Goal: Task Accomplishment & Management: Use online tool/utility

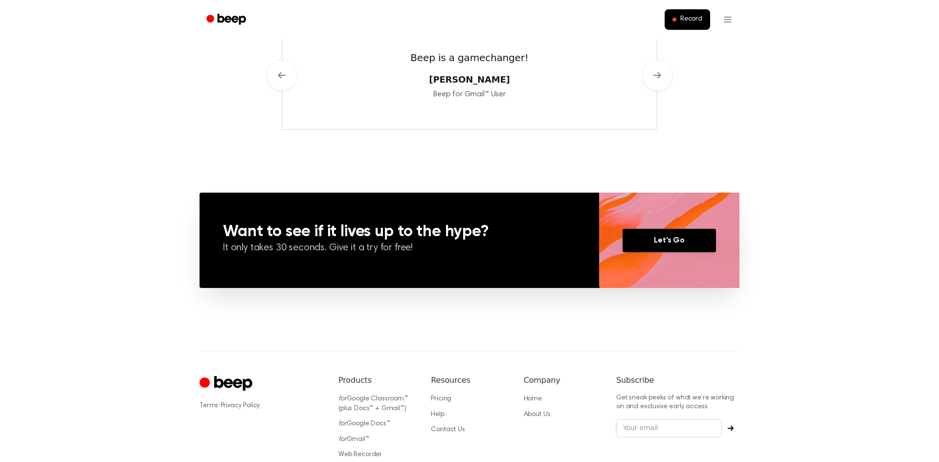
scroll to position [646, 0]
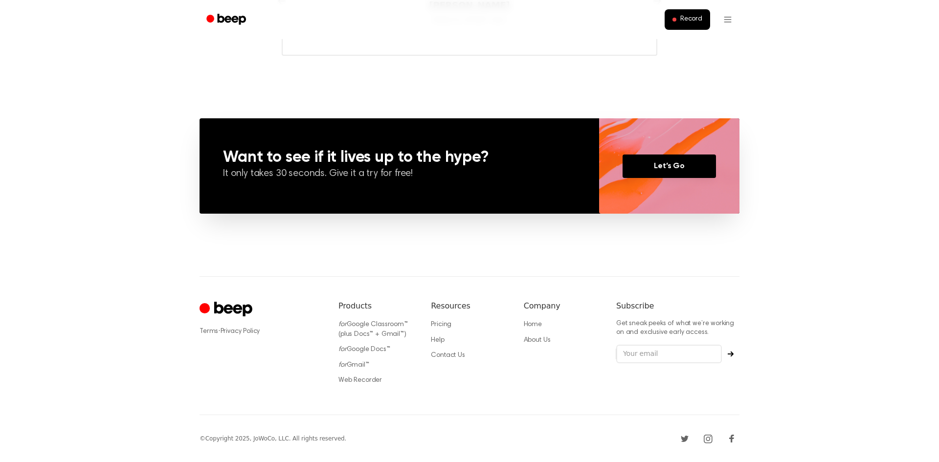
click at [361, 361] on li "for Gmail™" at bounding box center [377, 366] width 77 height 10
click at [362, 363] on link "for Gmail™" at bounding box center [354, 365] width 31 height 7
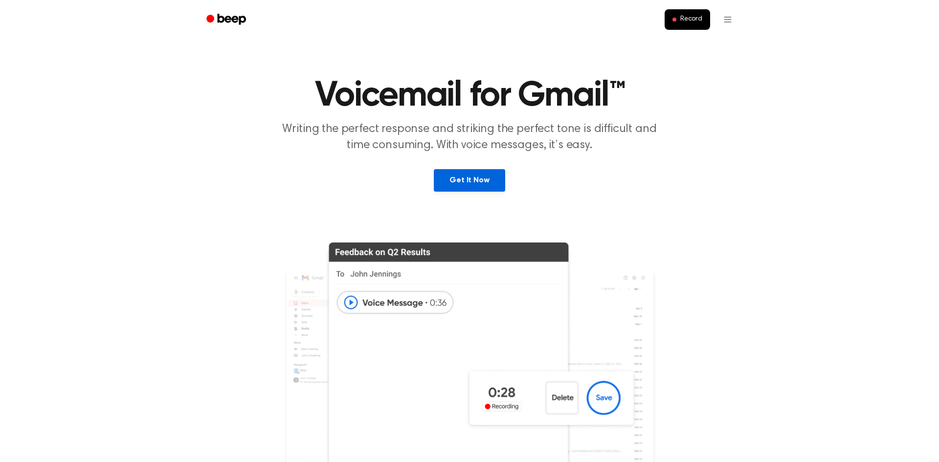
click at [477, 175] on link "Get It Now" at bounding box center [469, 180] width 71 height 23
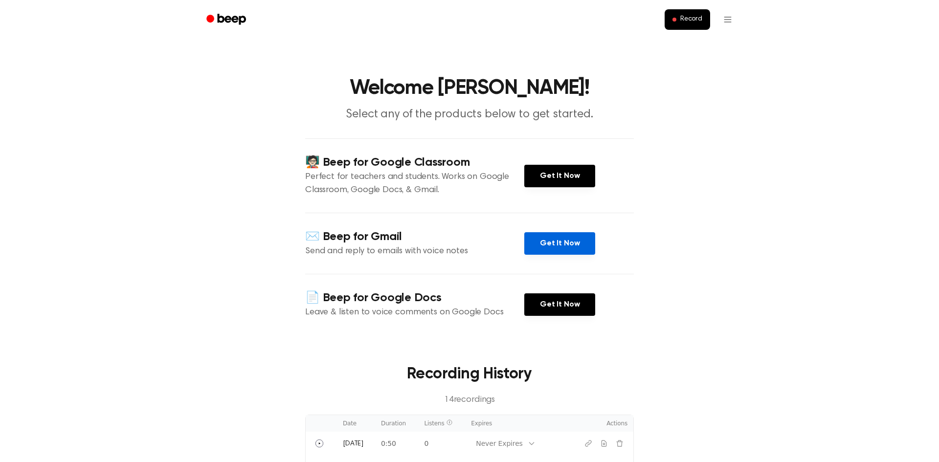
click at [549, 247] on link "Get It Now" at bounding box center [559, 243] width 71 height 23
click at [730, 42] on link "Recording History" at bounding box center [708, 44] width 61 height 16
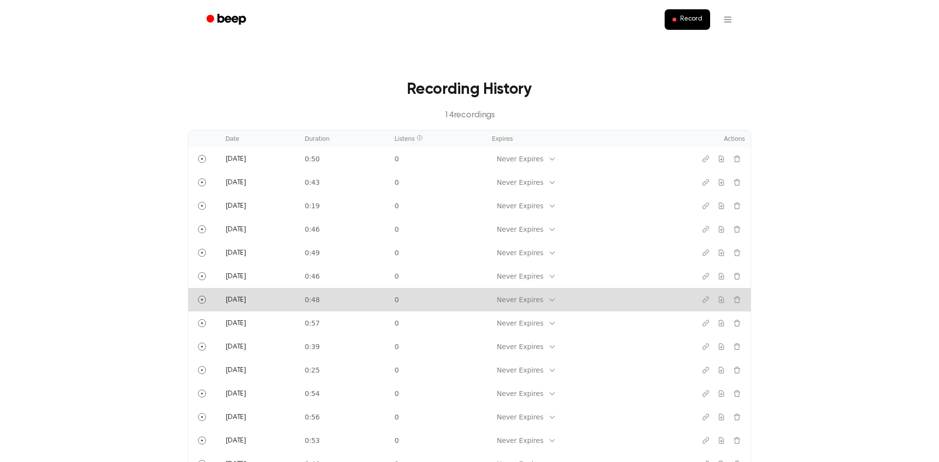
scroll to position [107, 0]
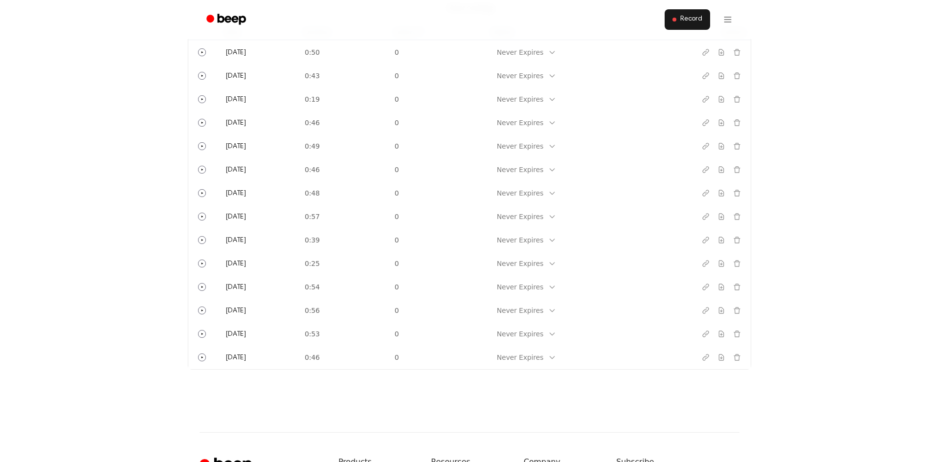
click at [690, 22] on span "Record" at bounding box center [691, 19] width 22 height 9
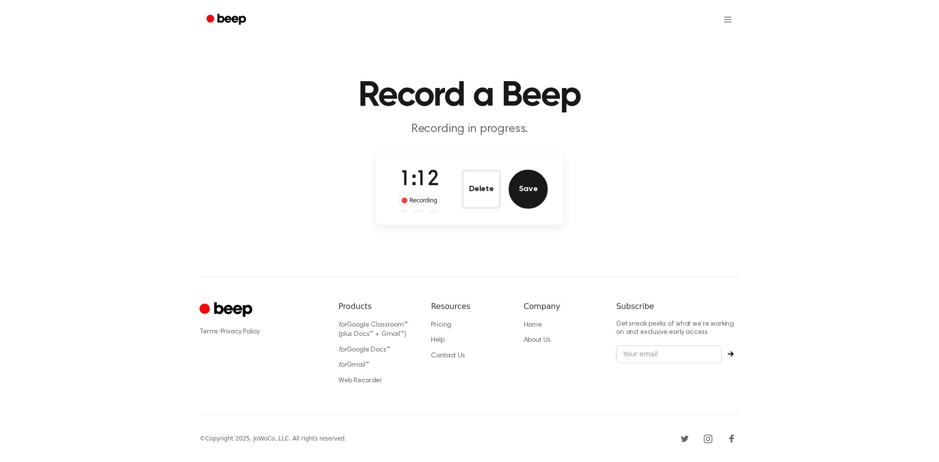
click at [533, 198] on button "Save" at bounding box center [528, 189] width 39 height 39
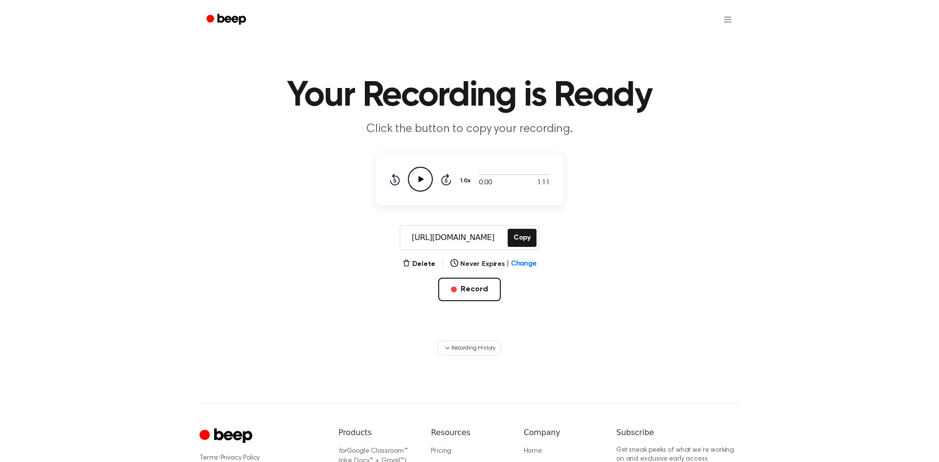
click at [424, 173] on icon "Play Audio" at bounding box center [420, 179] width 25 height 25
click at [554, 290] on div "Delete | Never Expires | Change Record" at bounding box center [470, 295] width 188 height 74
click at [466, 292] on button "Record" at bounding box center [469, 289] width 62 height 23
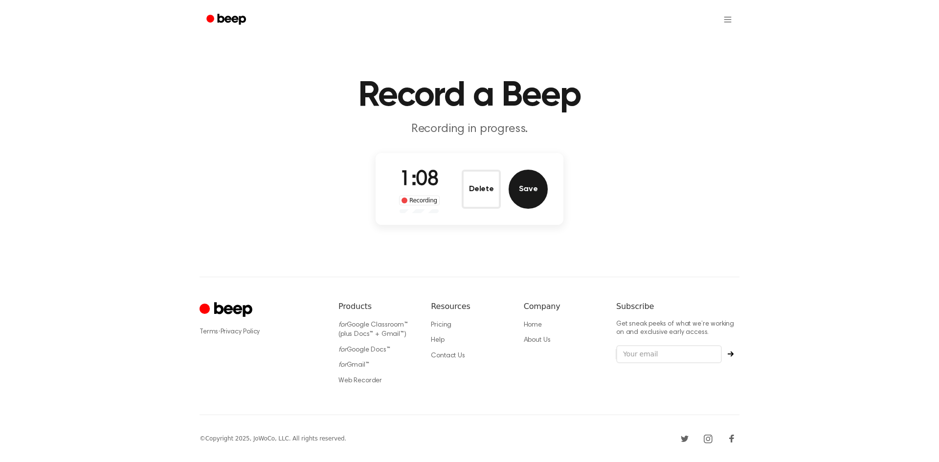
click at [528, 184] on button "Save" at bounding box center [528, 189] width 39 height 39
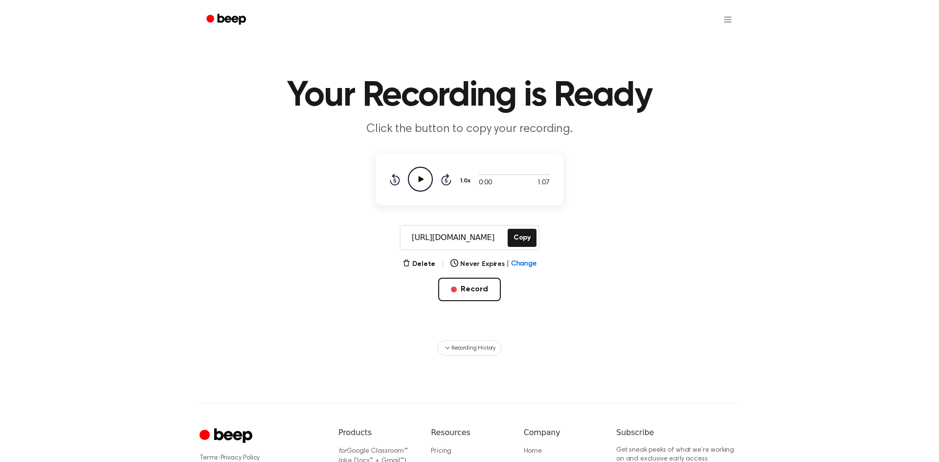
click at [417, 182] on icon "Play Audio" at bounding box center [420, 179] width 25 height 25
click at [477, 295] on button "Record" at bounding box center [469, 289] width 62 height 23
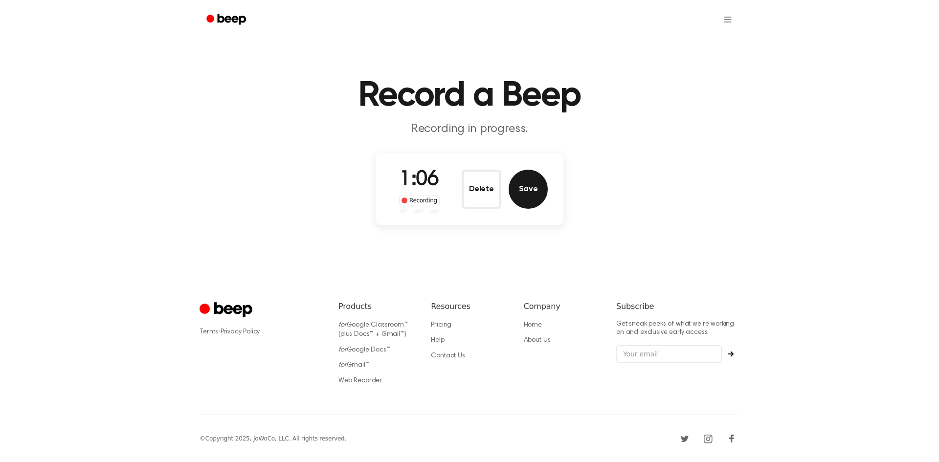
click at [518, 190] on button "Save" at bounding box center [528, 189] width 39 height 39
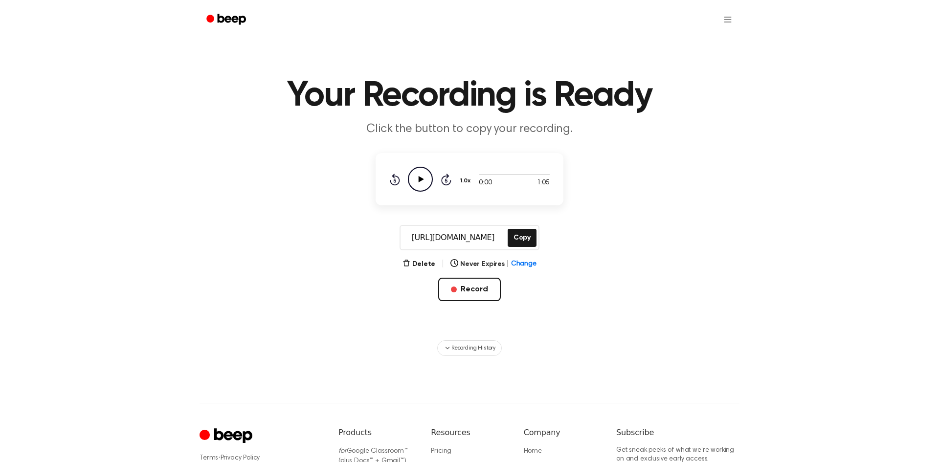
click at [417, 180] on icon "Play Audio" at bounding box center [420, 179] width 25 height 25
click at [495, 293] on button "Record" at bounding box center [469, 289] width 62 height 23
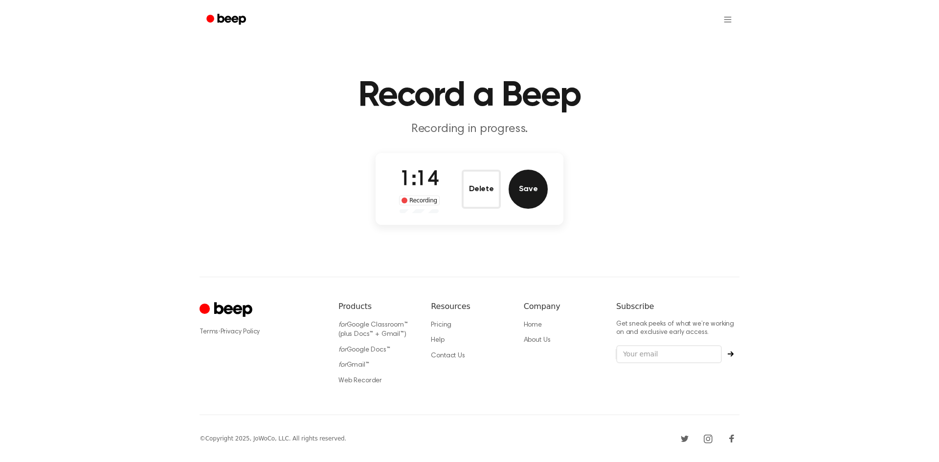
click at [536, 193] on button "Save" at bounding box center [528, 189] width 39 height 39
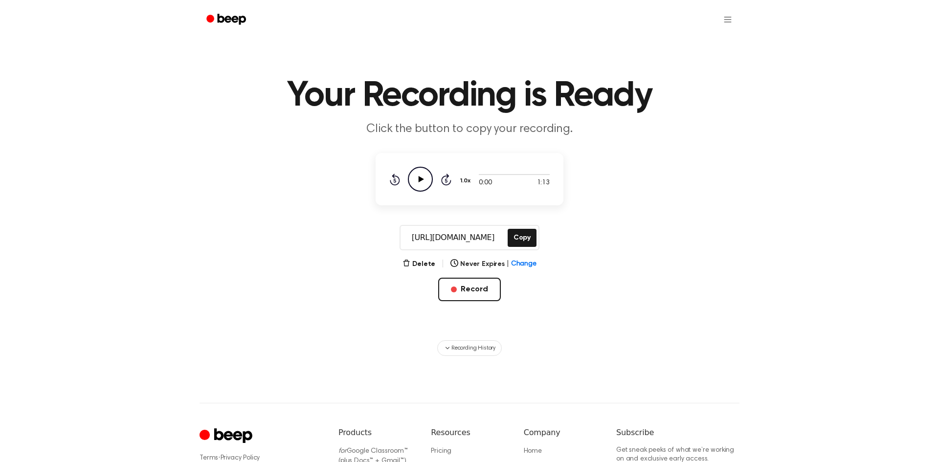
click at [425, 174] on icon "Play Audio" at bounding box center [420, 179] width 25 height 25
click at [455, 286] on button "Record" at bounding box center [469, 289] width 62 height 23
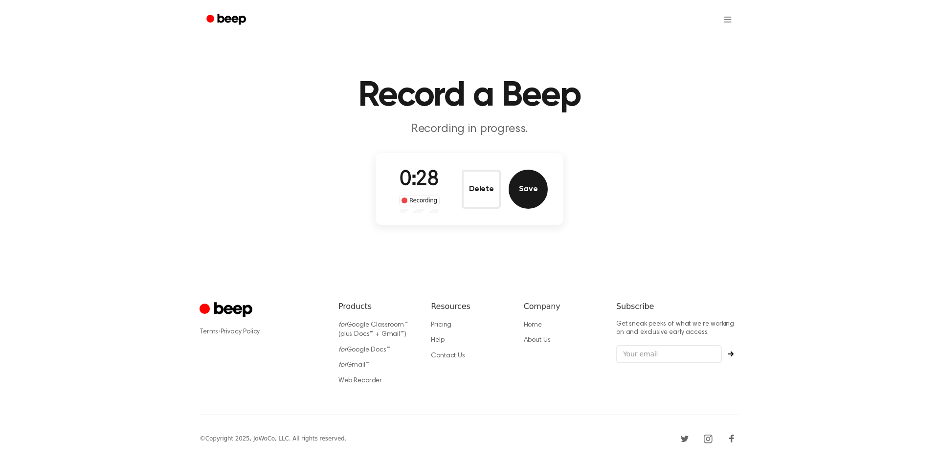
click at [535, 188] on button "Save" at bounding box center [528, 189] width 39 height 39
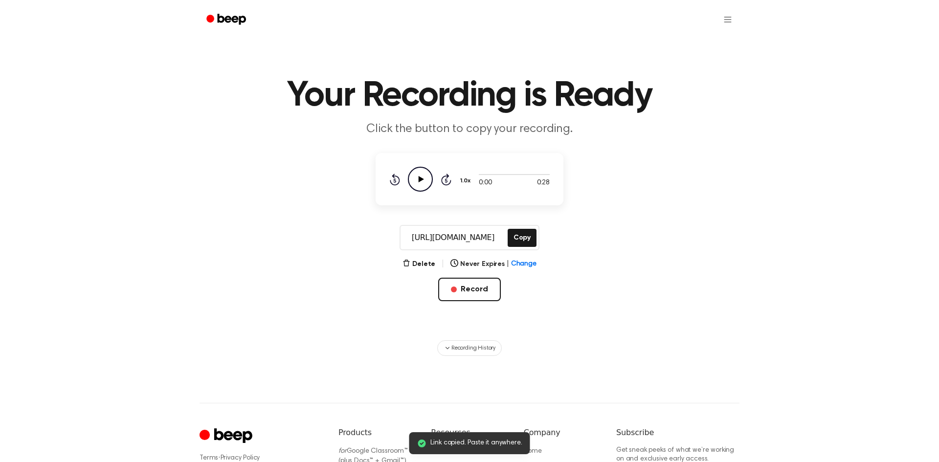
click at [416, 181] on icon "Play Audio" at bounding box center [420, 179] width 25 height 25
click at [428, 265] on button "Delete" at bounding box center [419, 264] width 33 height 10
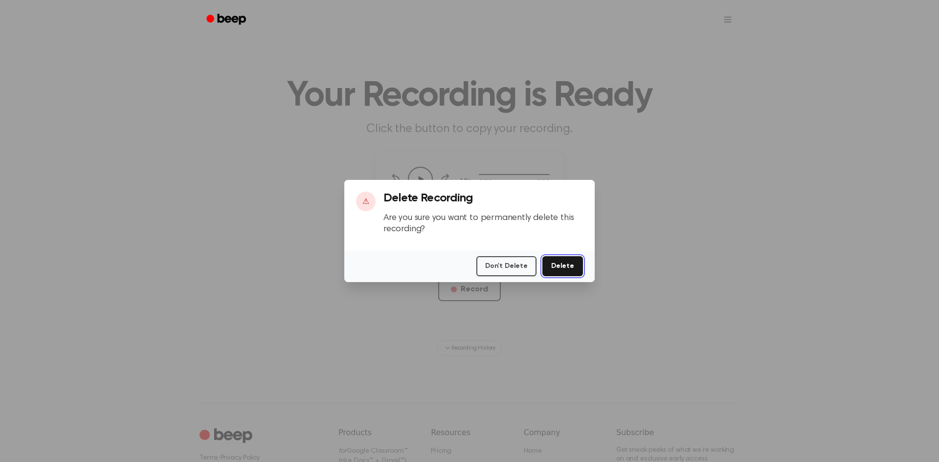
click at [564, 258] on button "Delete" at bounding box center [563, 266] width 41 height 20
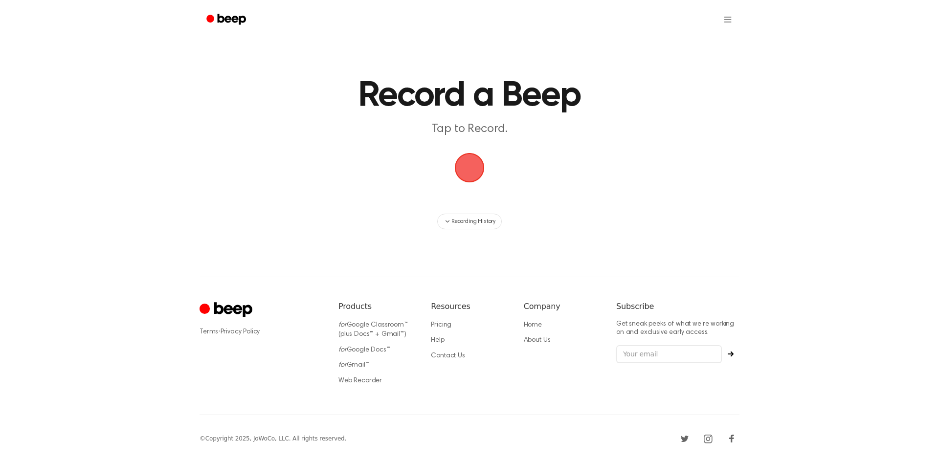
click at [468, 162] on span "button" at bounding box center [470, 168] width 36 height 36
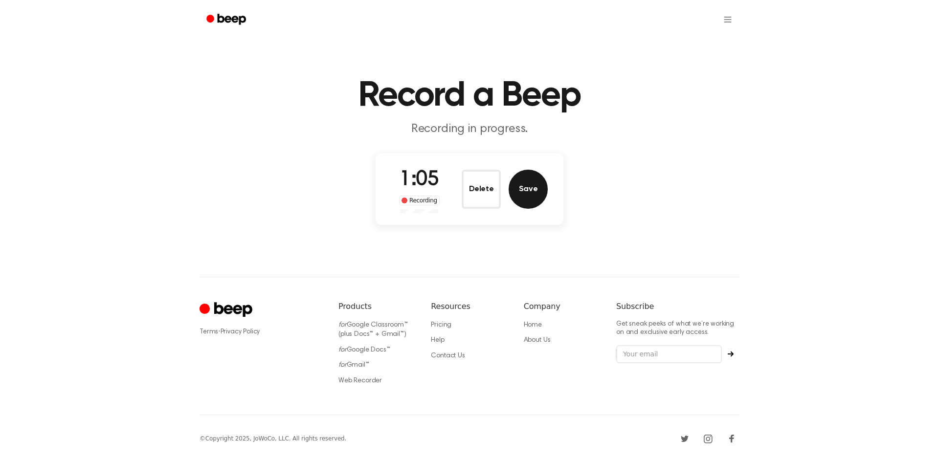
click at [535, 189] on button "Save" at bounding box center [528, 189] width 39 height 39
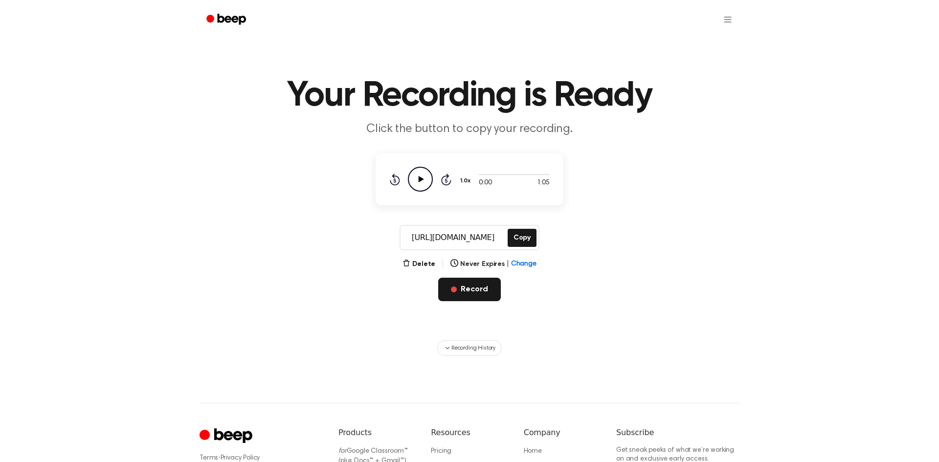
click at [475, 295] on button "Record" at bounding box center [469, 289] width 62 height 23
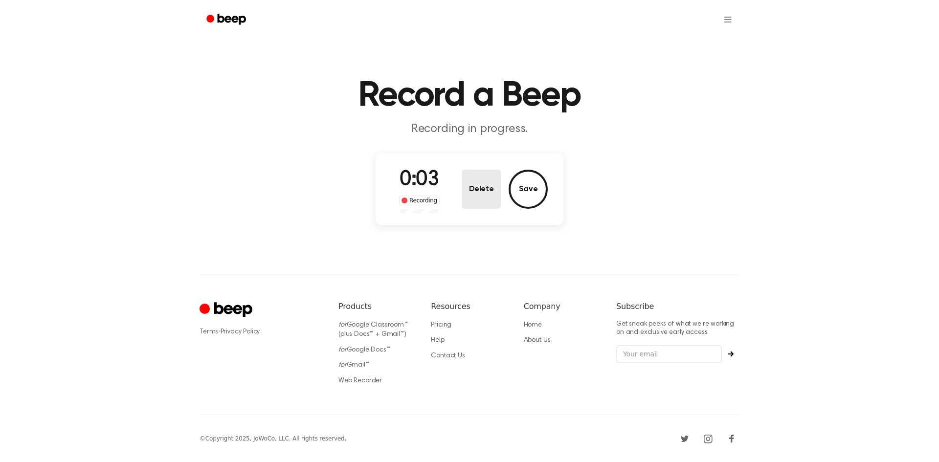
click at [484, 202] on button "Delete" at bounding box center [481, 189] width 39 height 39
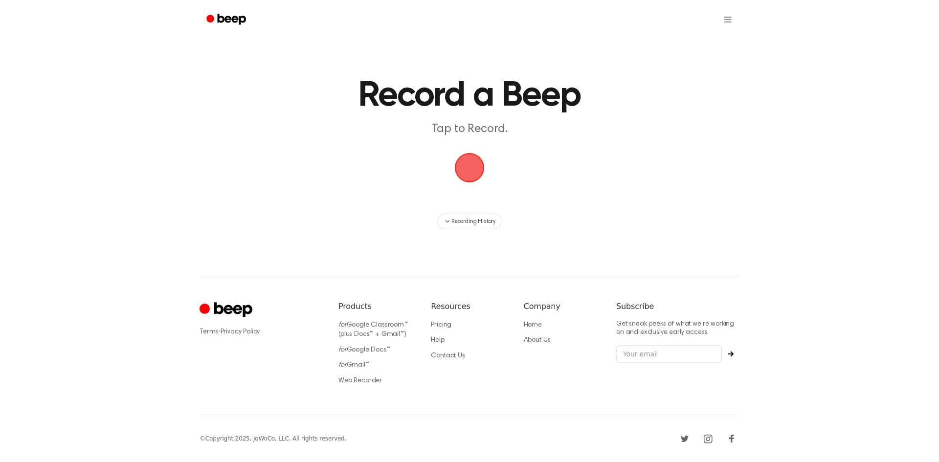
click at [474, 176] on span "button" at bounding box center [470, 168] width 32 height 32
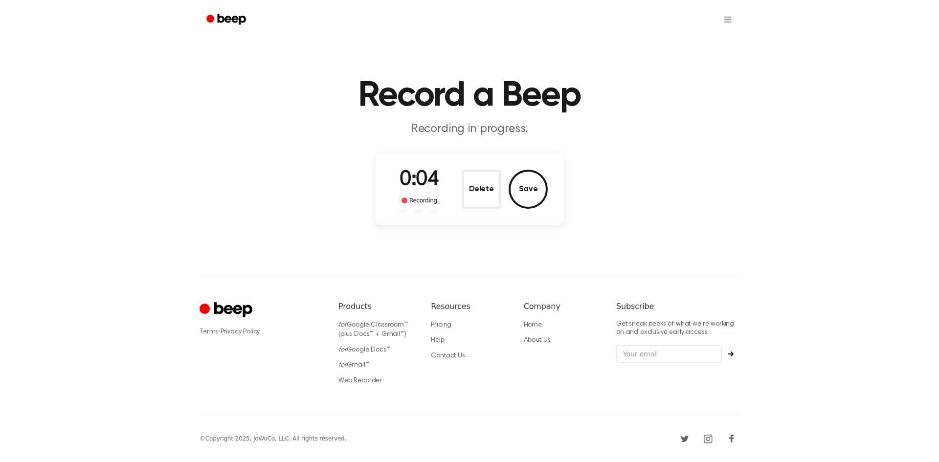
click at [474, 176] on button "Delete" at bounding box center [481, 189] width 39 height 39
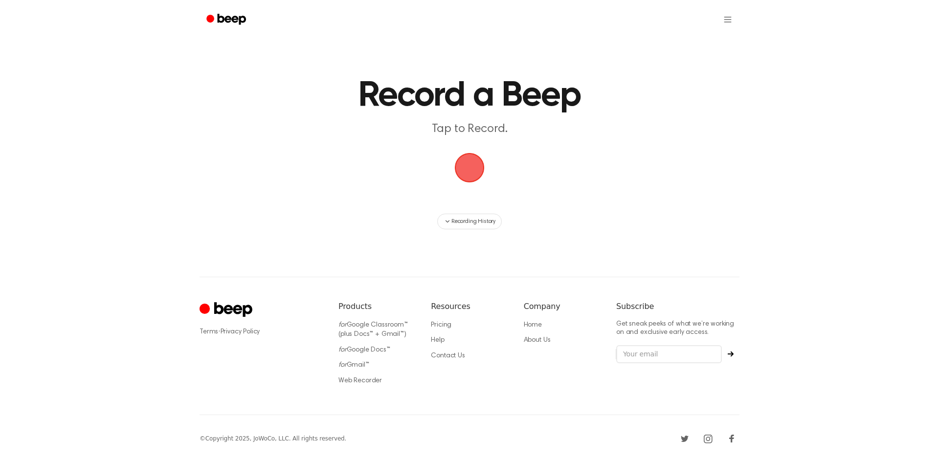
click at [474, 176] on span "button" at bounding box center [470, 168] width 32 height 32
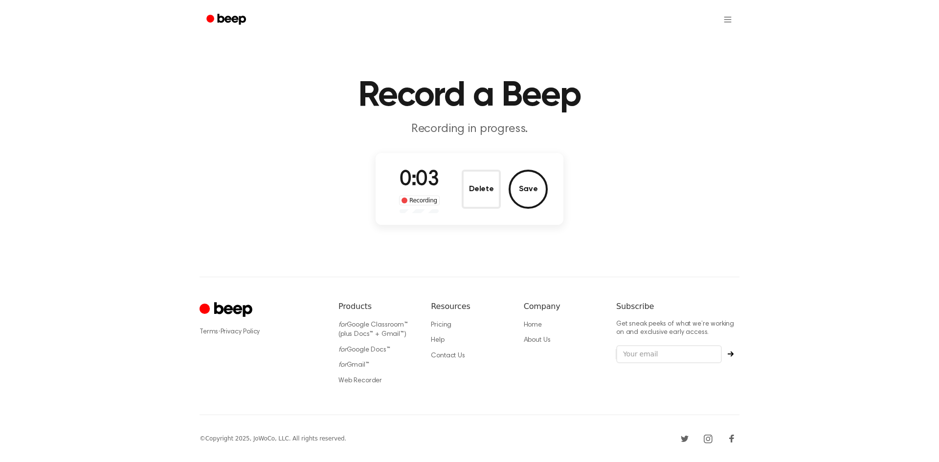
click at [474, 176] on button "Delete" at bounding box center [481, 189] width 39 height 39
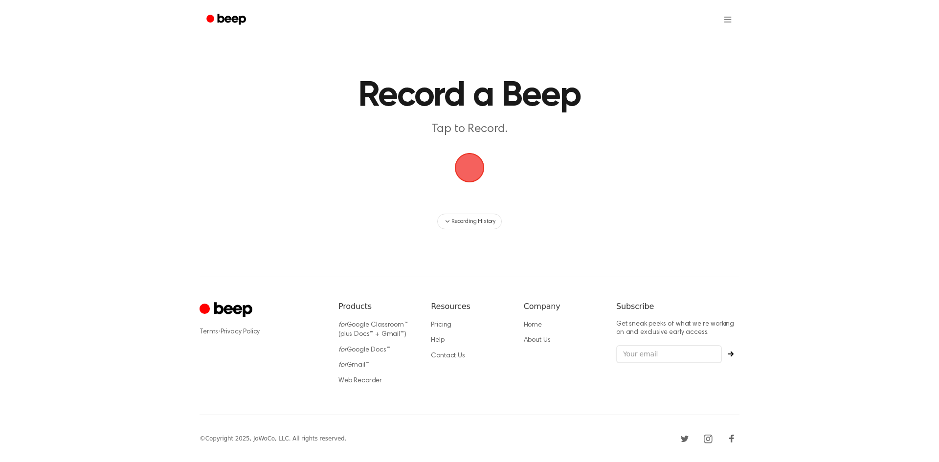
click at [474, 176] on span "button" at bounding box center [470, 168] width 38 height 38
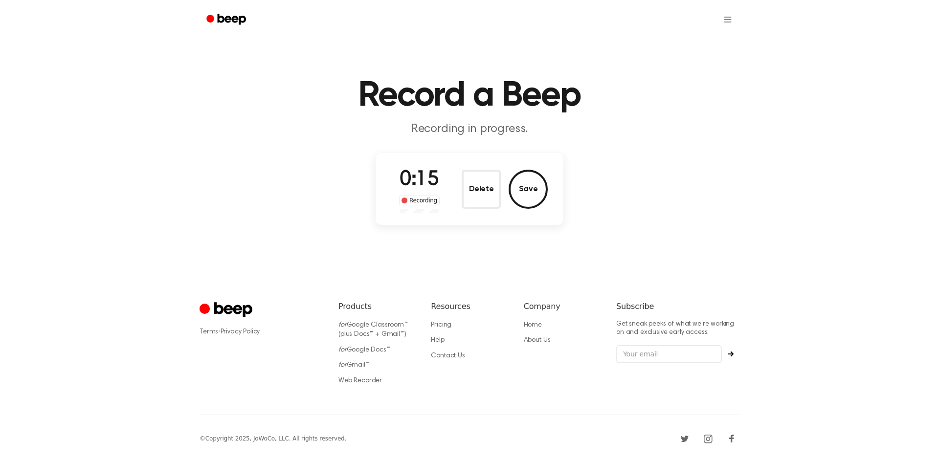
click at [474, 176] on button "Delete" at bounding box center [481, 189] width 39 height 39
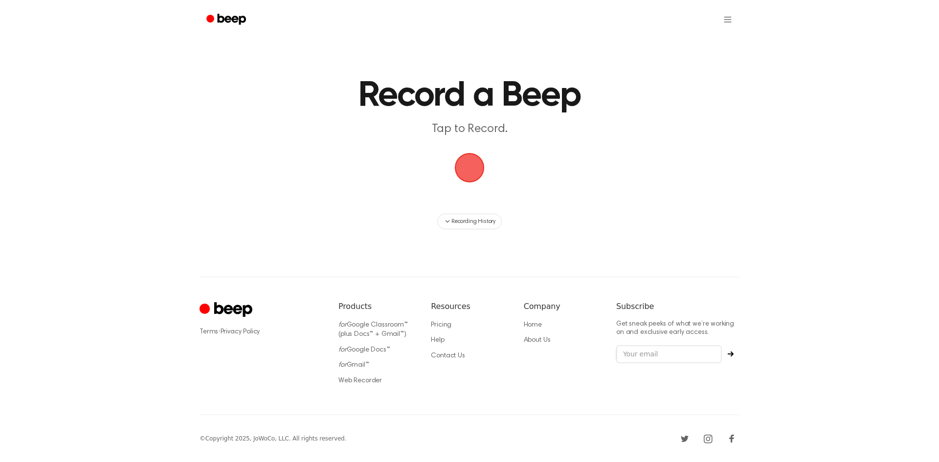
click at [471, 169] on span "button" at bounding box center [470, 168] width 30 height 30
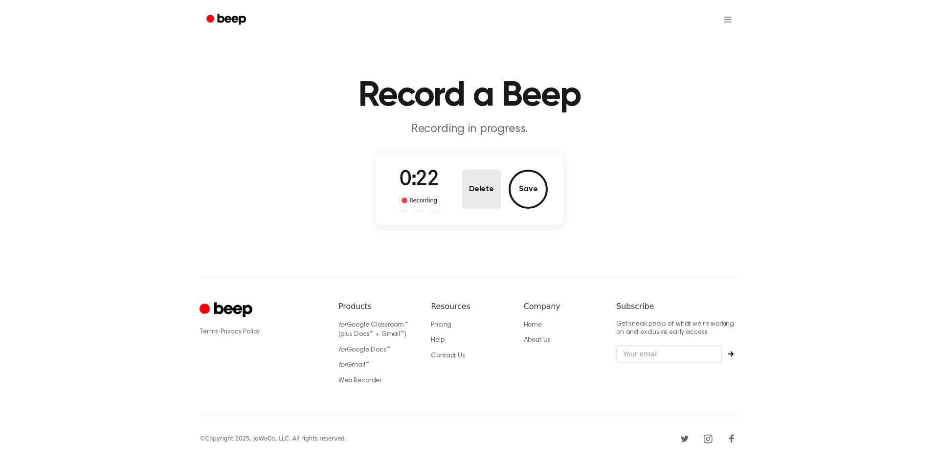
click at [477, 185] on button "Delete" at bounding box center [481, 189] width 39 height 39
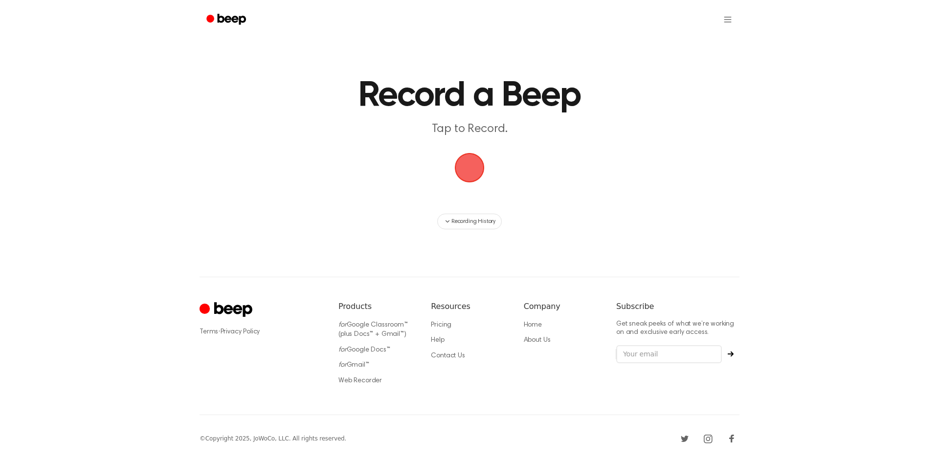
click at [477, 166] on span "button" at bounding box center [469, 167] width 35 height 35
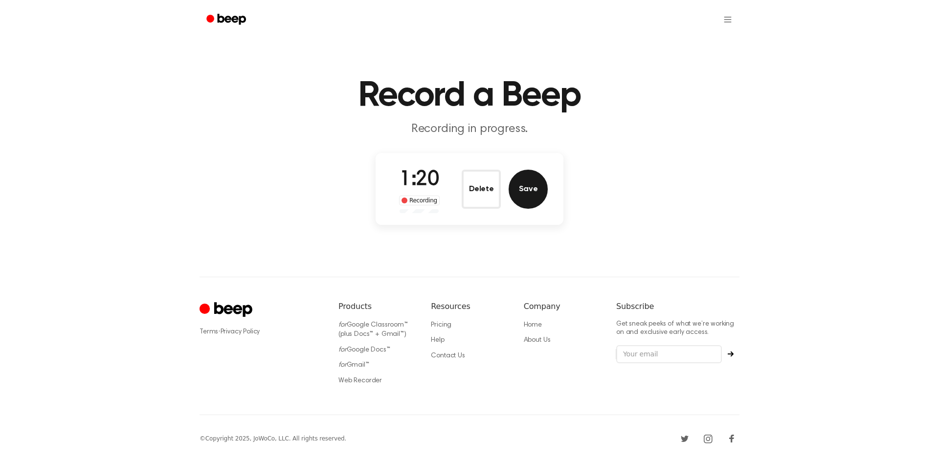
click at [538, 184] on button "Save" at bounding box center [528, 189] width 39 height 39
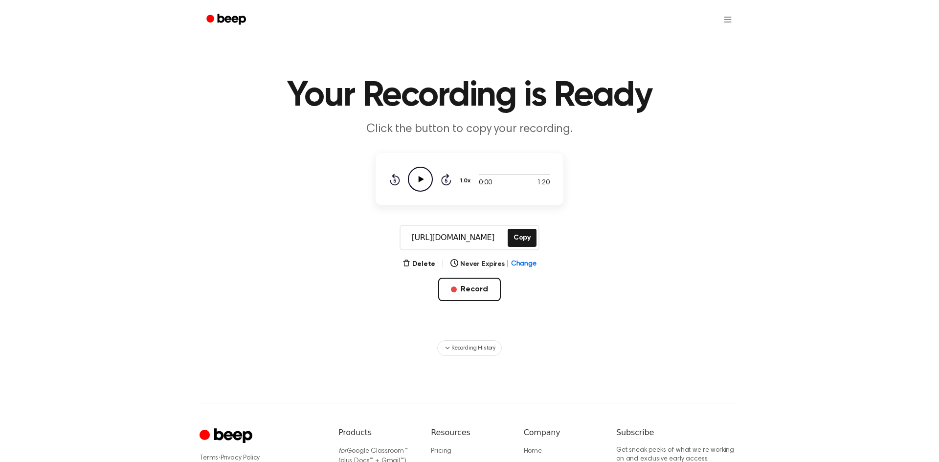
click at [417, 178] on icon "Play Audio" at bounding box center [420, 179] width 25 height 25
click at [461, 298] on button "Record" at bounding box center [469, 289] width 62 height 23
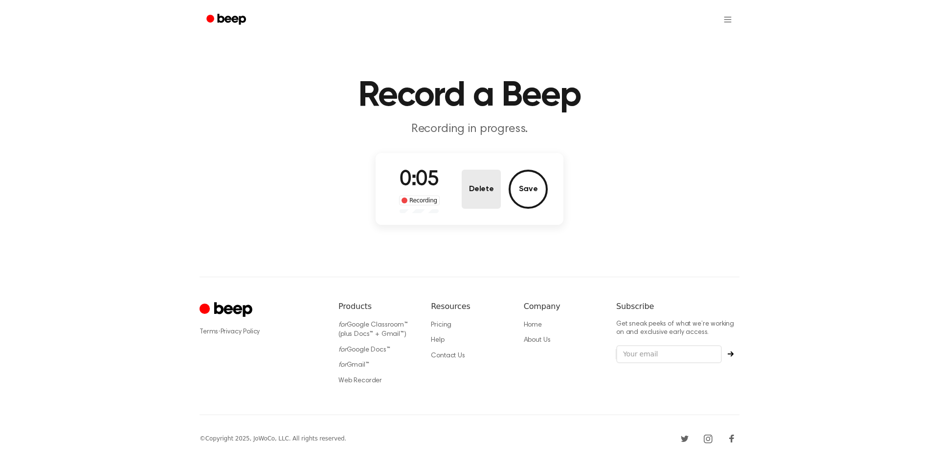
click at [467, 182] on button "Delete" at bounding box center [481, 189] width 39 height 39
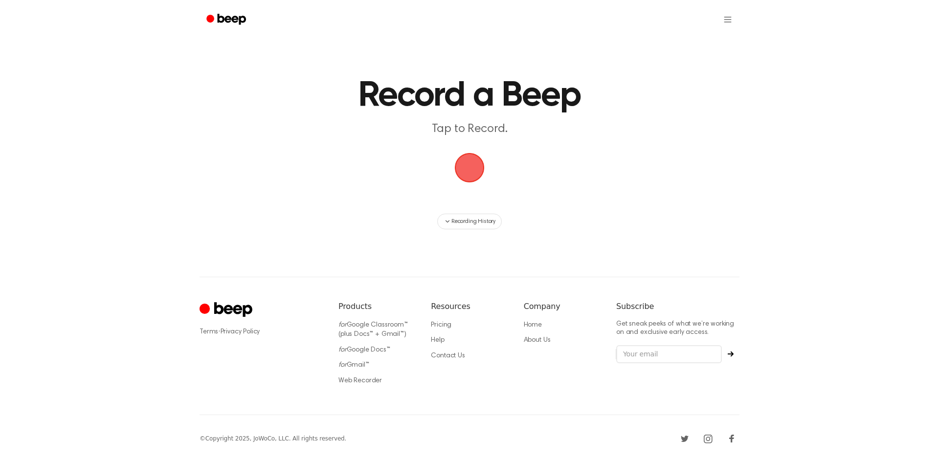
click at [467, 178] on span "button" at bounding box center [469, 167] width 35 height 35
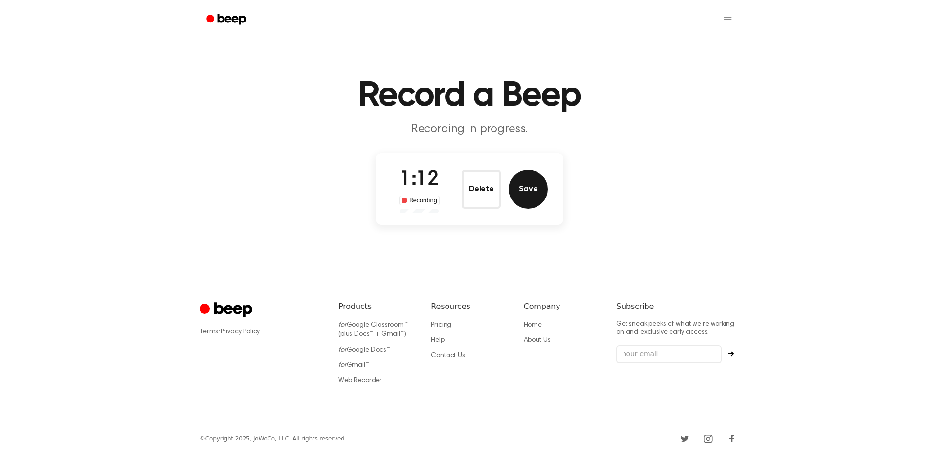
click at [542, 199] on button "Save" at bounding box center [528, 189] width 39 height 39
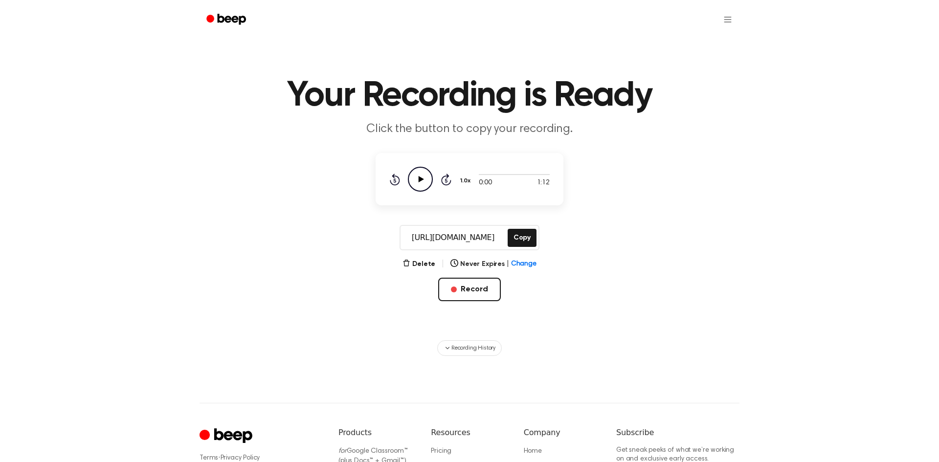
click at [421, 180] on icon at bounding box center [421, 179] width 5 height 6
click at [421, 180] on icon at bounding box center [420, 179] width 4 height 6
click at [422, 173] on icon "Play Audio" at bounding box center [420, 179] width 25 height 25
click at [460, 288] on button "Record" at bounding box center [469, 289] width 62 height 23
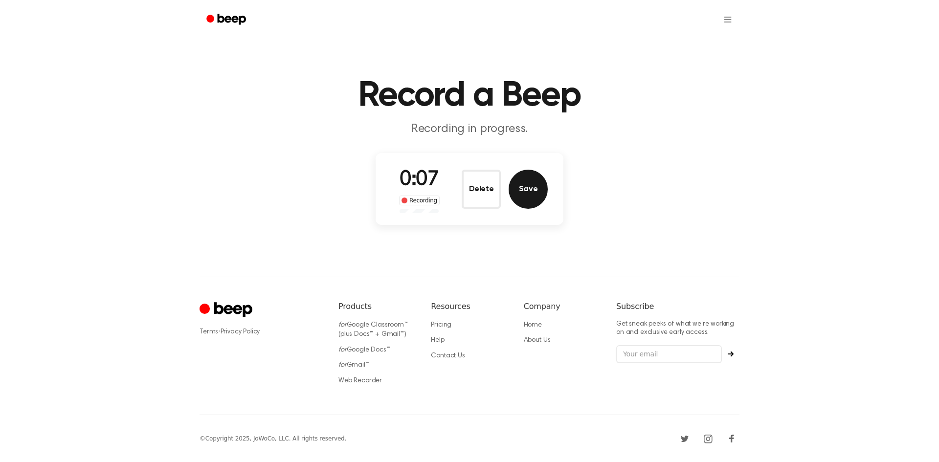
click at [531, 186] on button "Save" at bounding box center [528, 189] width 39 height 39
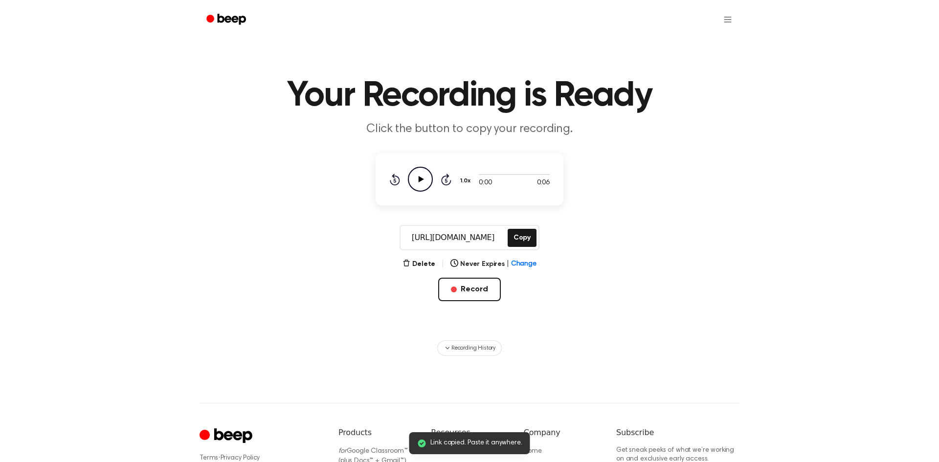
click at [425, 185] on icon "Play Audio" at bounding box center [420, 179] width 25 height 25
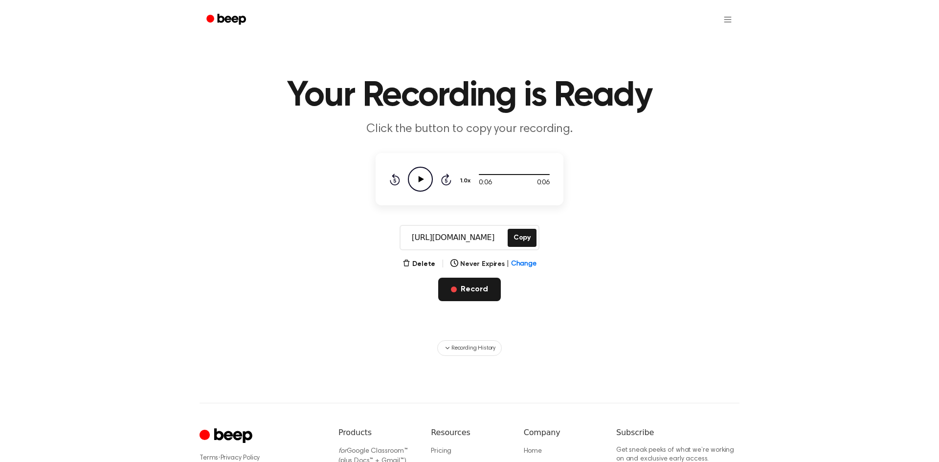
click at [465, 294] on button "Record" at bounding box center [469, 289] width 62 height 23
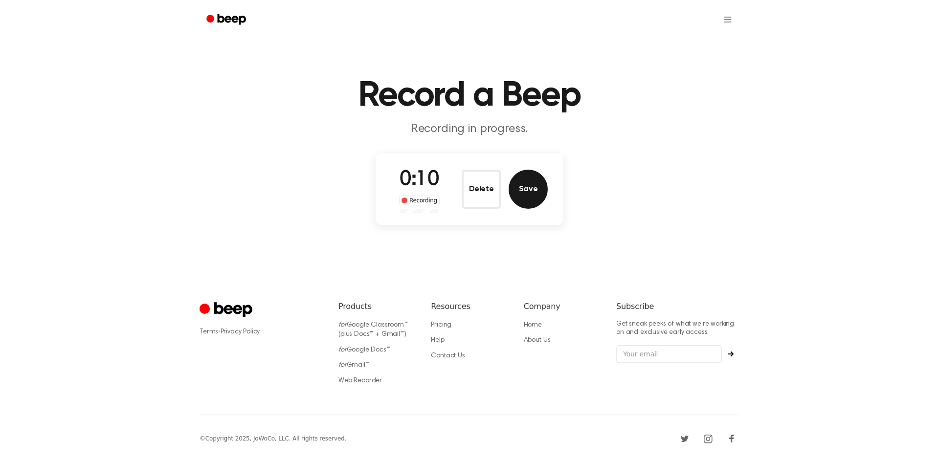
click at [534, 188] on button "Save" at bounding box center [528, 189] width 39 height 39
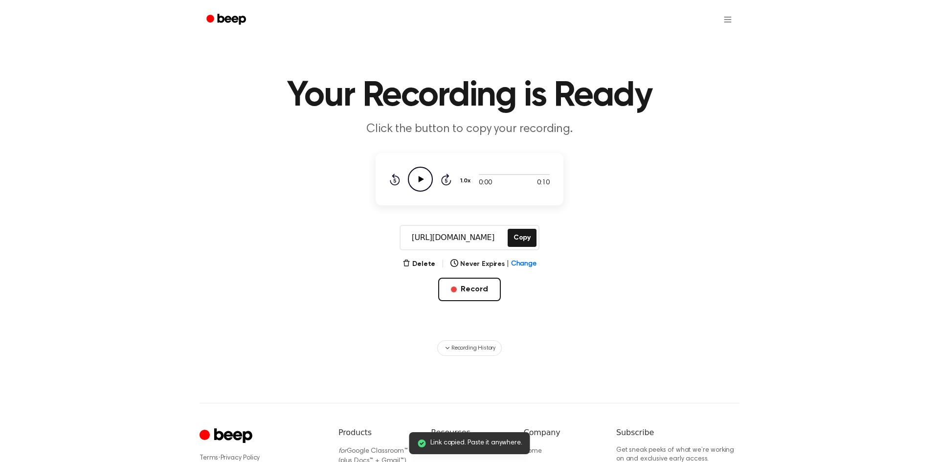
click at [422, 185] on icon "Play Audio" at bounding box center [420, 179] width 25 height 25
click at [433, 264] on button "Delete" at bounding box center [419, 264] width 33 height 10
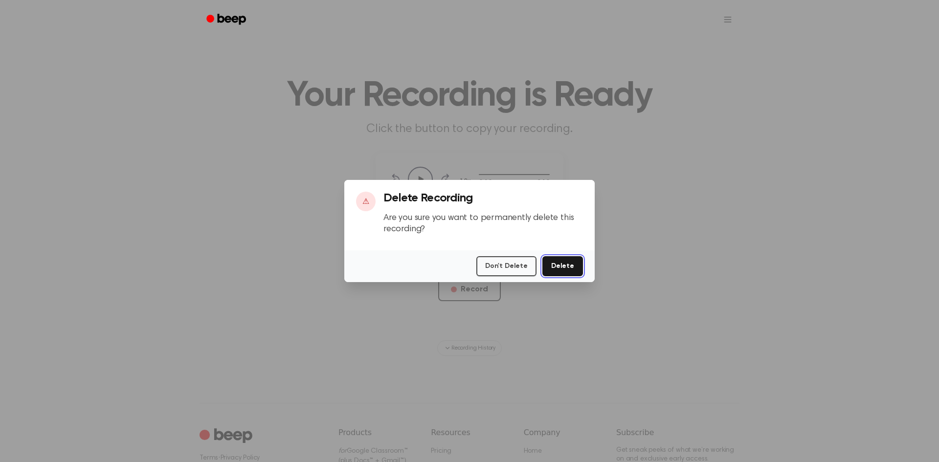
click at [574, 263] on button "Delete" at bounding box center [563, 266] width 41 height 20
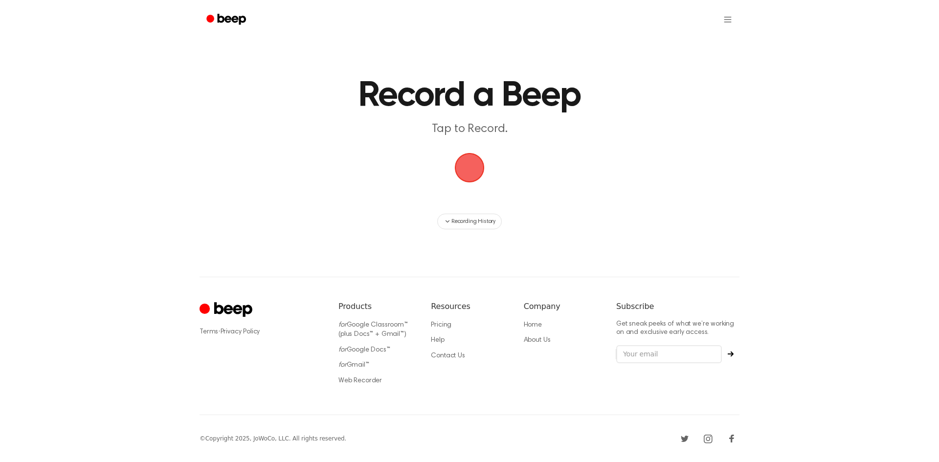
click at [465, 157] on span "button" at bounding box center [470, 168] width 32 height 32
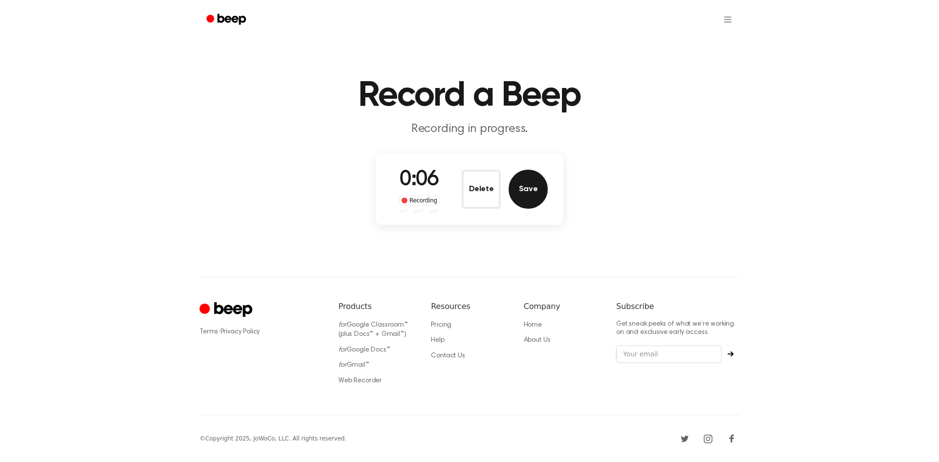
click at [520, 195] on button "Save" at bounding box center [528, 189] width 39 height 39
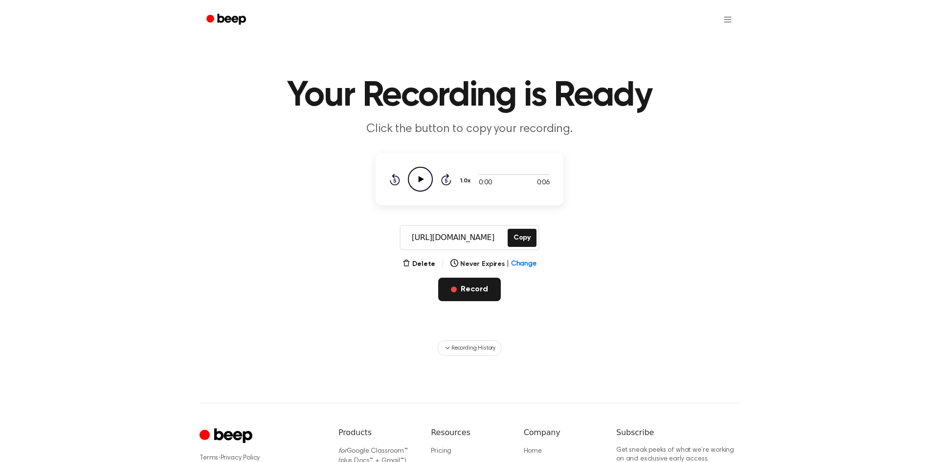
click at [479, 292] on button "Record" at bounding box center [469, 289] width 62 height 23
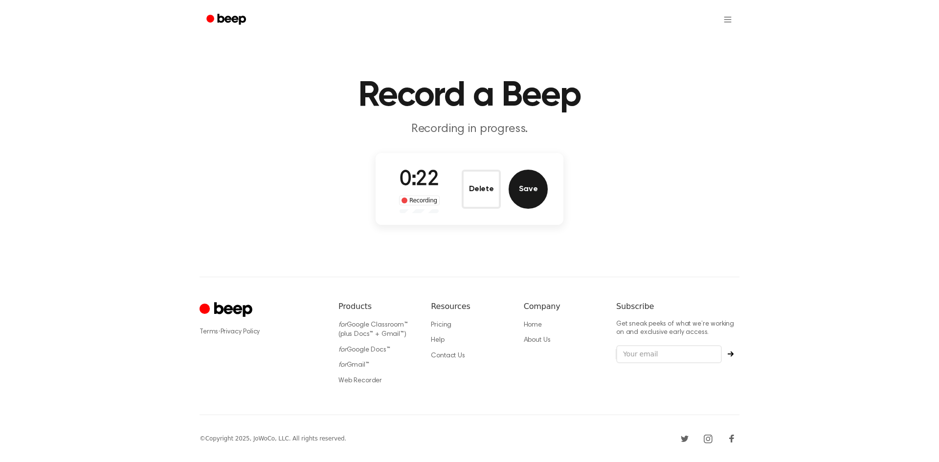
click at [530, 191] on button "Save" at bounding box center [528, 189] width 39 height 39
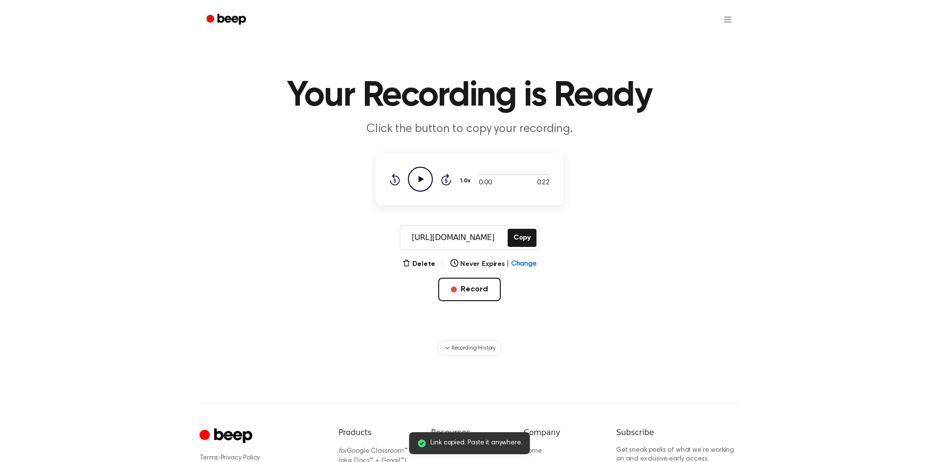
click at [420, 175] on icon "Play Audio" at bounding box center [420, 179] width 25 height 25
click at [420, 267] on button "Delete" at bounding box center [419, 264] width 33 height 10
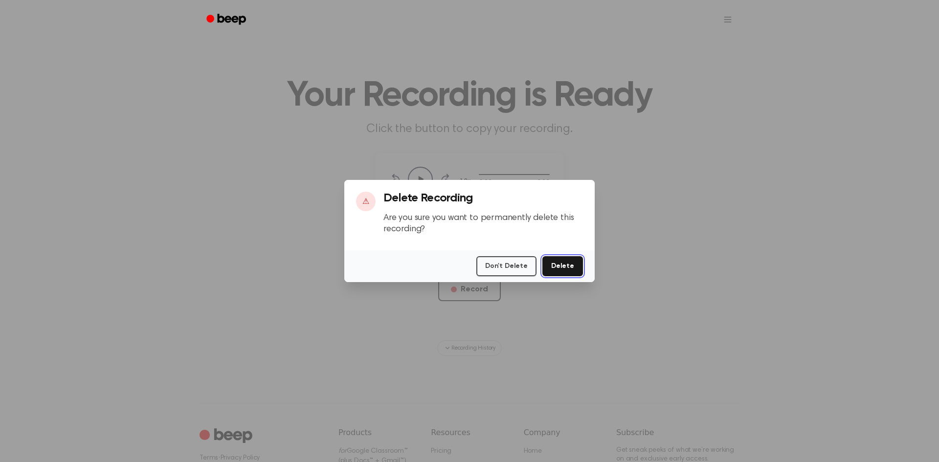
click at [557, 266] on button "Delete" at bounding box center [563, 266] width 41 height 20
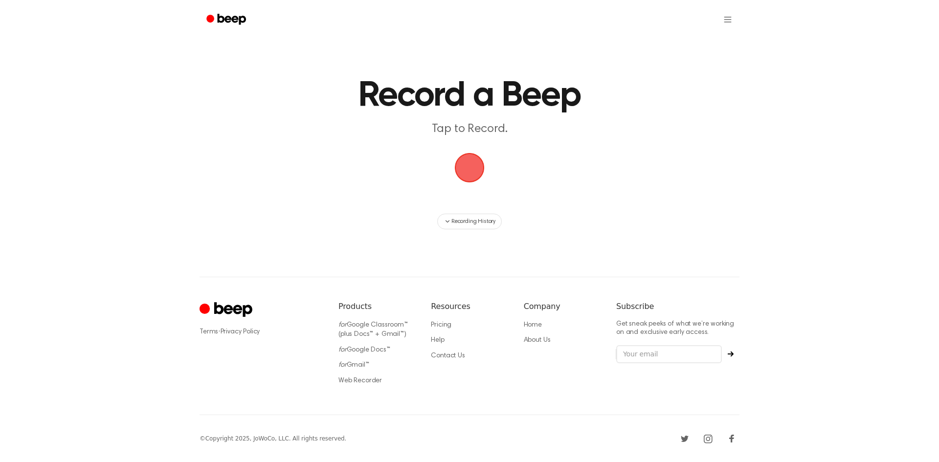
click at [471, 168] on span "button" at bounding box center [470, 168] width 32 height 32
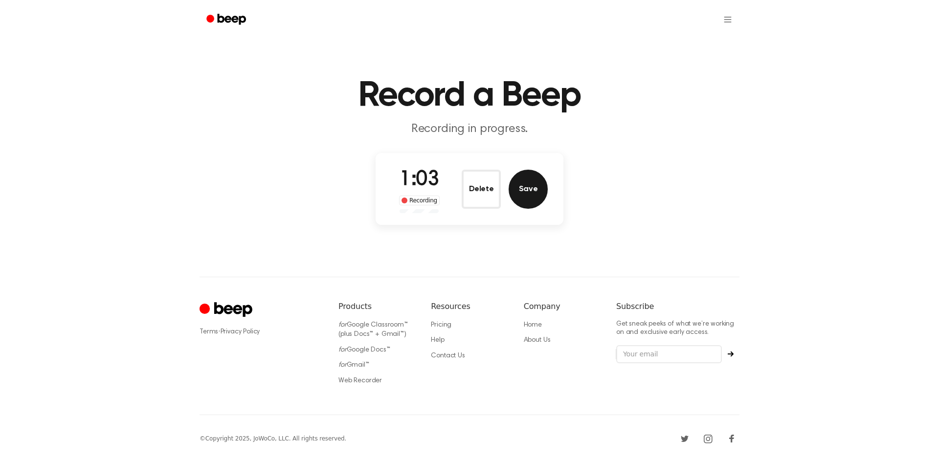
click at [521, 187] on button "Save" at bounding box center [528, 189] width 39 height 39
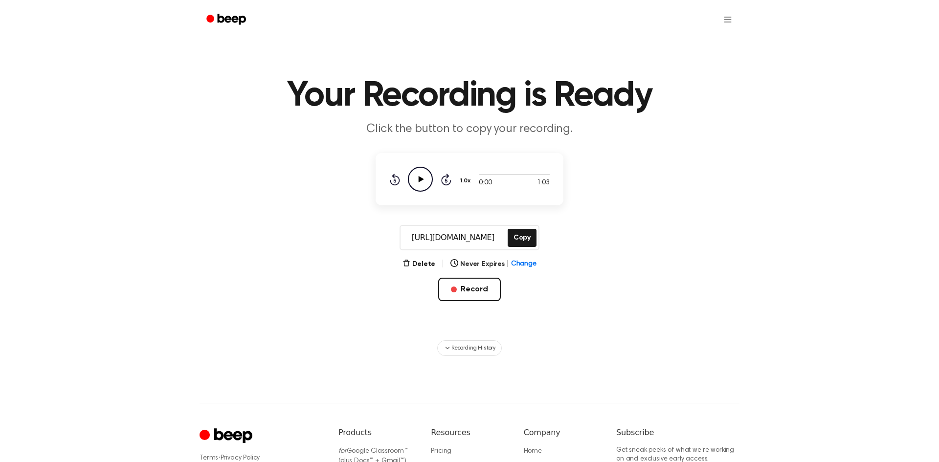
click at [421, 181] on icon "Play Audio" at bounding box center [420, 179] width 25 height 25
click at [478, 293] on button "Record" at bounding box center [469, 289] width 62 height 23
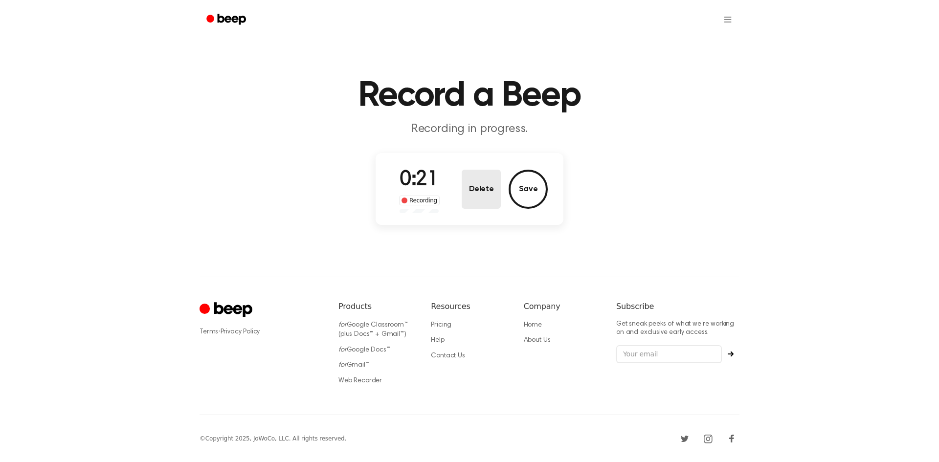
click at [492, 196] on button "Delete" at bounding box center [481, 189] width 39 height 39
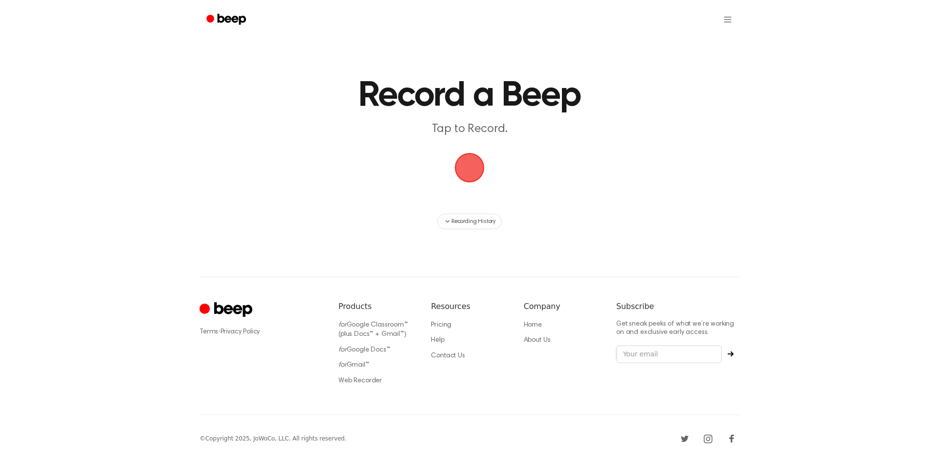
click at [479, 179] on span "button" at bounding box center [470, 168] width 32 height 32
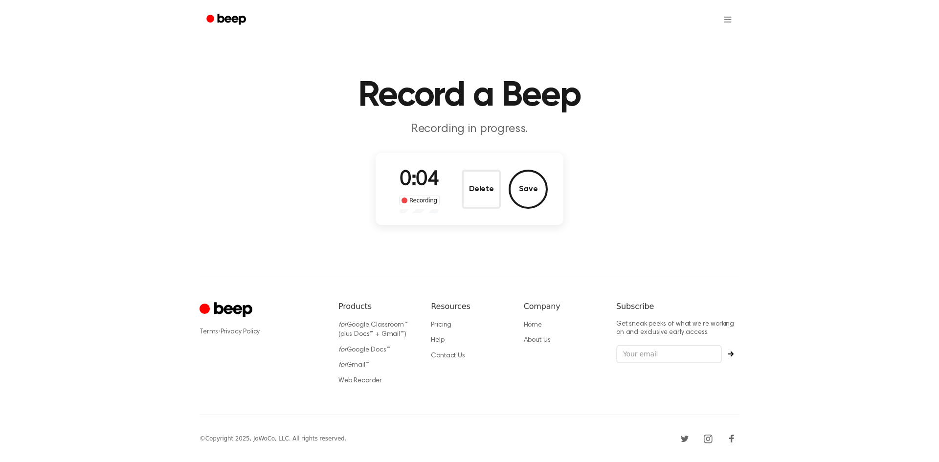
click at [479, 179] on button "Delete" at bounding box center [481, 189] width 39 height 39
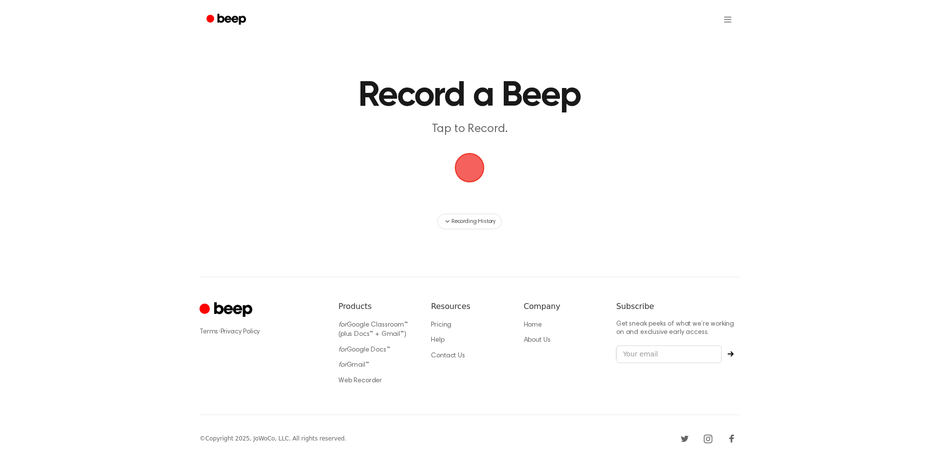
click at [479, 179] on span "button" at bounding box center [469, 167] width 35 height 35
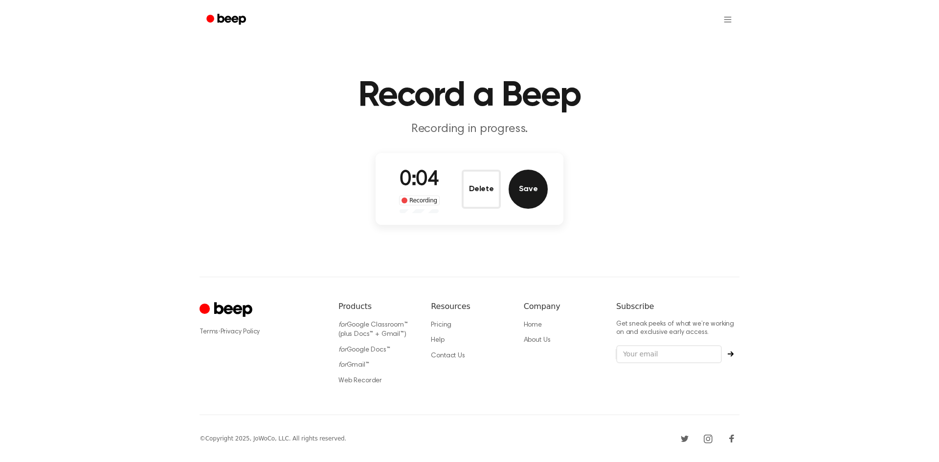
click at [526, 190] on button "Save" at bounding box center [528, 189] width 39 height 39
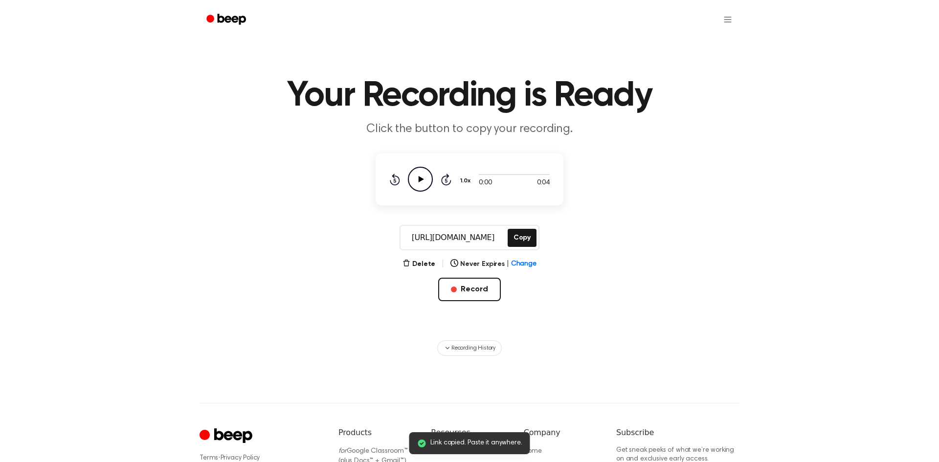
click at [419, 172] on icon "Play Audio" at bounding box center [420, 179] width 25 height 25
click at [420, 186] on icon "Play Audio" at bounding box center [420, 179] width 25 height 25
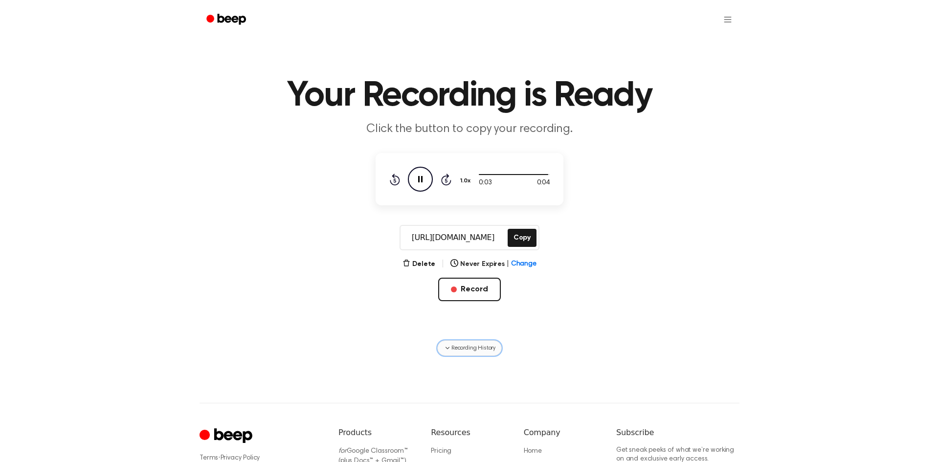
click at [478, 344] on span "Recording History" at bounding box center [474, 348] width 44 height 9
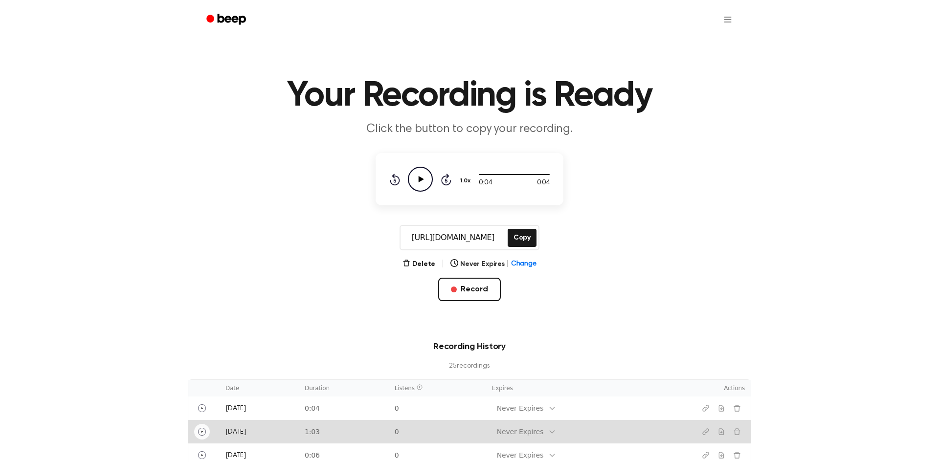
click at [201, 429] on icon "Play" at bounding box center [202, 432] width 8 height 8
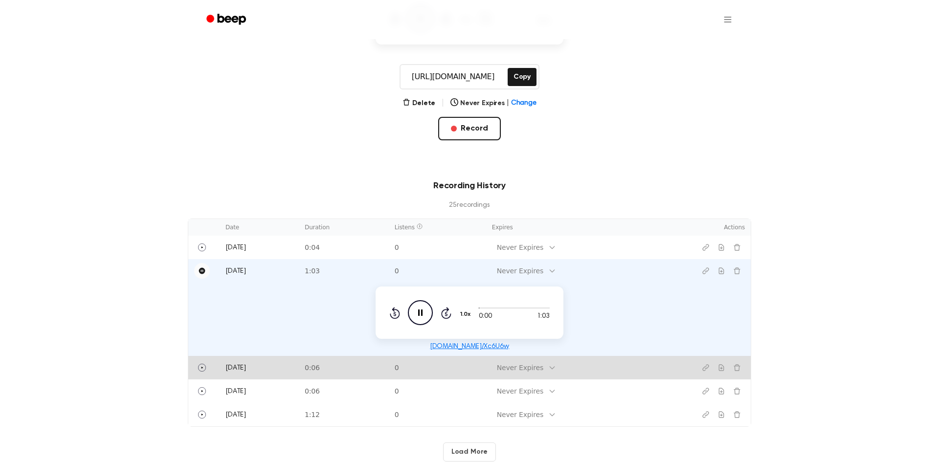
scroll to position [169, 0]
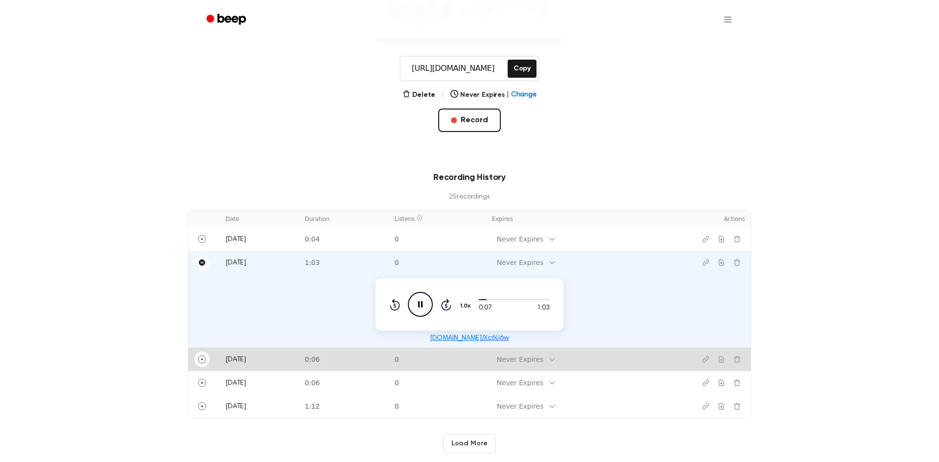
click at [203, 359] on icon "Play" at bounding box center [202, 360] width 8 height 8
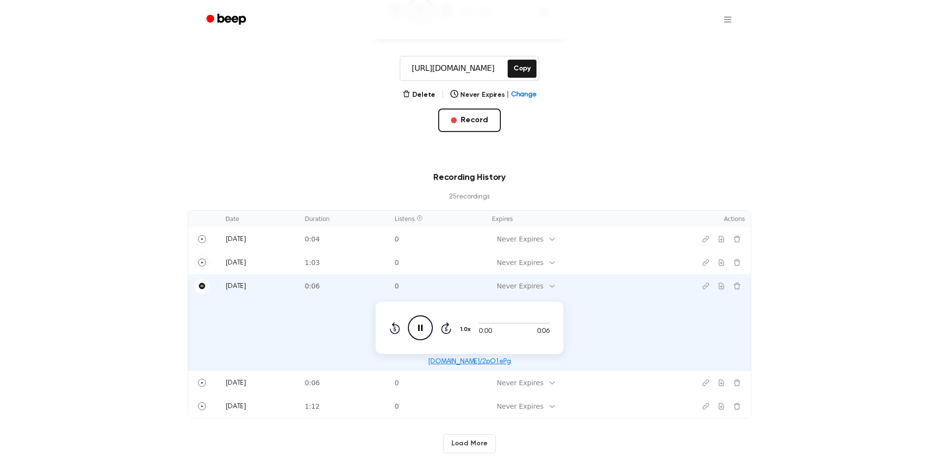
click at [475, 448] on button "Load More" at bounding box center [469, 443] width 53 height 19
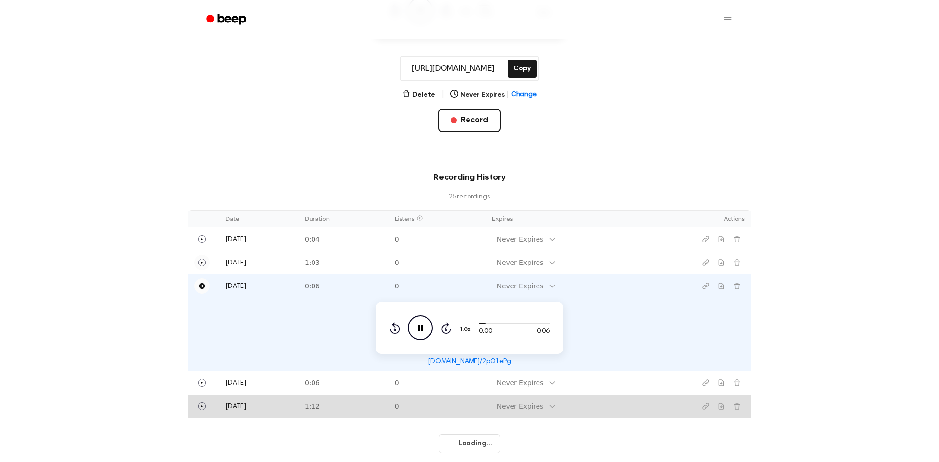
scroll to position [222, 0]
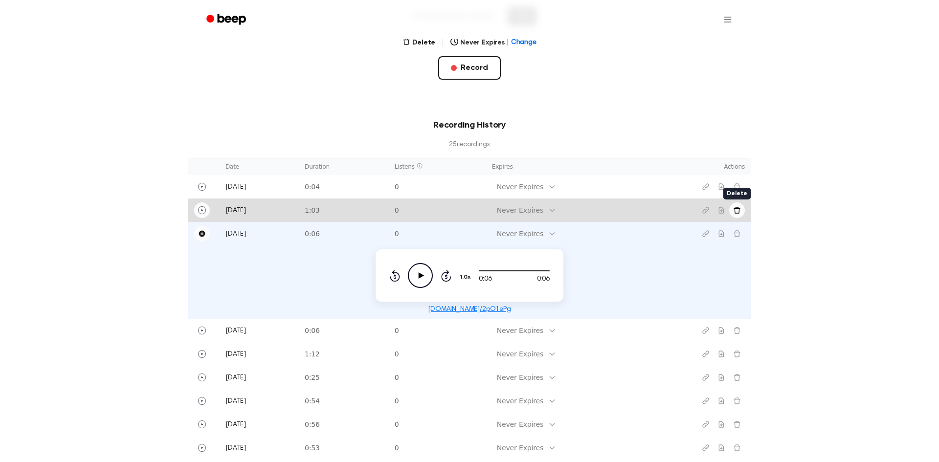
click at [737, 212] on icon "Delete recording" at bounding box center [737, 210] width 8 height 8
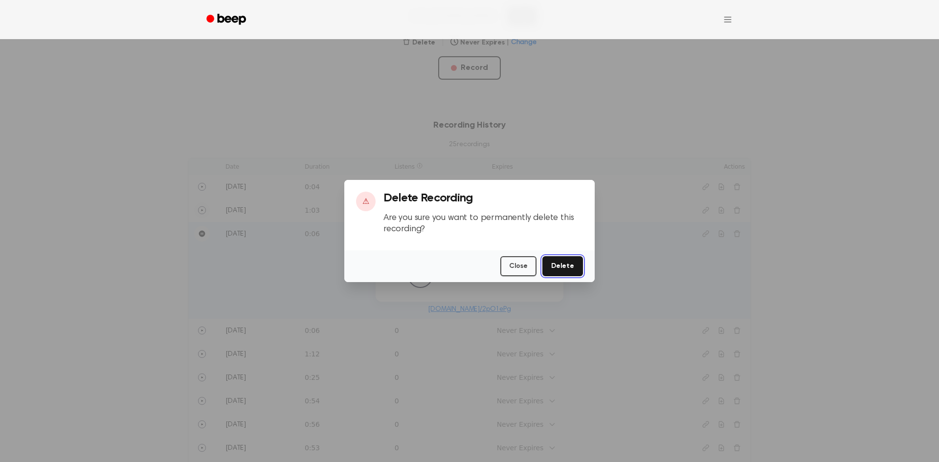
click at [571, 265] on button "Delete" at bounding box center [563, 266] width 41 height 20
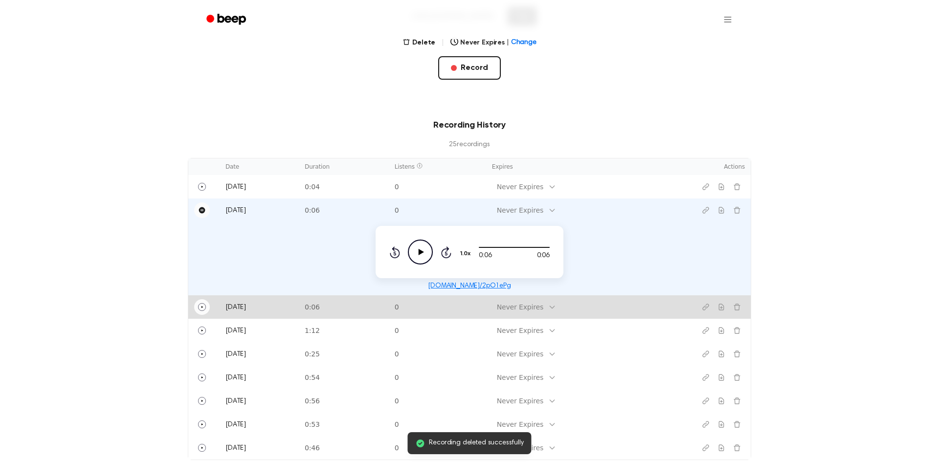
click at [201, 306] on icon "Play" at bounding box center [202, 307] width 8 height 8
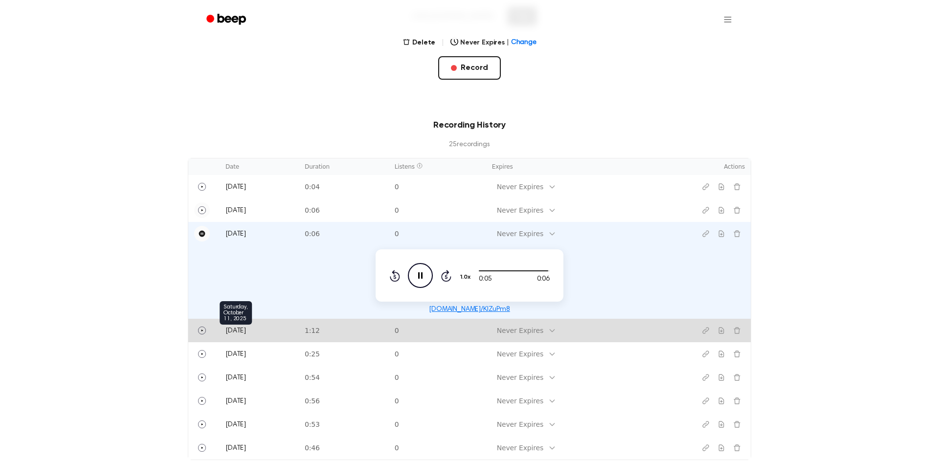
click at [239, 330] on span "Today" at bounding box center [236, 331] width 21 height 7
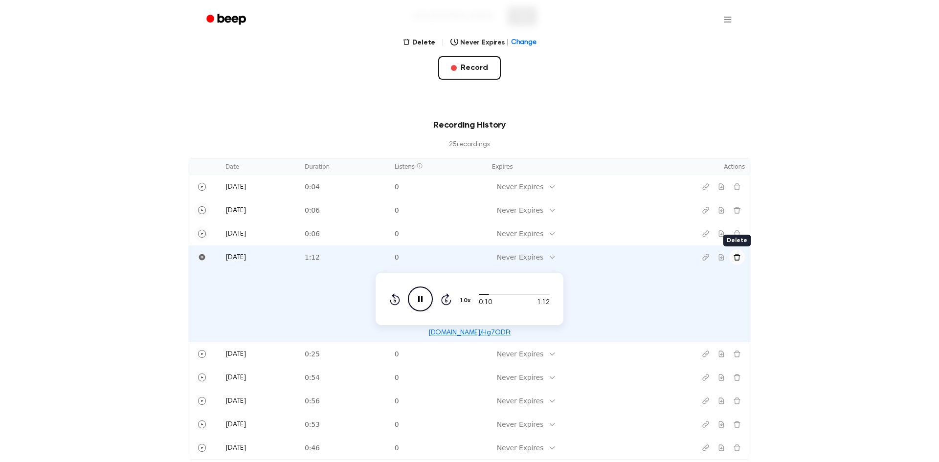
click at [741, 260] on icon "Delete recording" at bounding box center [737, 257] width 8 height 8
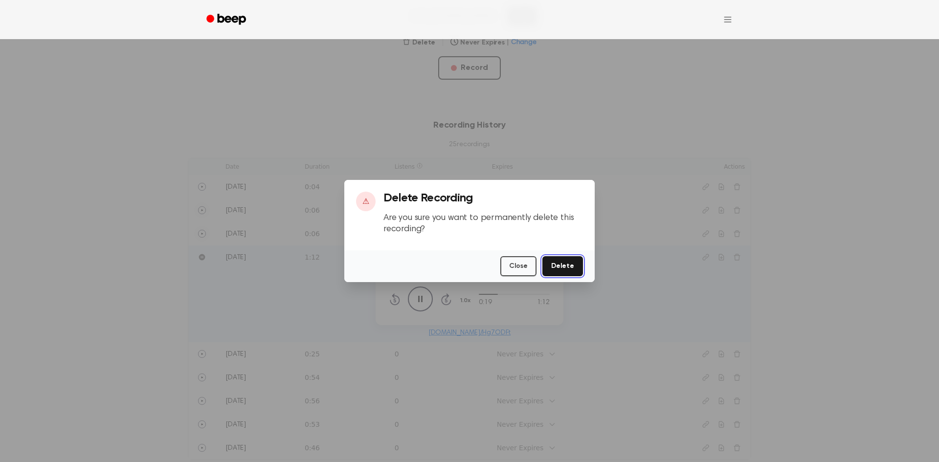
click at [572, 269] on button "Delete" at bounding box center [563, 266] width 41 height 20
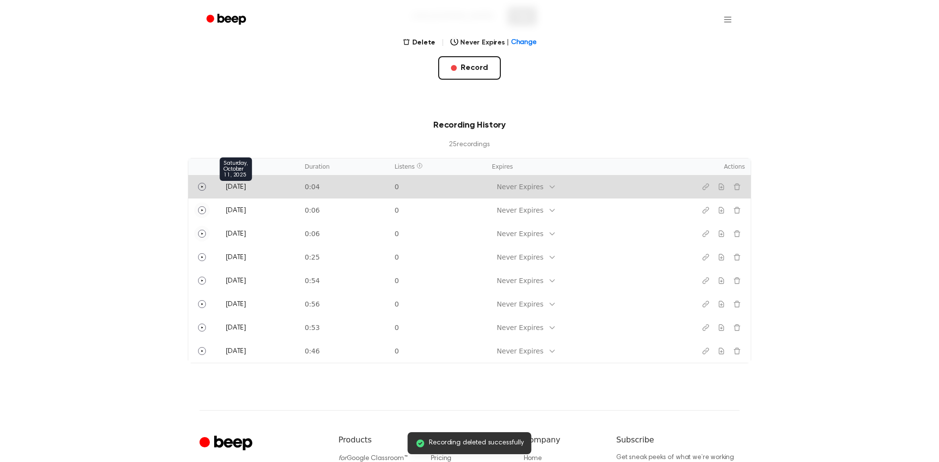
click at [235, 184] on span "[DATE]" at bounding box center [236, 187] width 21 height 7
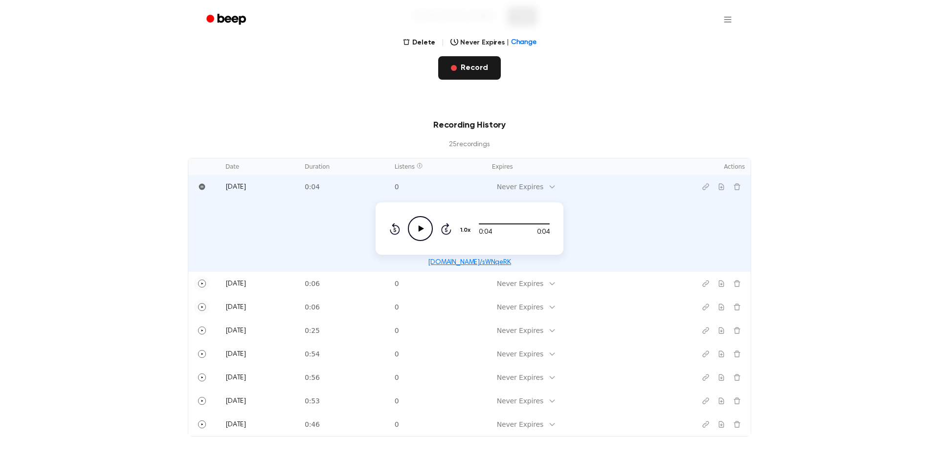
click at [480, 72] on button "Record" at bounding box center [469, 67] width 62 height 23
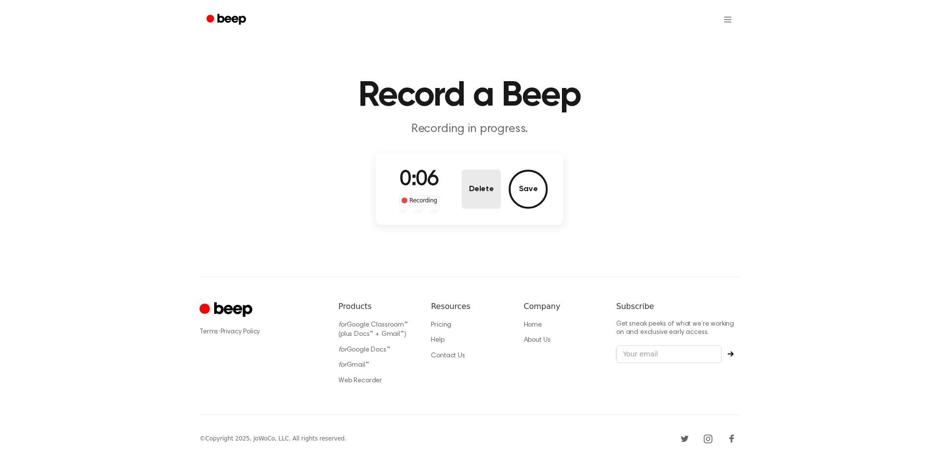
click at [477, 192] on button "Delete" at bounding box center [481, 189] width 39 height 39
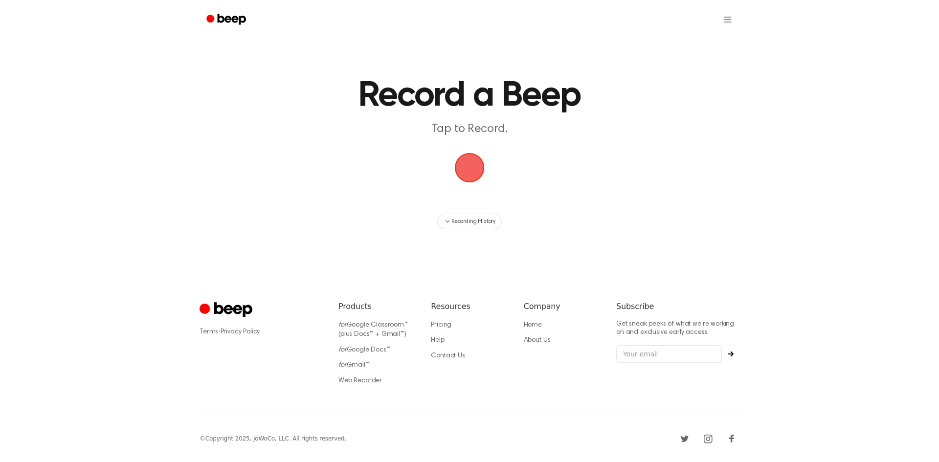
click at [470, 178] on span "button" at bounding box center [470, 168] width 46 height 46
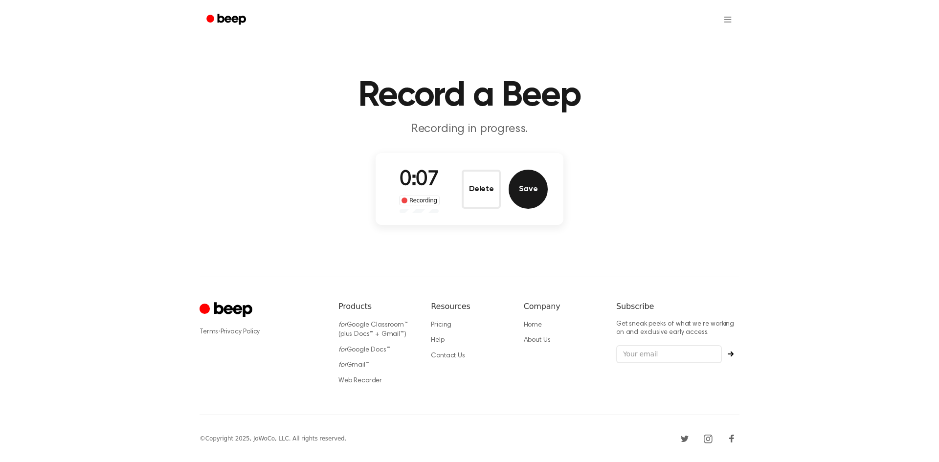
click at [532, 187] on button "Save" at bounding box center [528, 189] width 39 height 39
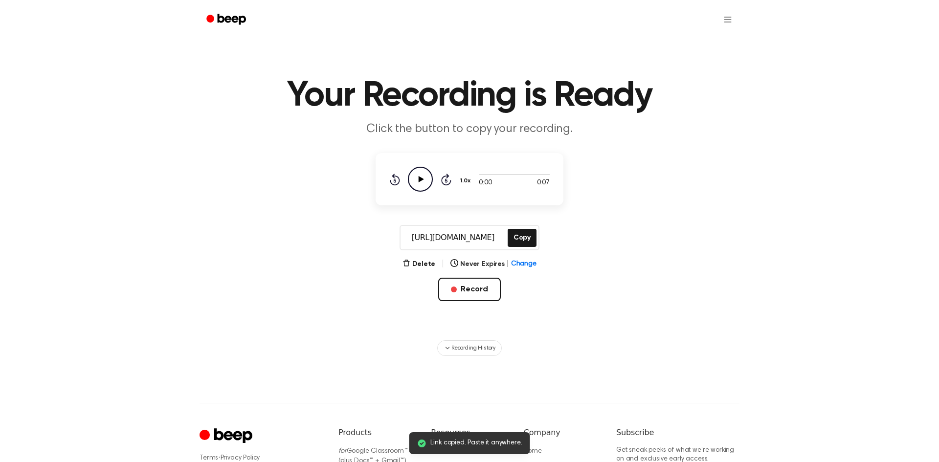
click at [420, 169] on icon "Play Audio" at bounding box center [420, 179] width 25 height 25
click at [426, 260] on button "Delete" at bounding box center [419, 264] width 33 height 10
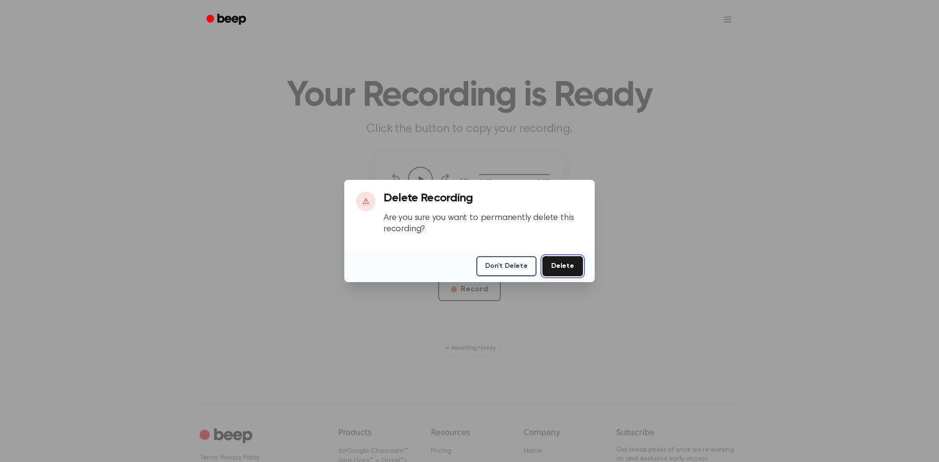
click at [576, 263] on button "Delete" at bounding box center [563, 266] width 41 height 20
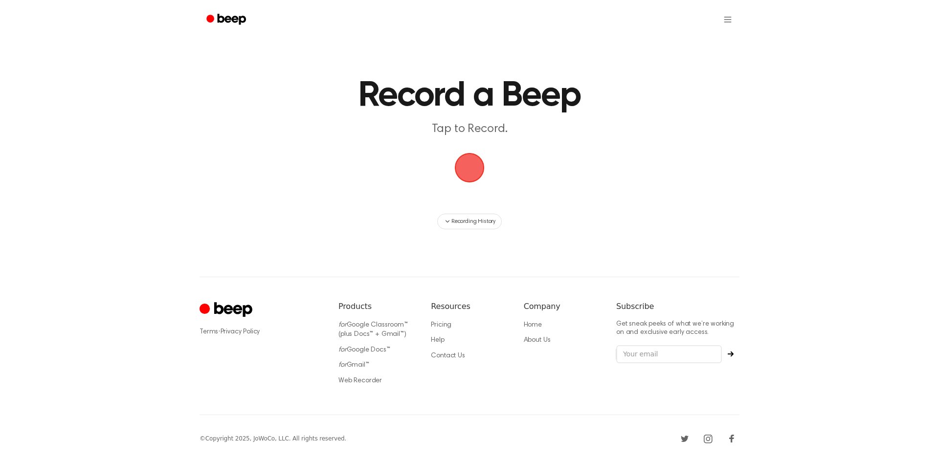
click at [465, 161] on span "button" at bounding box center [470, 168] width 40 height 40
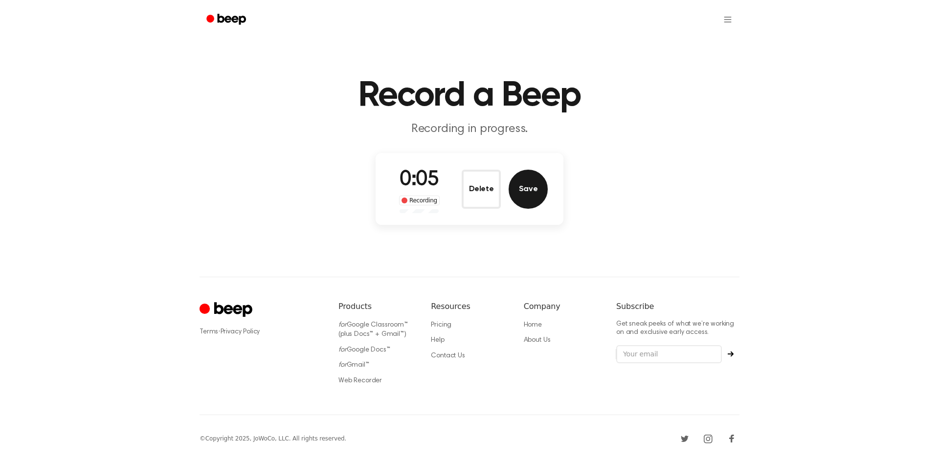
click at [520, 193] on button "Save" at bounding box center [528, 189] width 39 height 39
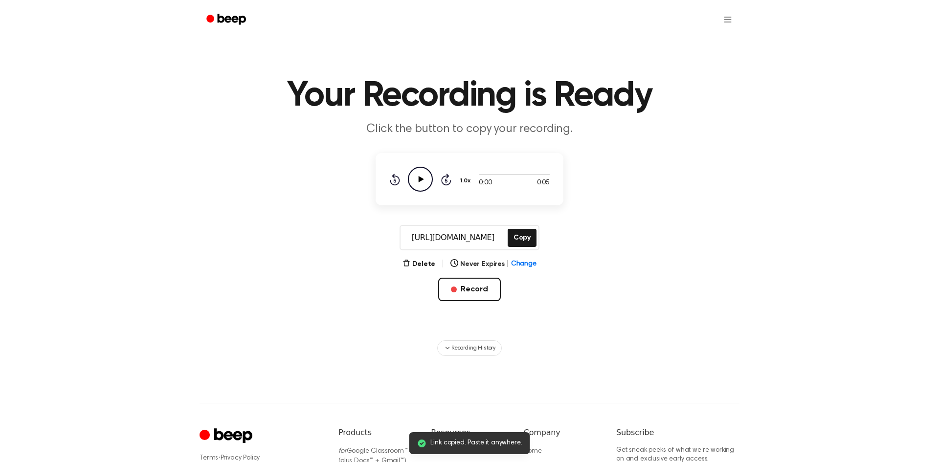
click at [424, 178] on icon "Play Audio" at bounding box center [420, 179] width 25 height 25
click at [419, 269] on div "Delete | Never Expires | Change" at bounding box center [470, 264] width 134 height 12
click at [419, 266] on button "Delete" at bounding box center [419, 264] width 33 height 10
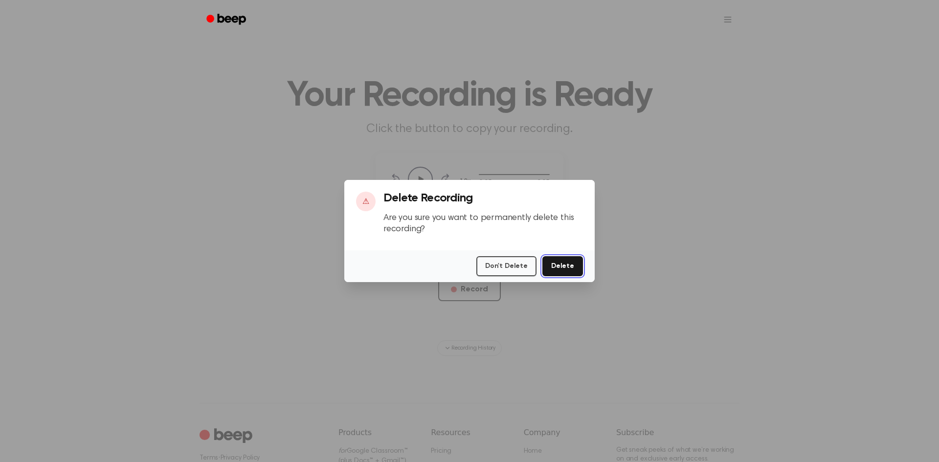
click at [568, 261] on button "Delete" at bounding box center [563, 266] width 41 height 20
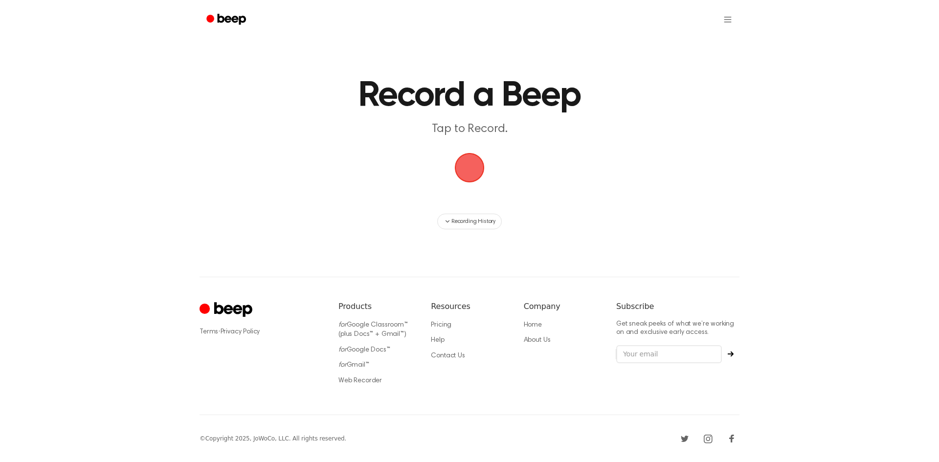
click at [476, 174] on span "button" at bounding box center [470, 168] width 32 height 32
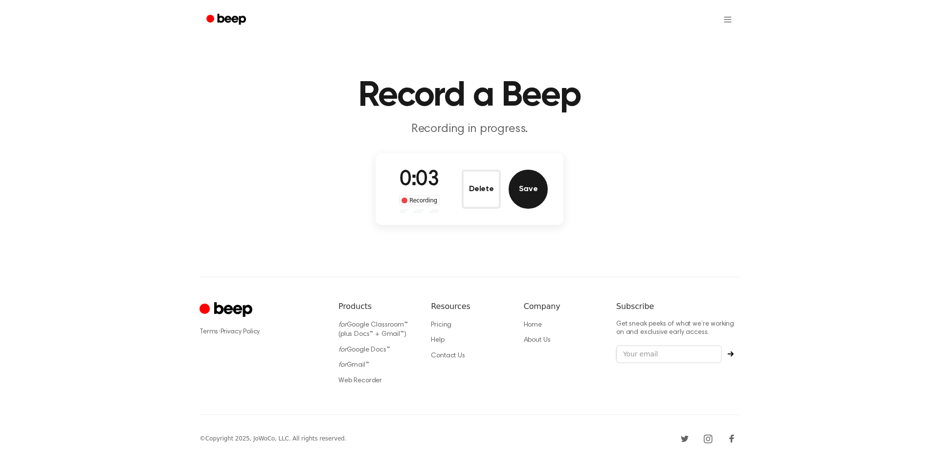
click at [525, 183] on button "Save" at bounding box center [528, 189] width 39 height 39
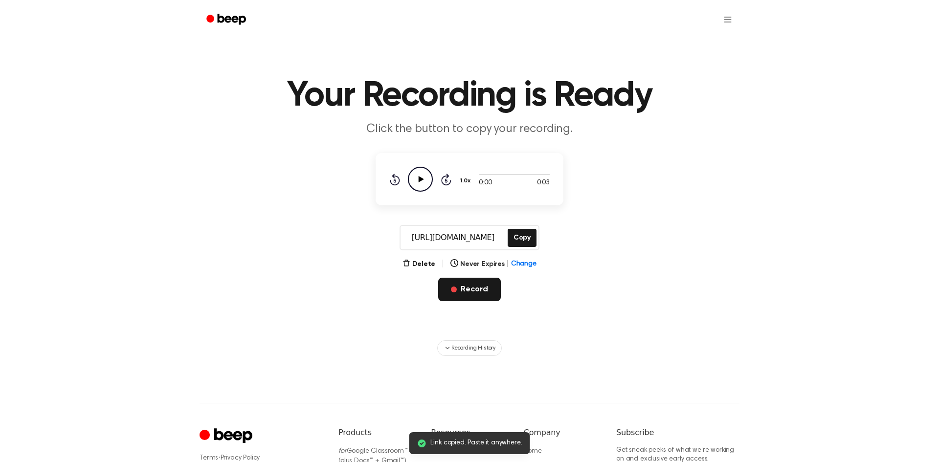
click at [476, 291] on button "Record" at bounding box center [469, 289] width 62 height 23
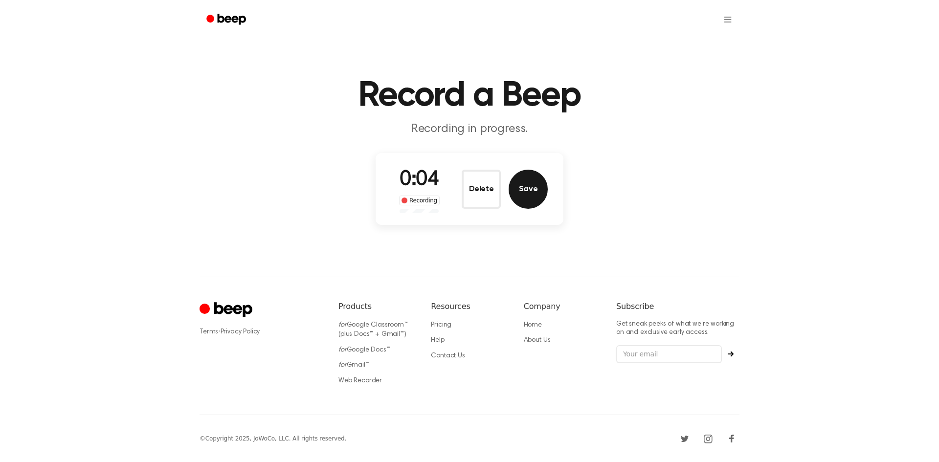
click at [527, 200] on button "Save" at bounding box center [528, 189] width 39 height 39
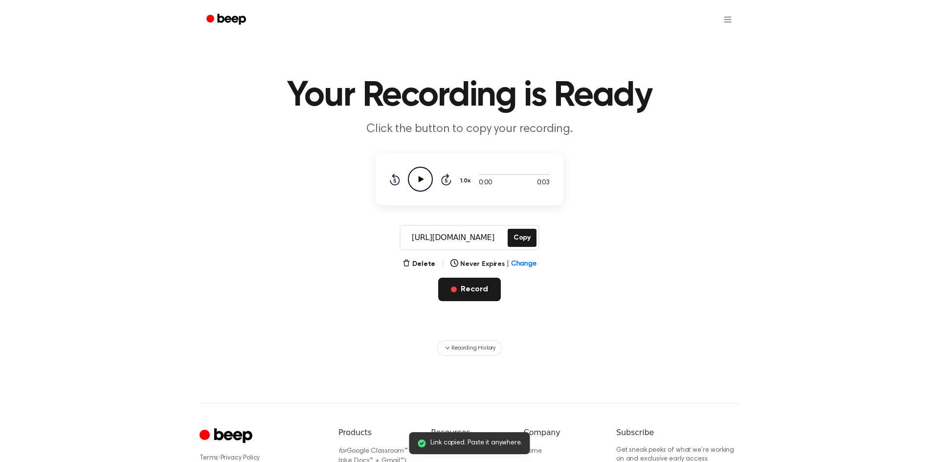
click at [468, 289] on button "Record" at bounding box center [469, 289] width 62 height 23
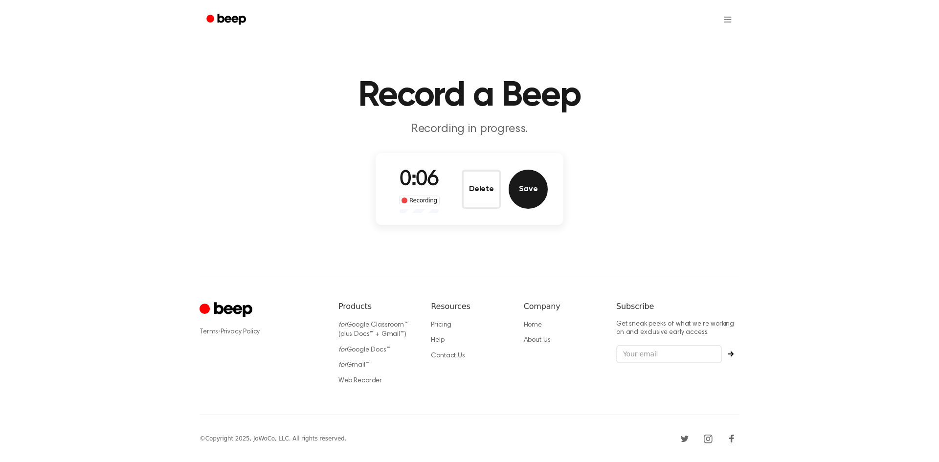
click at [532, 181] on button "Save" at bounding box center [528, 189] width 39 height 39
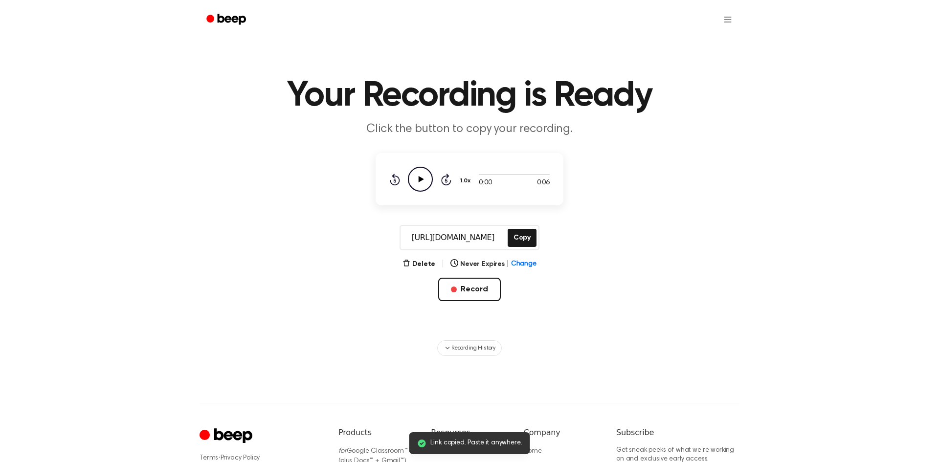
click at [431, 183] on circle at bounding box center [420, 179] width 24 height 24
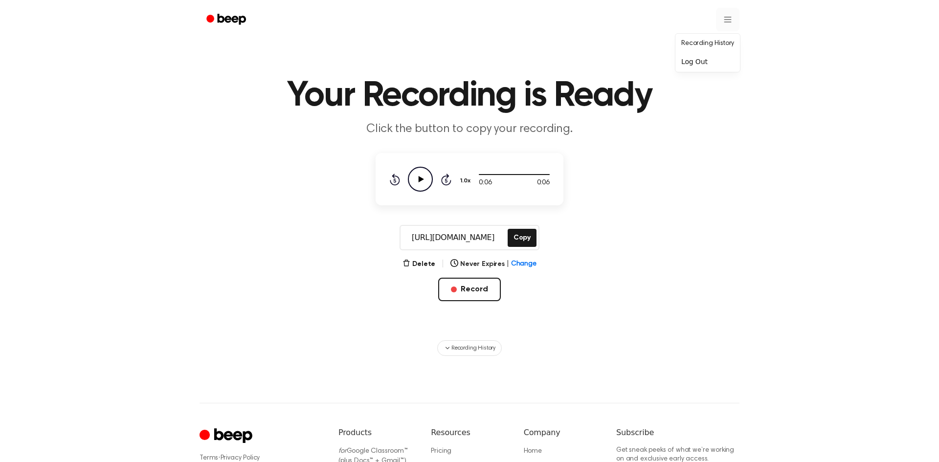
click at [733, 21] on html "Your Recording is Ready Click the button to copy your recording. 0:06 0:06 1.0x…" at bounding box center [469, 294] width 939 height 589
click at [716, 45] on link "Recording History" at bounding box center [708, 44] width 61 height 16
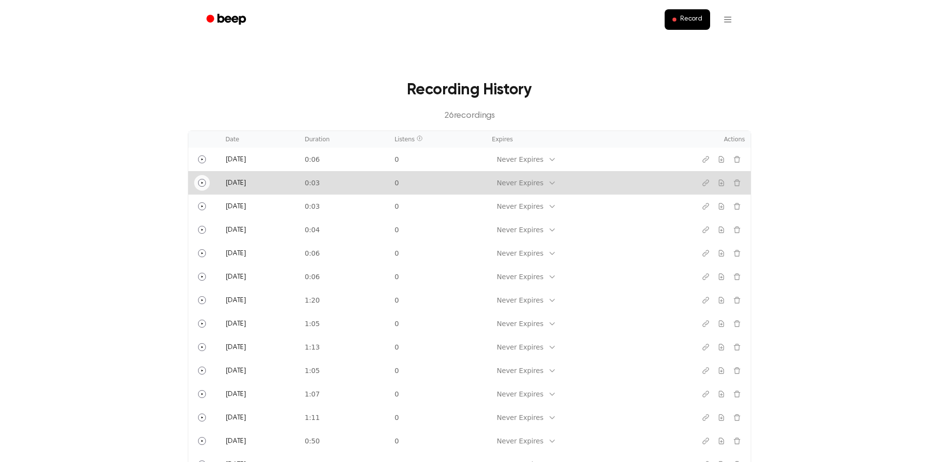
click at [205, 181] on icon "Play" at bounding box center [202, 183] width 8 height 8
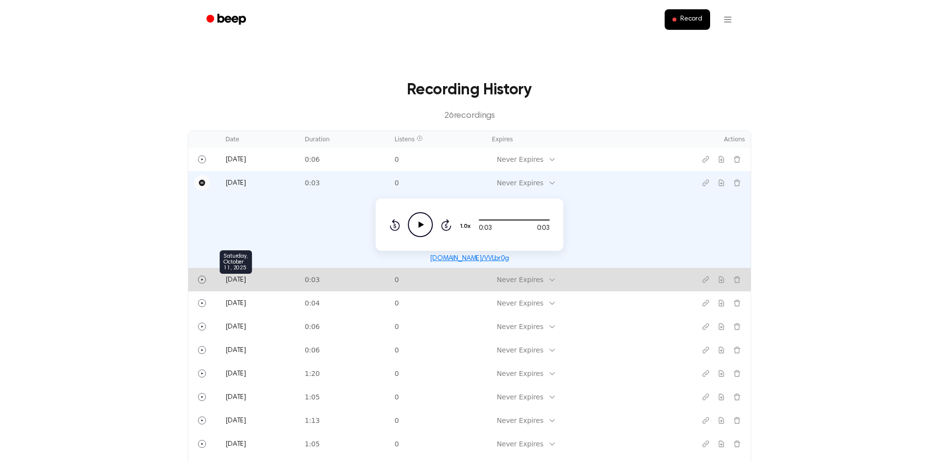
click at [238, 279] on span "[DATE]" at bounding box center [236, 280] width 21 height 7
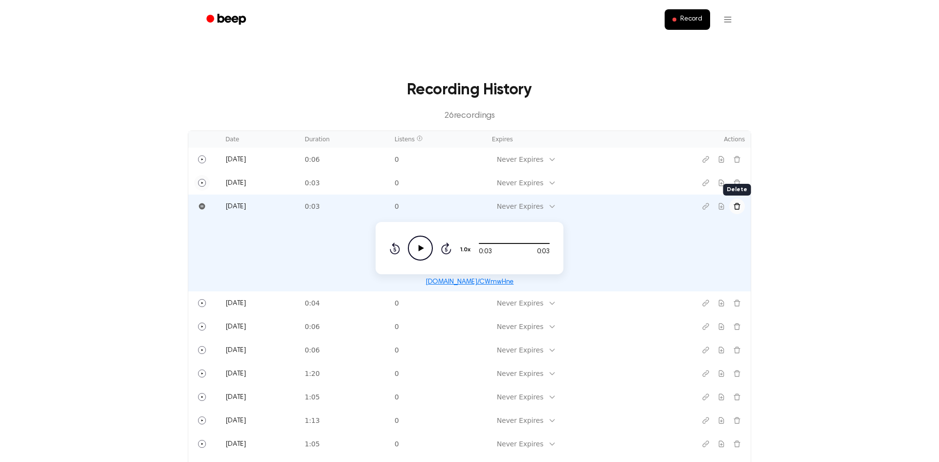
click at [740, 206] on icon "Delete recording" at bounding box center [737, 207] width 8 height 8
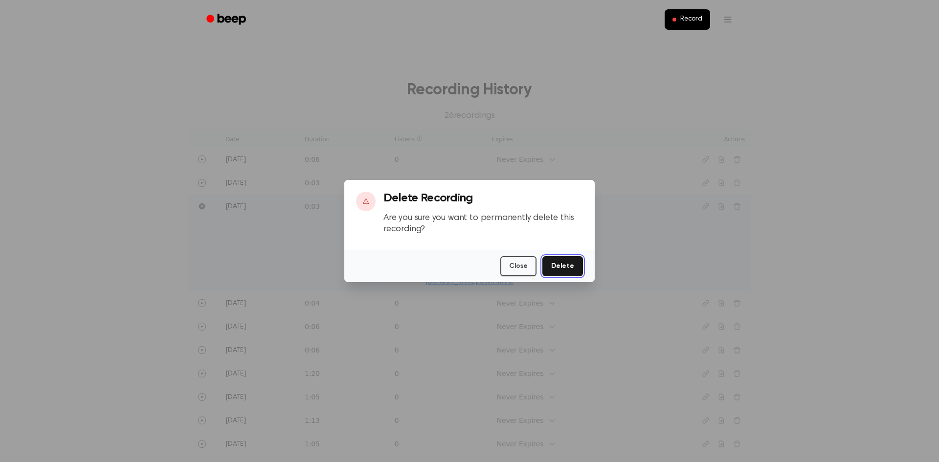
click at [569, 268] on button "Delete" at bounding box center [563, 266] width 41 height 20
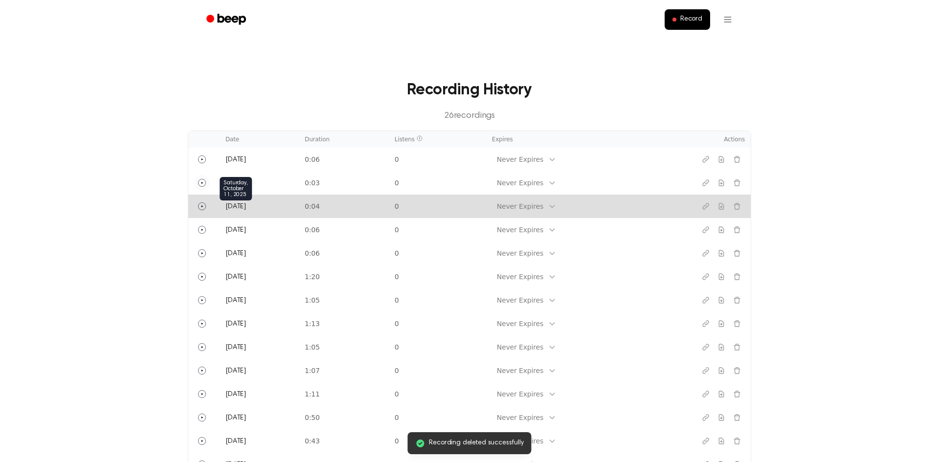
click at [236, 204] on span "[DATE]" at bounding box center [236, 207] width 21 height 7
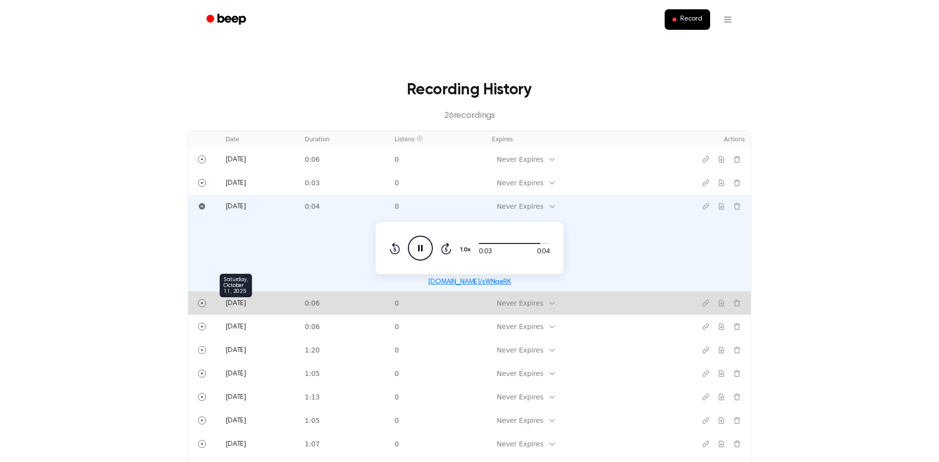
click at [238, 301] on span "[DATE]" at bounding box center [236, 303] width 21 height 7
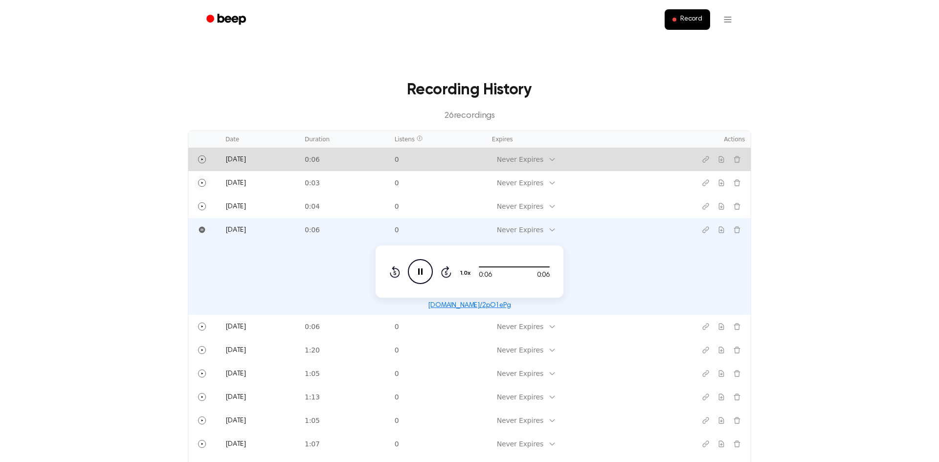
click at [237, 164] on td "[DATE]" at bounding box center [259, 159] width 79 height 23
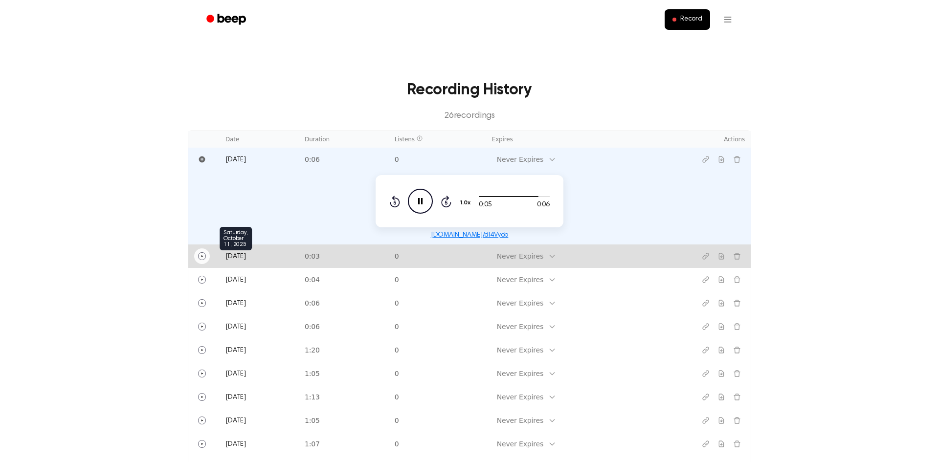
click at [238, 258] on span "[DATE]" at bounding box center [236, 256] width 21 height 7
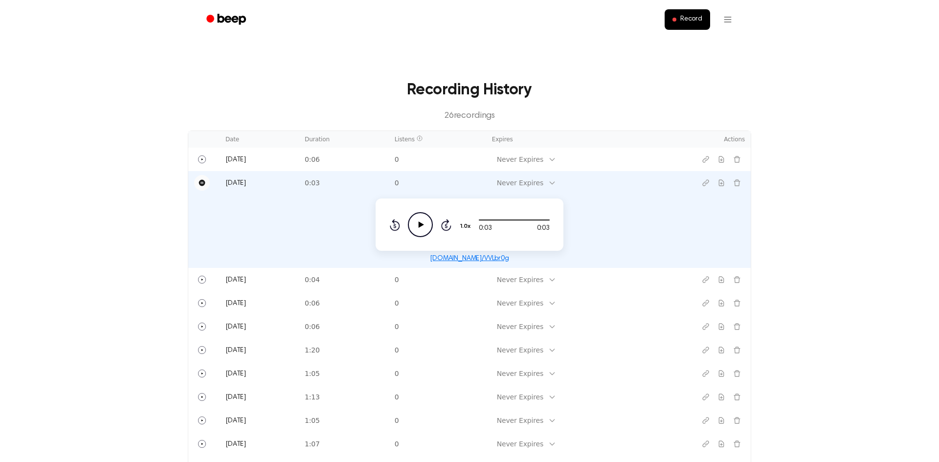
click at [427, 226] on icon "Play Audio" at bounding box center [420, 224] width 25 height 25
click at [426, 227] on icon "Play Audio" at bounding box center [420, 224] width 25 height 25
click at [429, 222] on icon "Play Audio" at bounding box center [420, 224] width 25 height 25
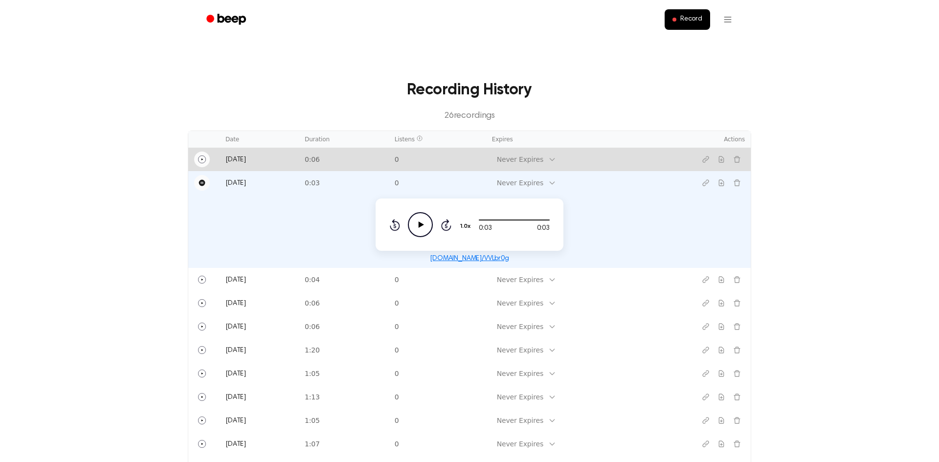
click at [199, 160] on icon "Play" at bounding box center [202, 160] width 8 height 8
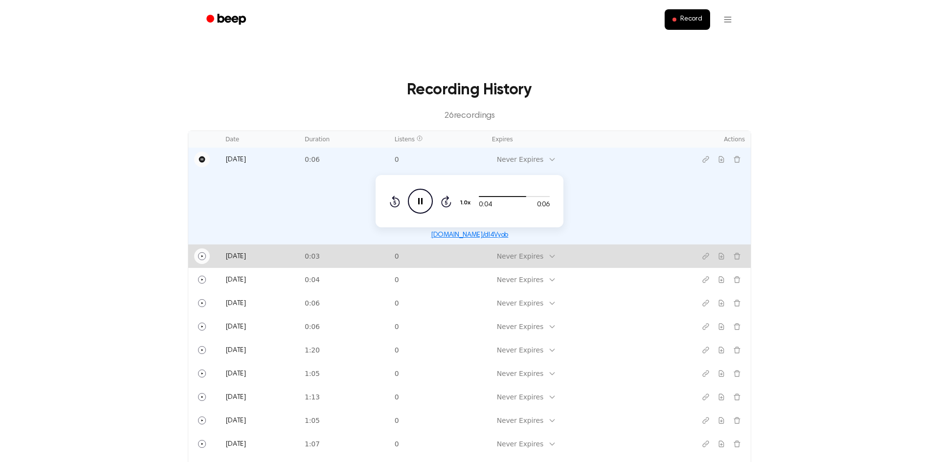
click at [238, 265] on td "[DATE]" at bounding box center [259, 256] width 79 height 23
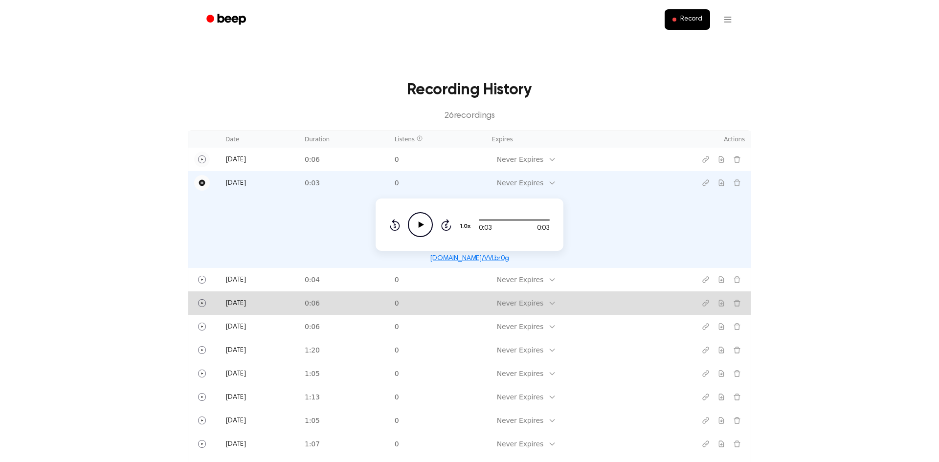
click at [247, 303] on td "[DATE]" at bounding box center [259, 303] width 79 height 23
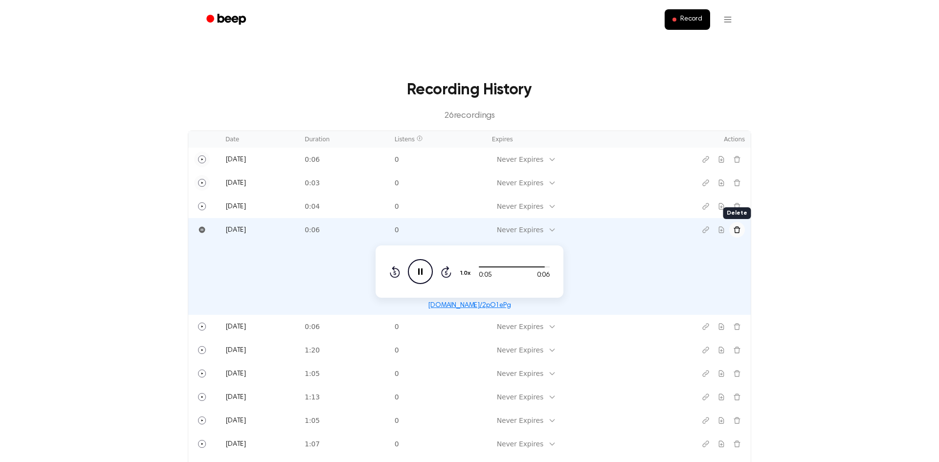
click at [738, 233] on icon "Delete recording" at bounding box center [737, 230] width 6 height 6
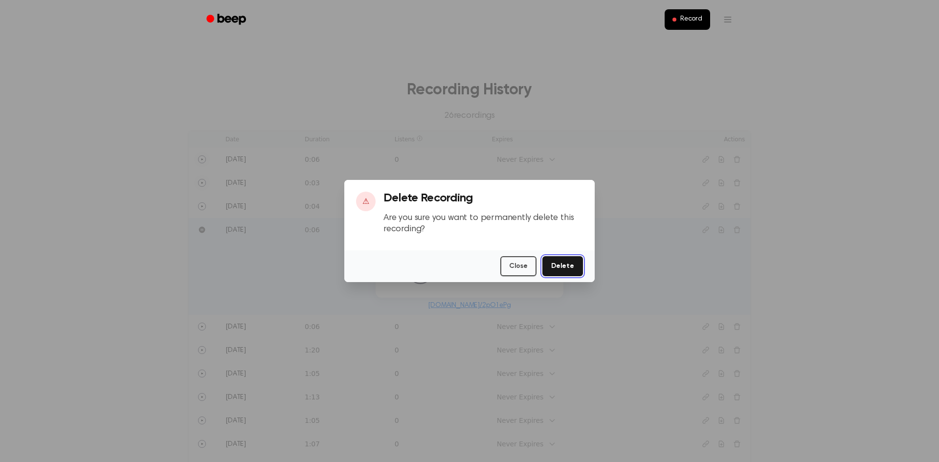
click at [572, 262] on button "Delete" at bounding box center [563, 266] width 41 height 20
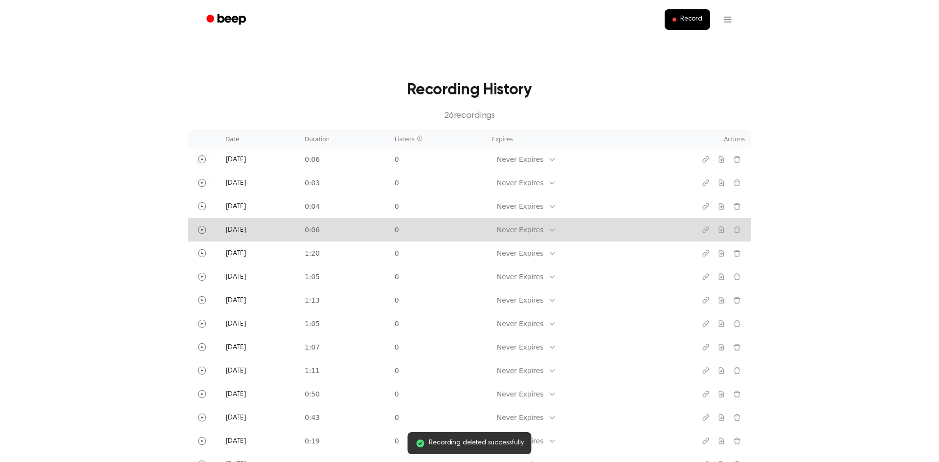
click at [245, 232] on td "[DATE]" at bounding box center [259, 229] width 79 height 23
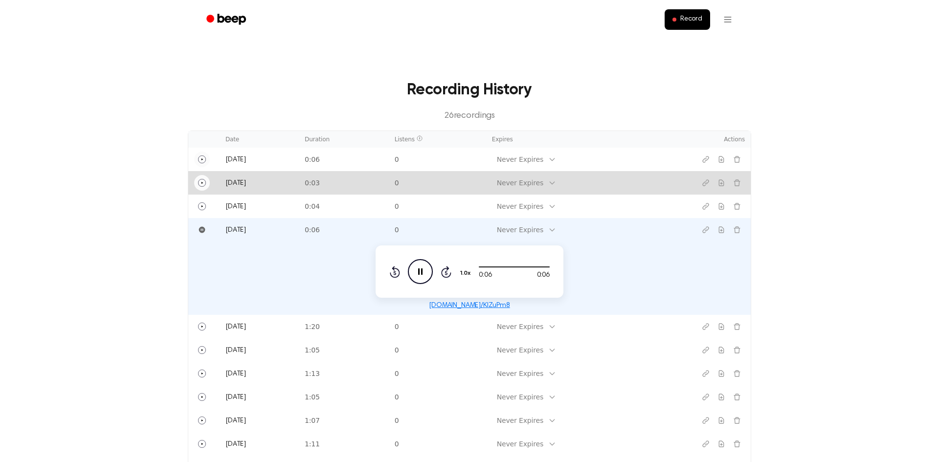
click at [235, 179] on td "[DATE]" at bounding box center [259, 182] width 79 height 23
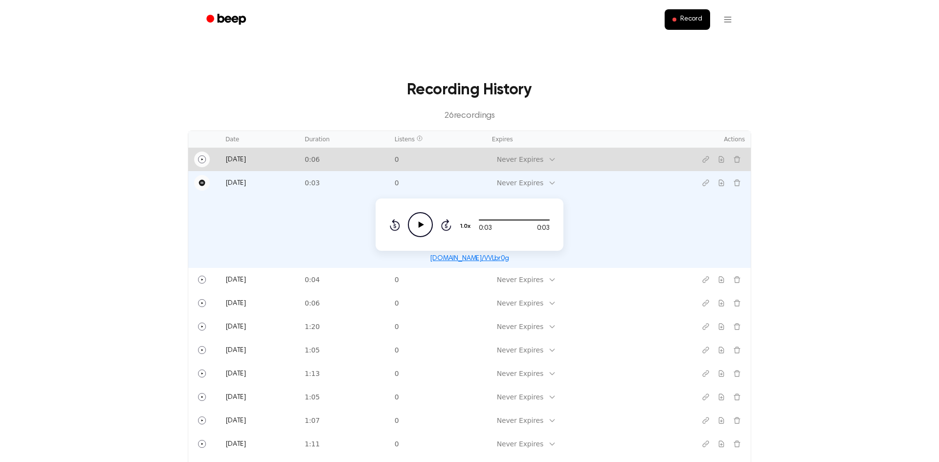
click at [207, 159] on button "Play" at bounding box center [202, 160] width 16 height 16
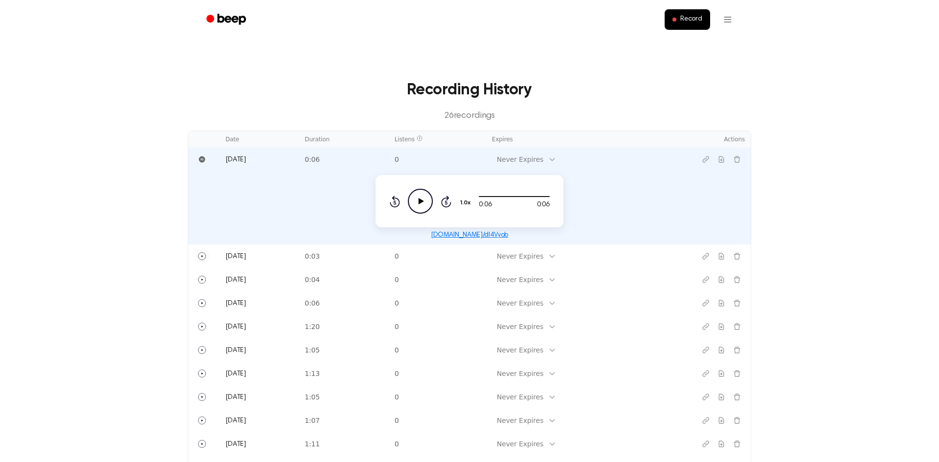
click at [423, 200] on icon "Play Audio" at bounding box center [420, 201] width 25 height 25
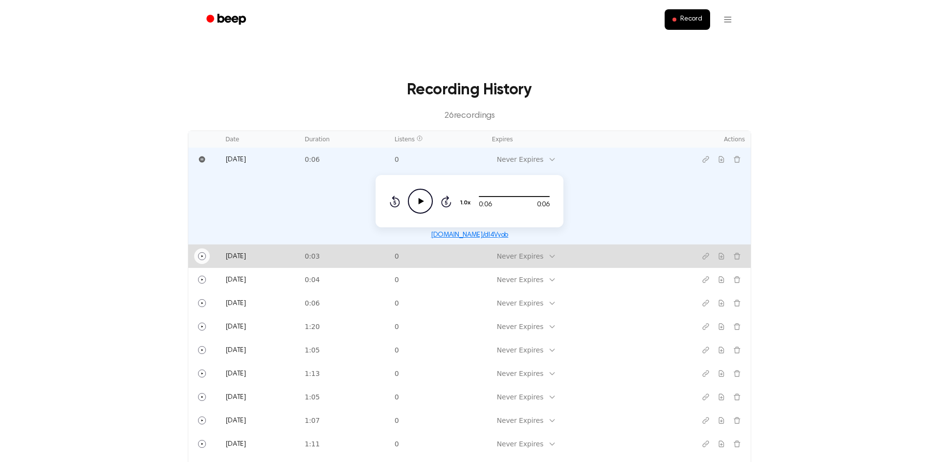
click at [249, 256] on td "[DATE]" at bounding box center [259, 256] width 79 height 23
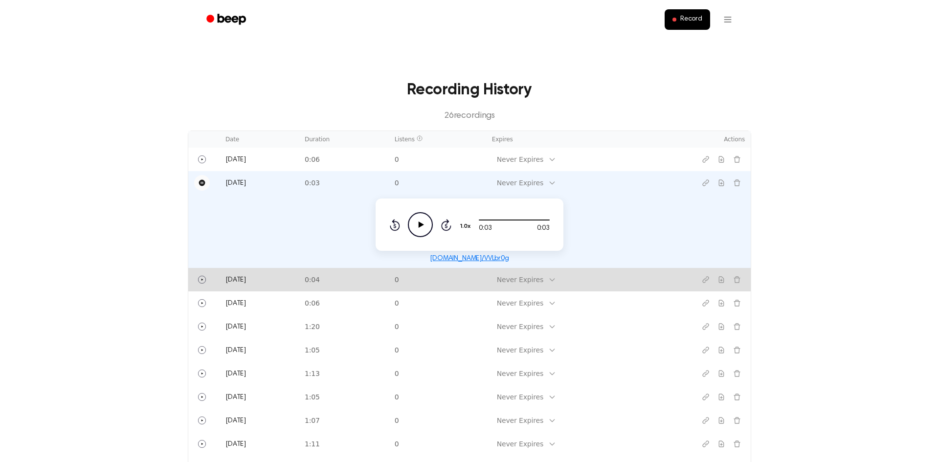
click at [254, 283] on td "[DATE]" at bounding box center [259, 279] width 79 height 23
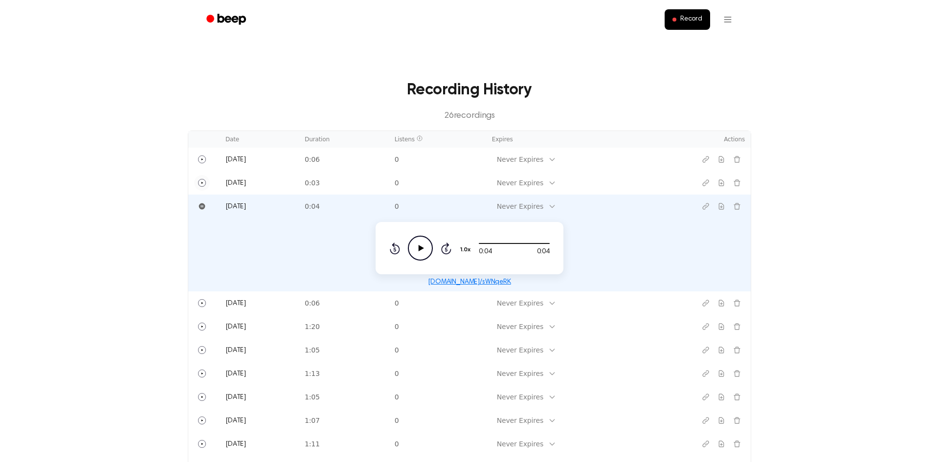
click at [281, 260] on td "0:04 0:04 1.0x Rewind 5 seconds Play Audio Skip 5 seconds [DOMAIN_NAME]/sWNqeRK" at bounding box center [469, 254] width 563 height 73
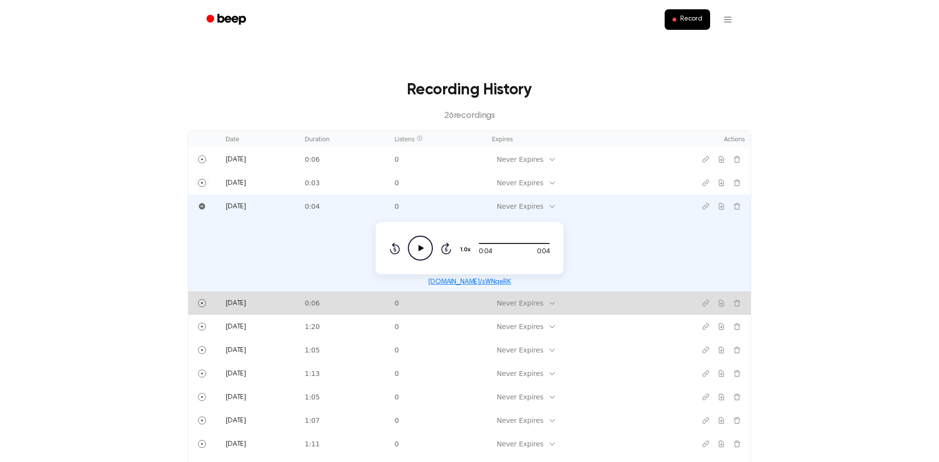
click at [253, 304] on td "[DATE]" at bounding box center [259, 303] width 79 height 23
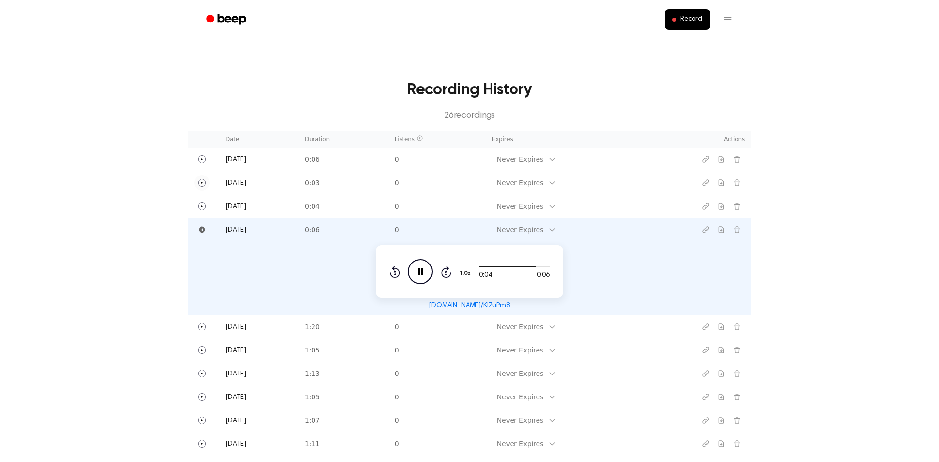
click at [421, 271] on icon "Pause Audio" at bounding box center [420, 271] width 25 height 25
click at [738, 230] on tr "[DATE] 0:06 0 Never Expires" at bounding box center [469, 229] width 563 height 23
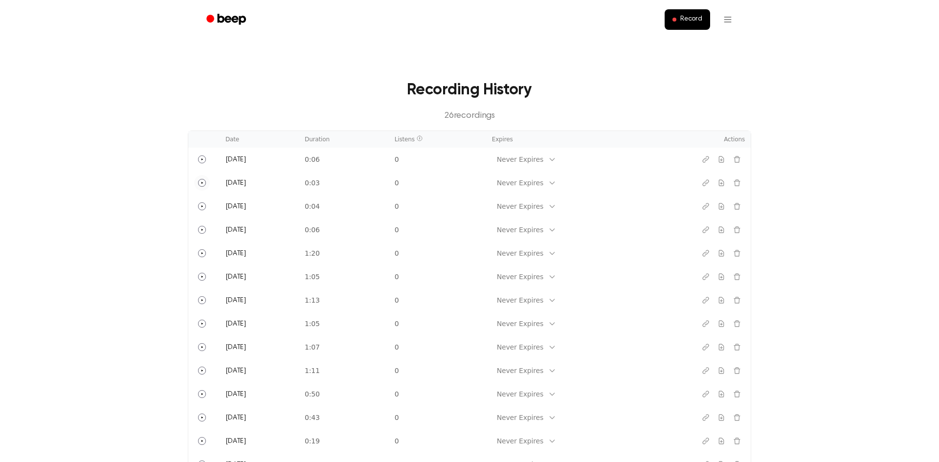
click at [738, 230] on icon "Delete recording" at bounding box center [737, 230] width 8 height 8
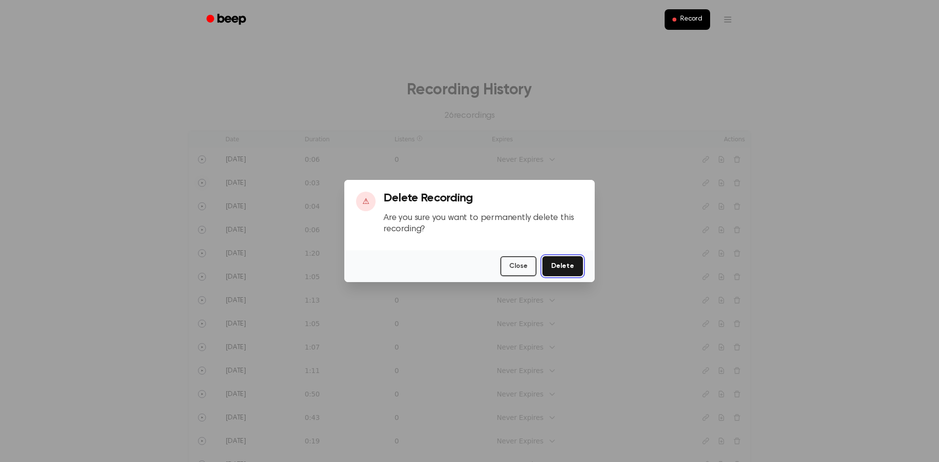
click at [576, 265] on button "Delete" at bounding box center [563, 266] width 41 height 20
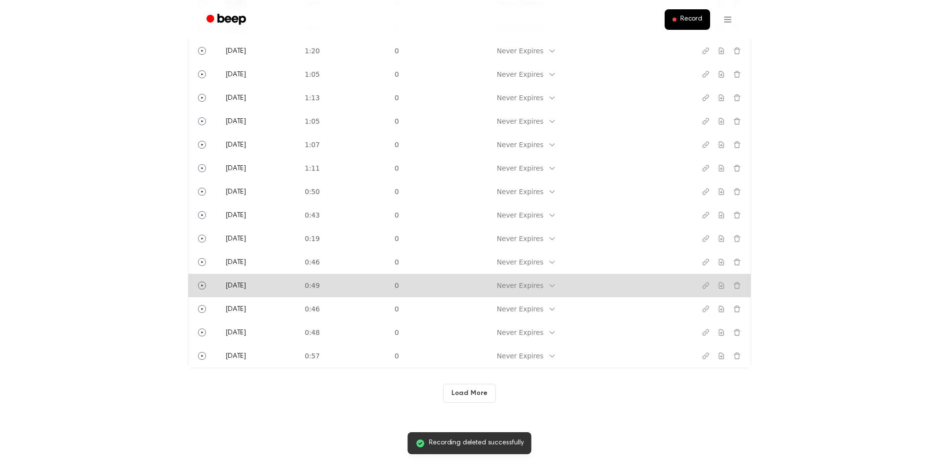
scroll to position [231, 0]
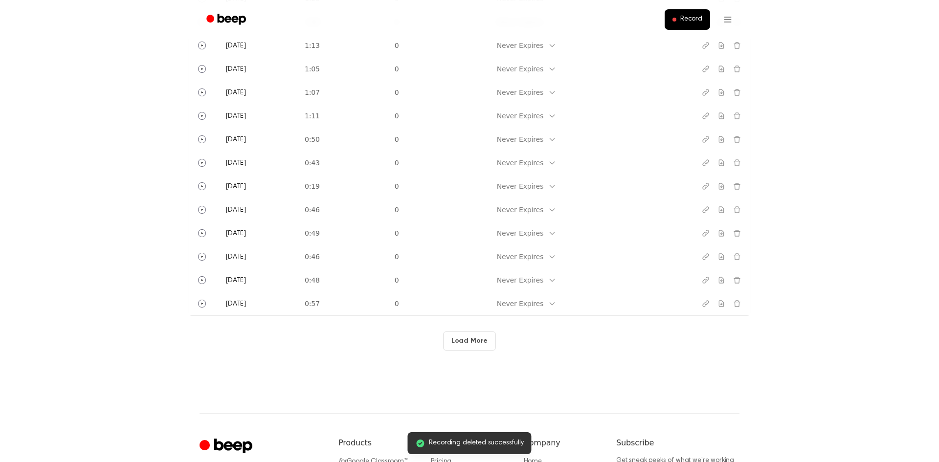
click at [481, 341] on button "Load More" at bounding box center [469, 341] width 53 height 19
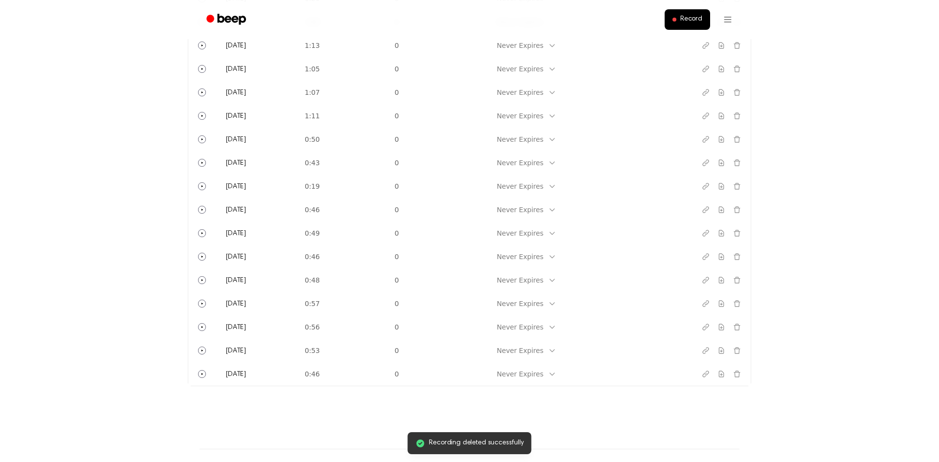
click at [733, 17] on html "Record Recording deleted successfully Recording History 23 recording s Date Dur…" at bounding box center [469, 202] width 939 height 866
click at [713, 43] on link "Recording History" at bounding box center [708, 44] width 61 height 16
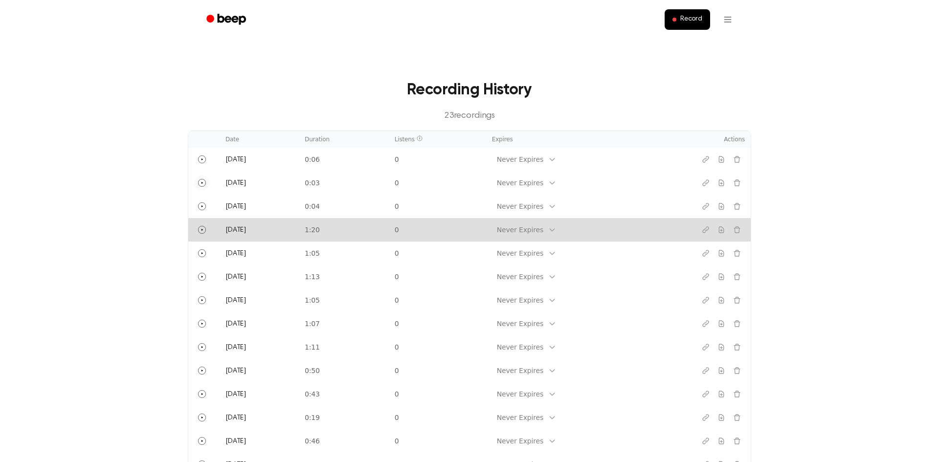
click at [209, 232] on td at bounding box center [203, 229] width 31 height 23
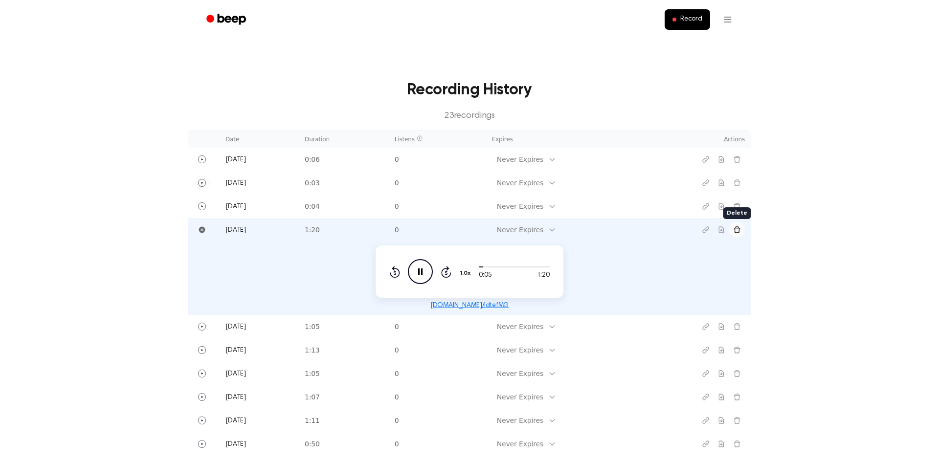
click at [742, 231] on button "Delete recording" at bounding box center [737, 230] width 16 height 16
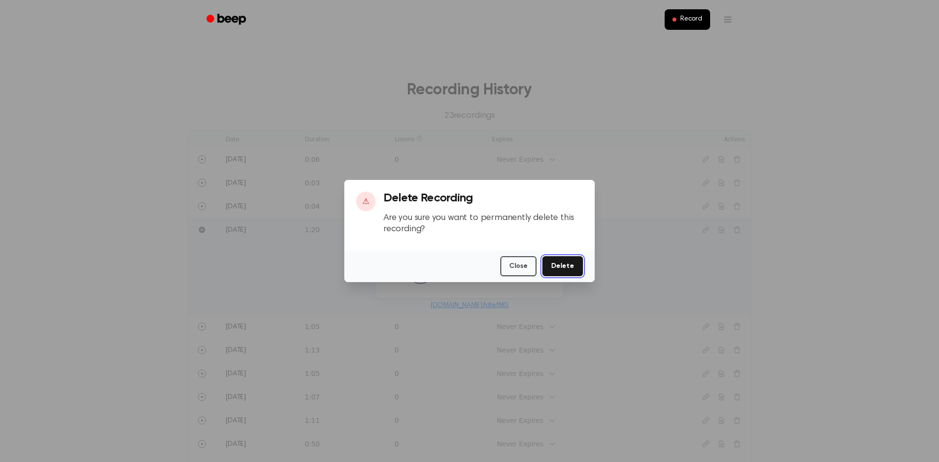
click at [562, 266] on button "Delete" at bounding box center [563, 266] width 41 height 20
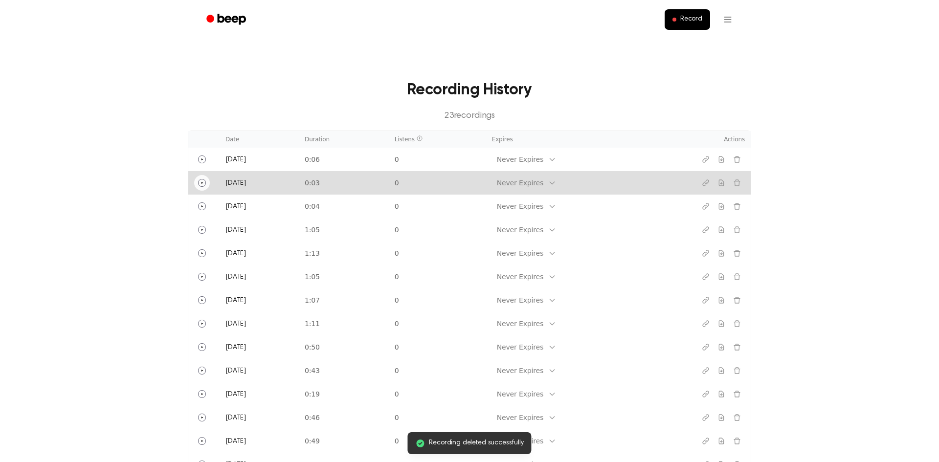
click at [207, 182] on button "Play" at bounding box center [202, 183] width 16 height 16
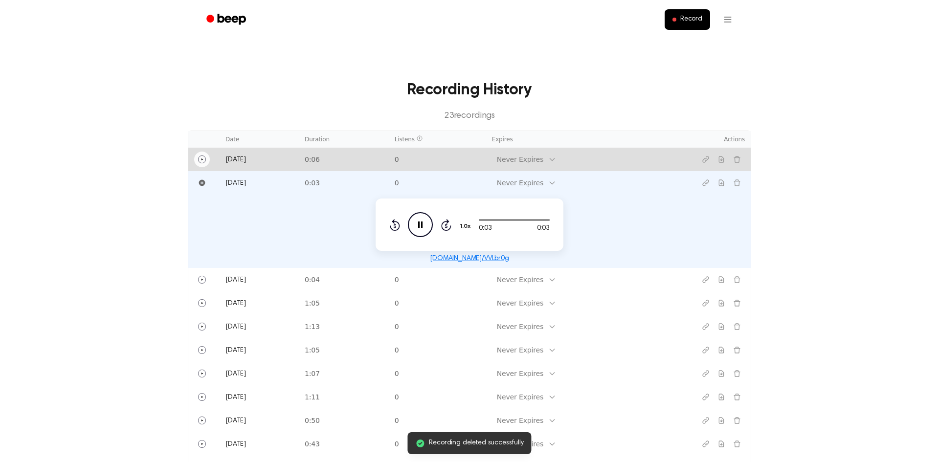
click at [202, 162] on icon "Play" at bounding box center [202, 160] width 8 height 8
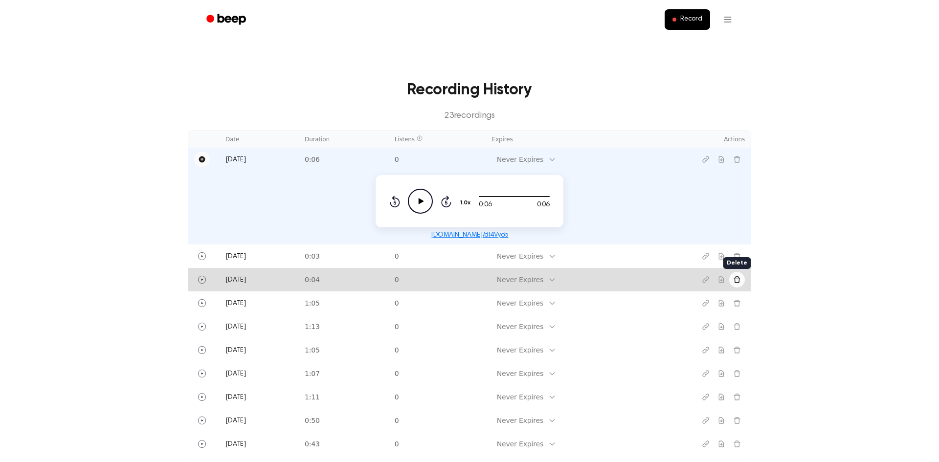
click at [741, 281] on button "Delete recording" at bounding box center [737, 280] width 16 height 16
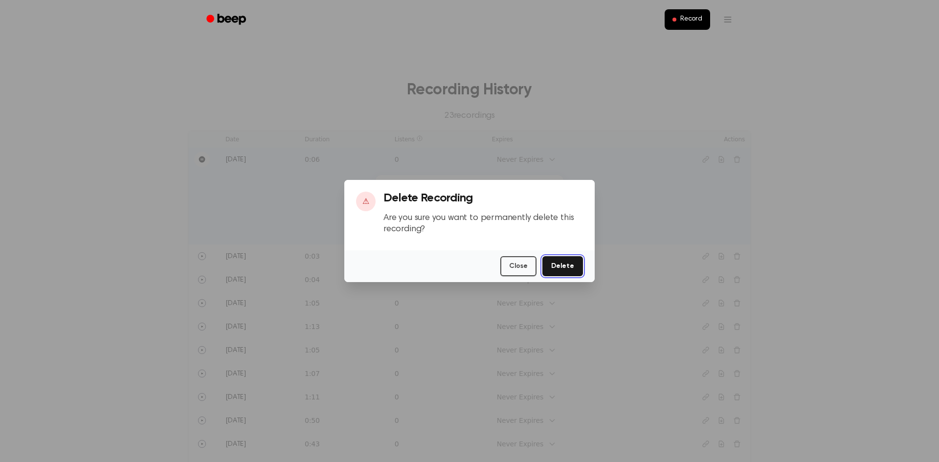
click at [574, 268] on button "Delete" at bounding box center [563, 266] width 41 height 20
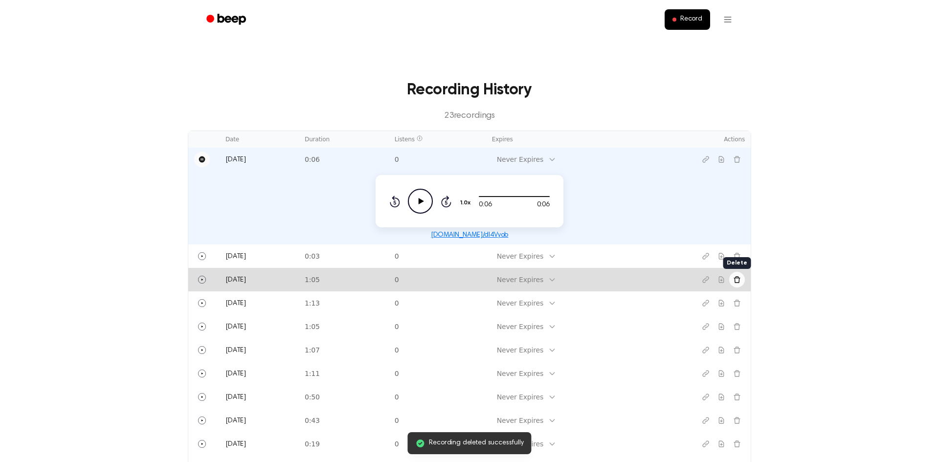
click at [742, 283] on button "Delete recording" at bounding box center [737, 280] width 16 height 16
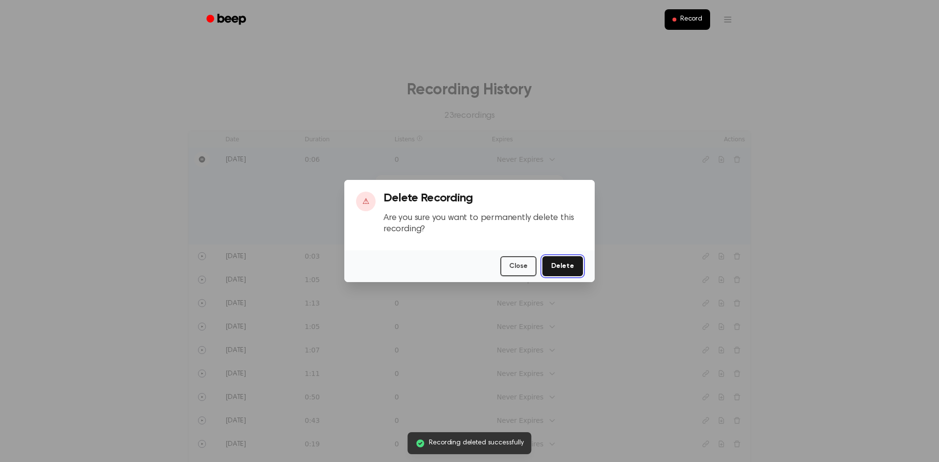
click at [571, 268] on button "Delete" at bounding box center [563, 266] width 41 height 20
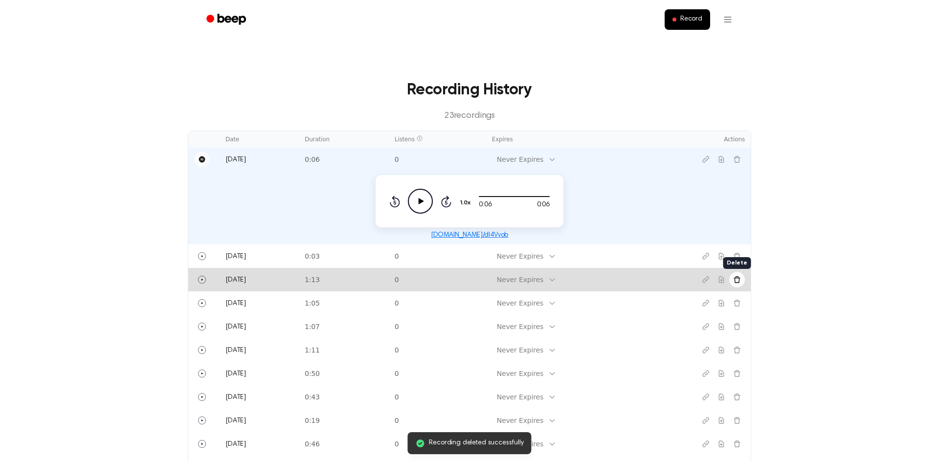
click at [738, 284] on button "Delete recording" at bounding box center [737, 280] width 16 height 16
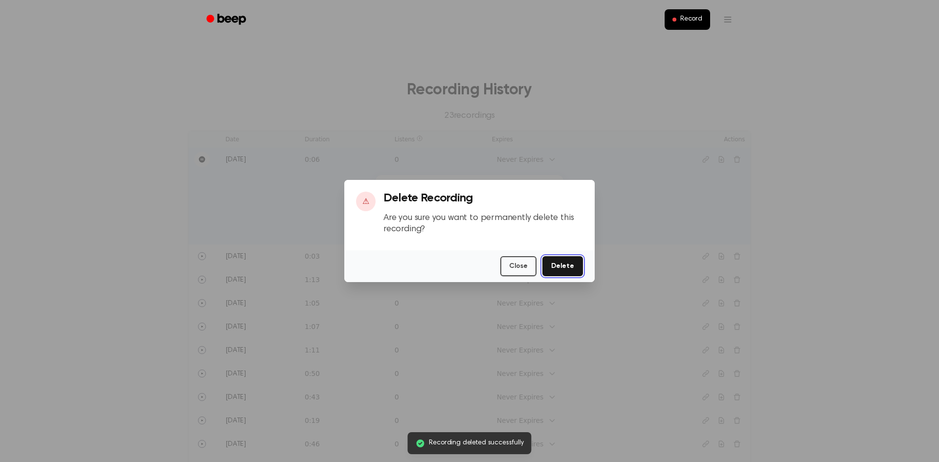
click at [574, 270] on button "Delete" at bounding box center [563, 266] width 41 height 20
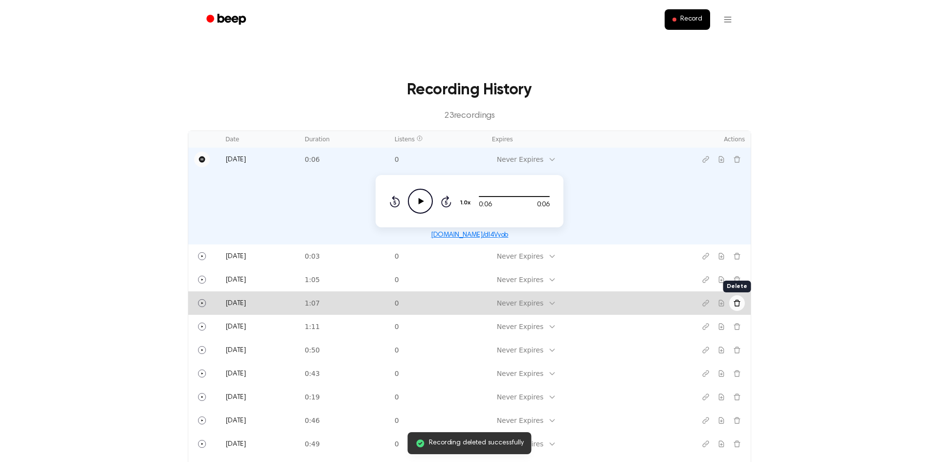
click at [741, 301] on icon "Delete recording" at bounding box center [737, 303] width 8 height 8
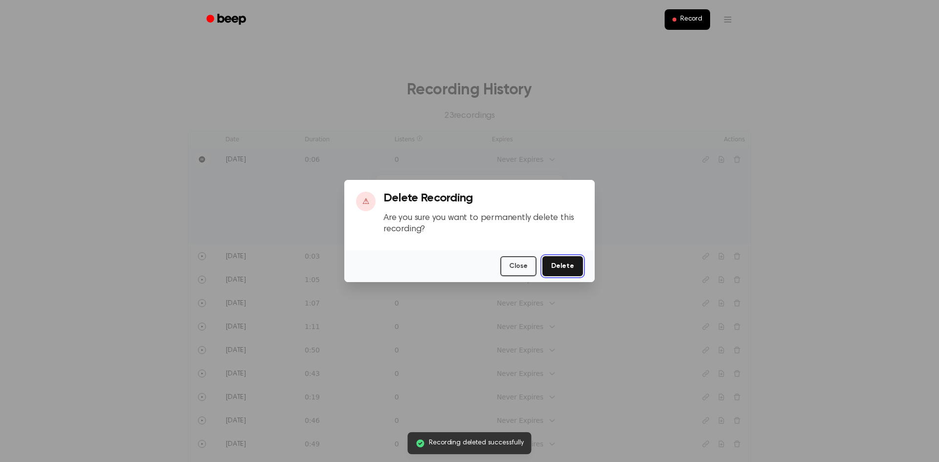
click at [558, 266] on button "Delete" at bounding box center [563, 266] width 41 height 20
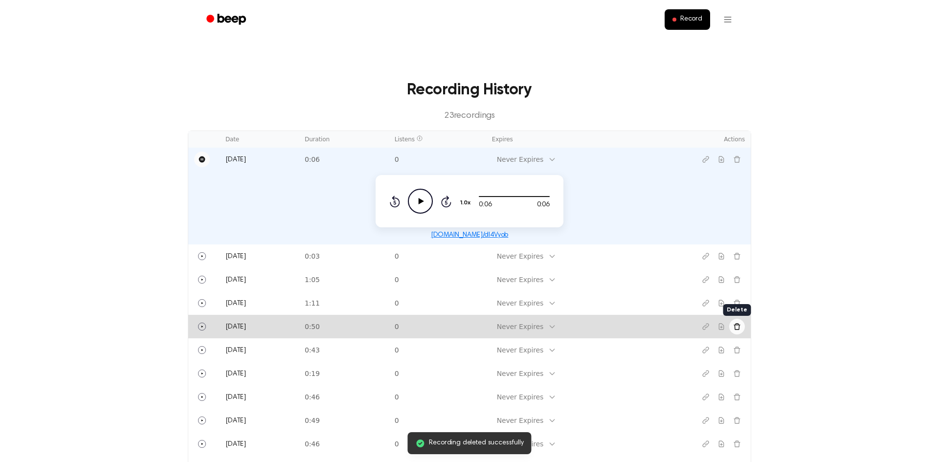
click at [737, 322] on button "Delete recording" at bounding box center [737, 327] width 16 height 16
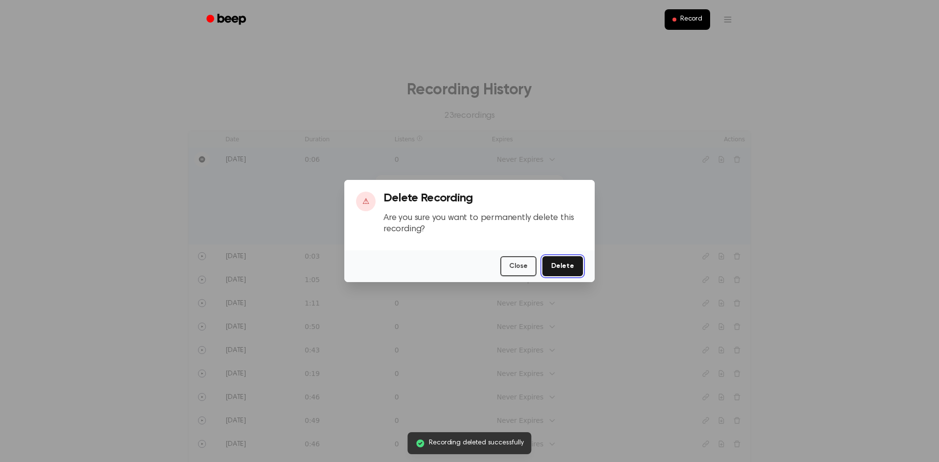
click at [562, 269] on button "Delete" at bounding box center [563, 266] width 41 height 20
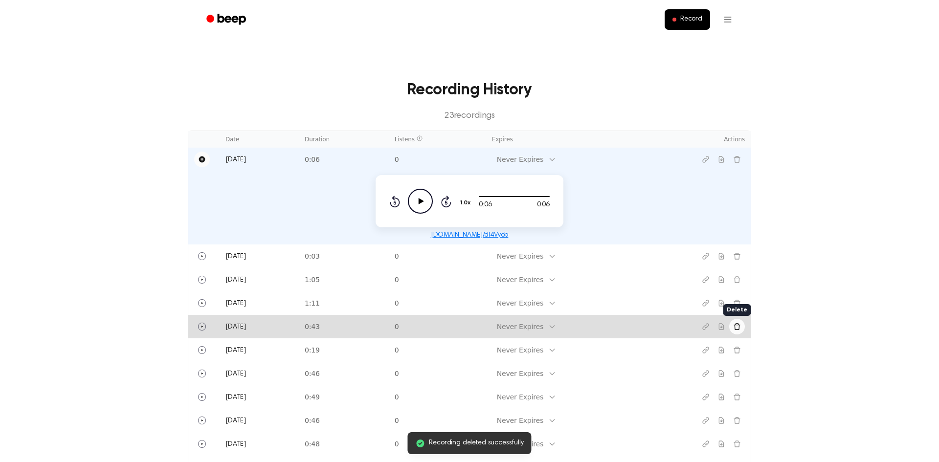
click at [735, 330] on icon "Delete recording" at bounding box center [737, 327] width 8 height 8
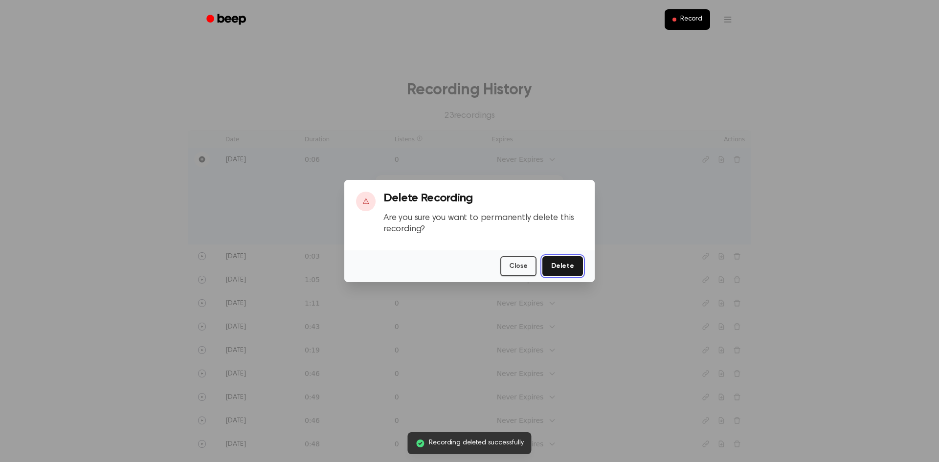
click at [572, 269] on button "Delete" at bounding box center [563, 266] width 41 height 20
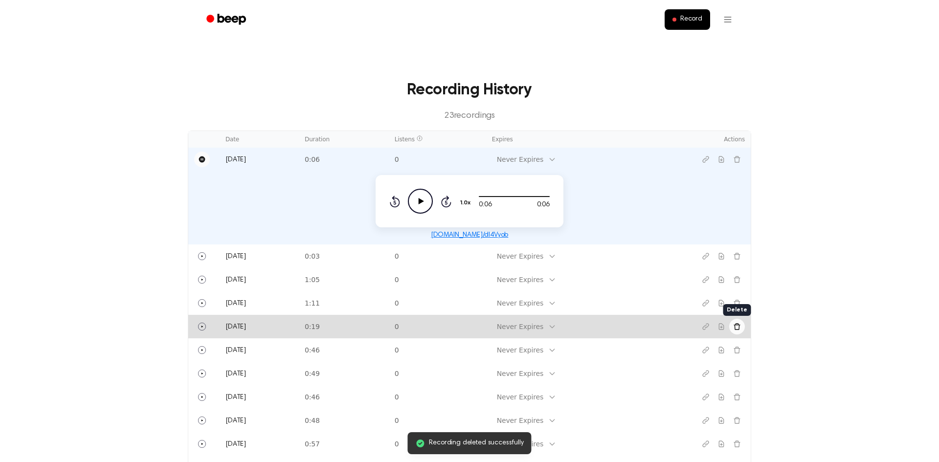
click at [740, 329] on icon "Delete recording" at bounding box center [737, 327] width 8 height 8
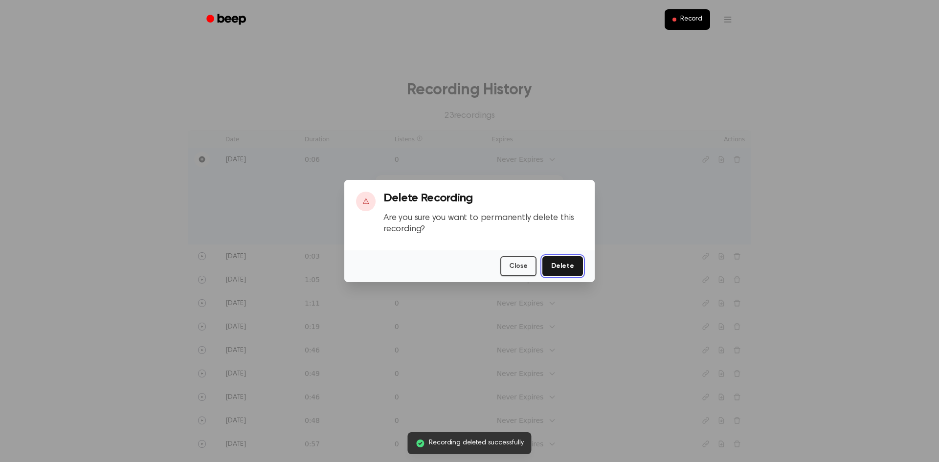
click at [578, 272] on button "Delete" at bounding box center [563, 266] width 41 height 20
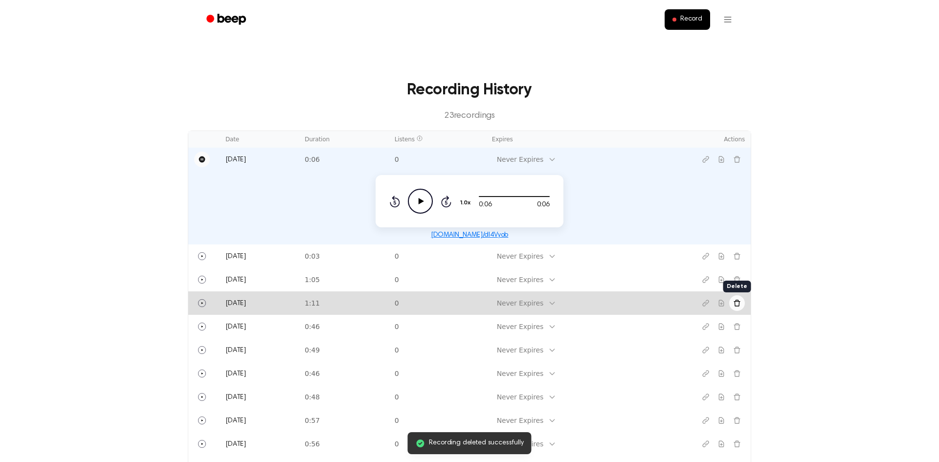
click at [740, 307] on button "Delete recording" at bounding box center [737, 303] width 16 height 16
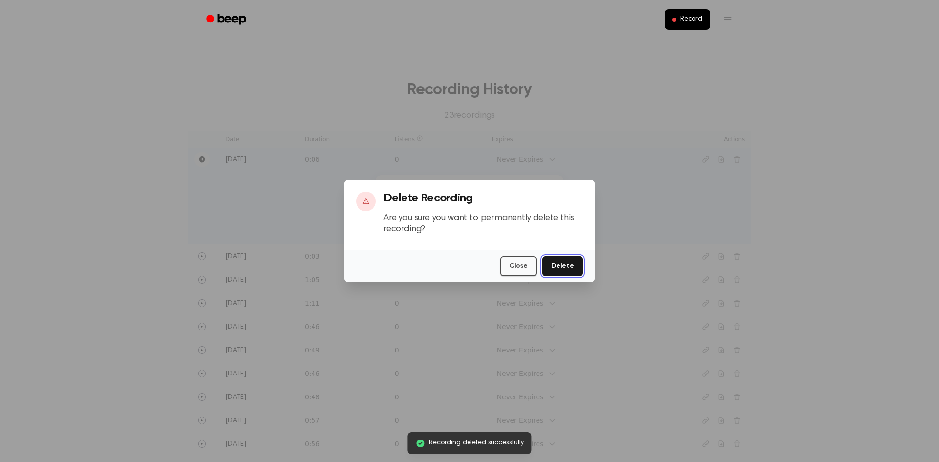
click at [578, 267] on button "Delete" at bounding box center [563, 266] width 41 height 20
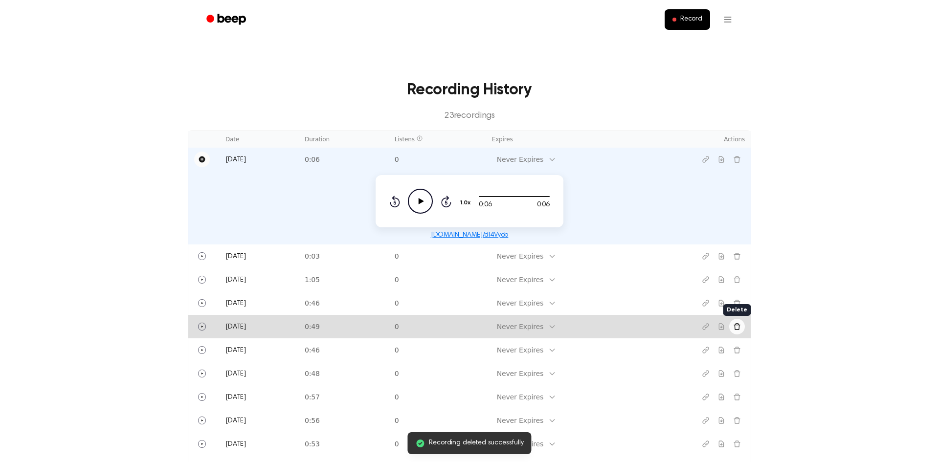
click at [743, 329] on button "Delete recording" at bounding box center [737, 327] width 16 height 16
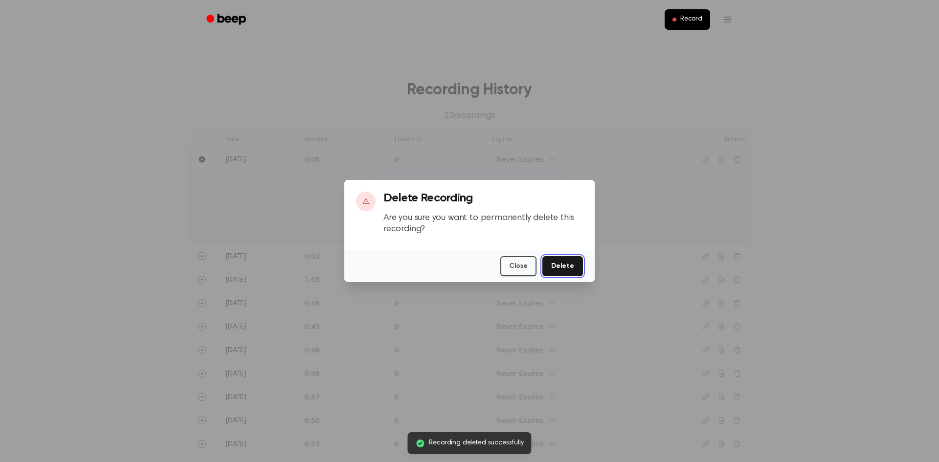
click at [573, 266] on button "Delete" at bounding box center [563, 266] width 41 height 20
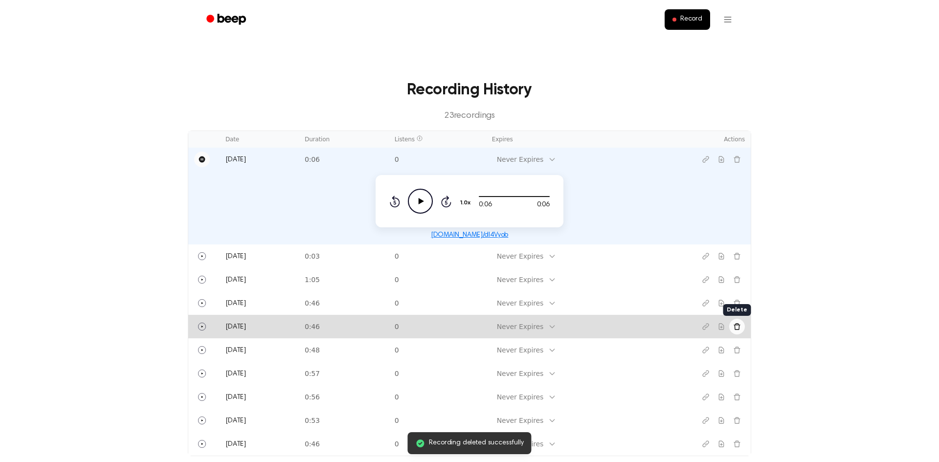
click at [742, 327] on button "Delete recording" at bounding box center [737, 327] width 16 height 16
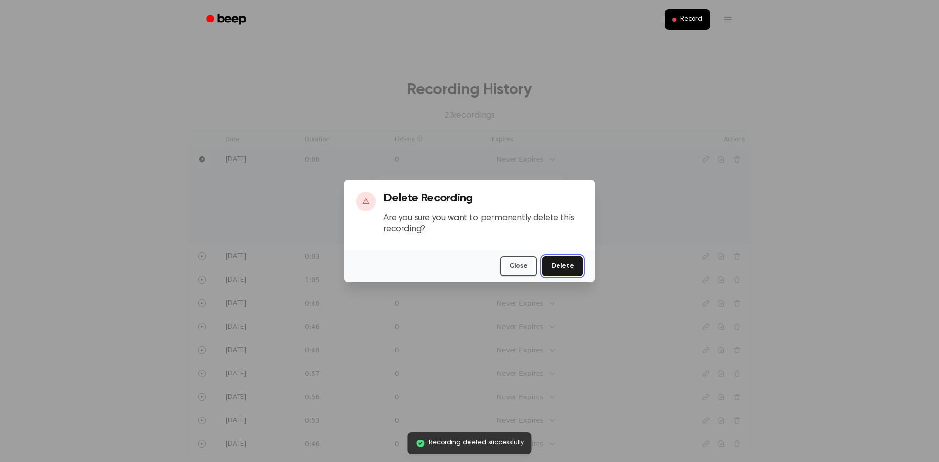
click at [564, 267] on button "Delete" at bounding box center [563, 266] width 41 height 20
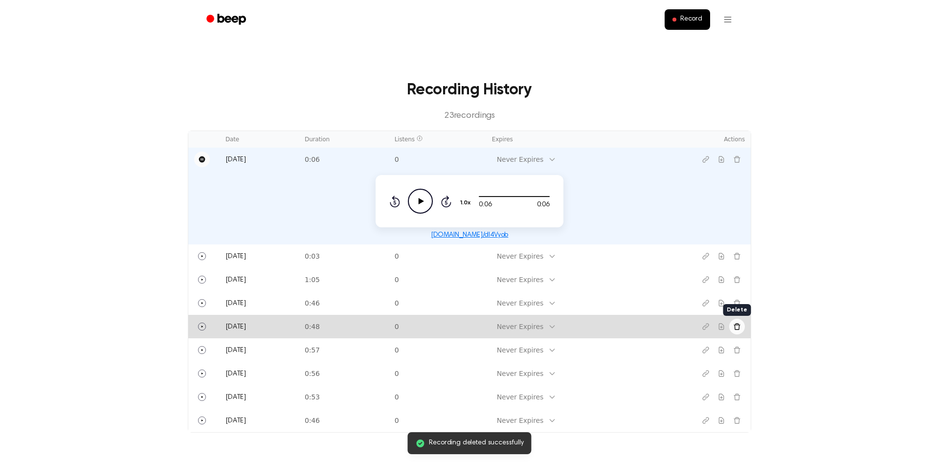
click at [739, 327] on icon "Delete recording" at bounding box center [737, 326] width 6 height 6
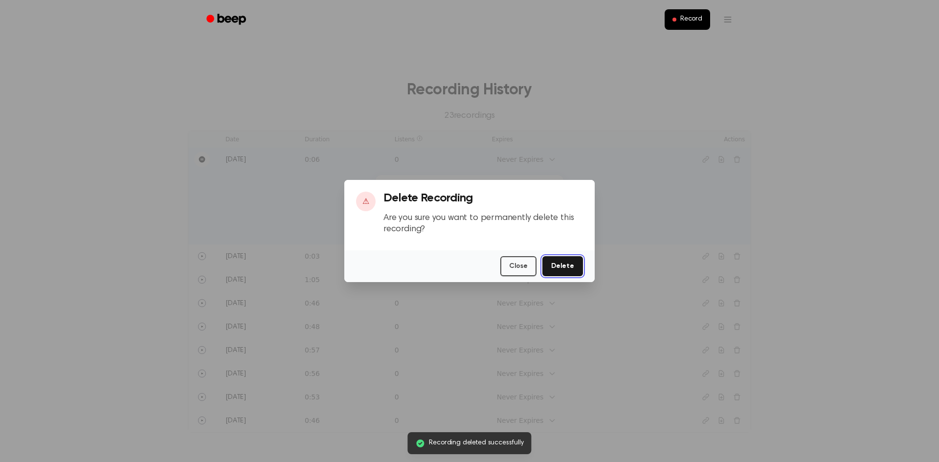
click at [574, 269] on button "Delete" at bounding box center [563, 266] width 41 height 20
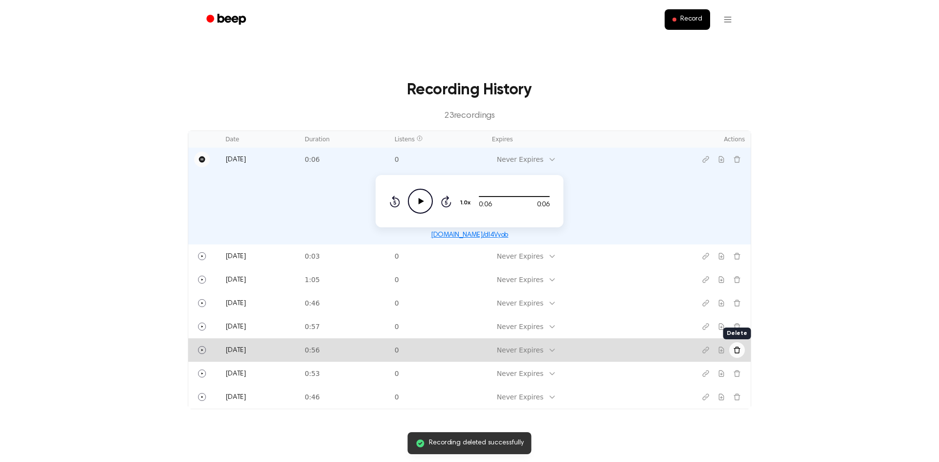
click at [742, 349] on button "Delete recording" at bounding box center [737, 350] width 16 height 16
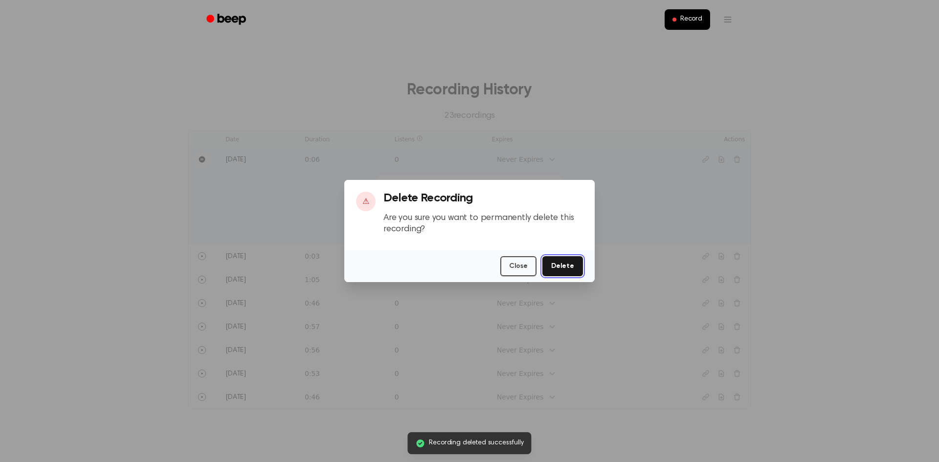
click at [574, 266] on button "Delete" at bounding box center [563, 266] width 41 height 20
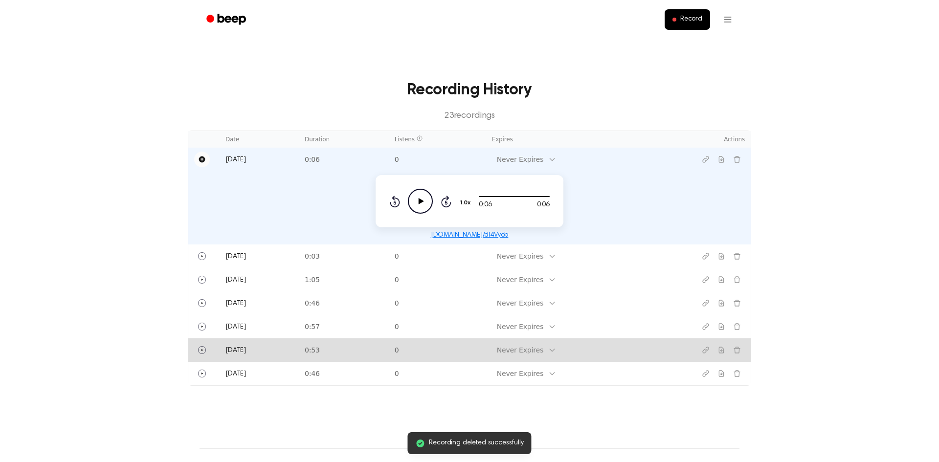
click at [201, 352] on icon "Play" at bounding box center [202, 350] width 8 height 8
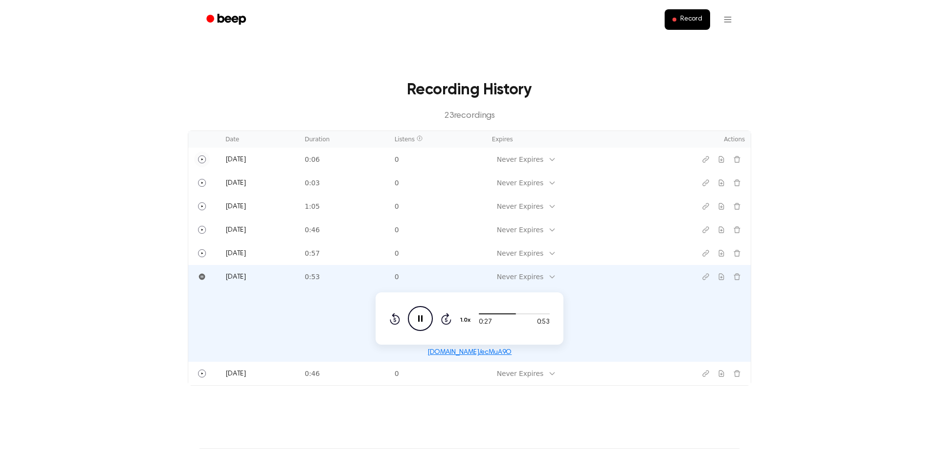
click at [425, 319] on icon "Pause Audio" at bounding box center [420, 318] width 25 height 25
click at [741, 278] on icon "Delete recording" at bounding box center [737, 277] width 8 height 8
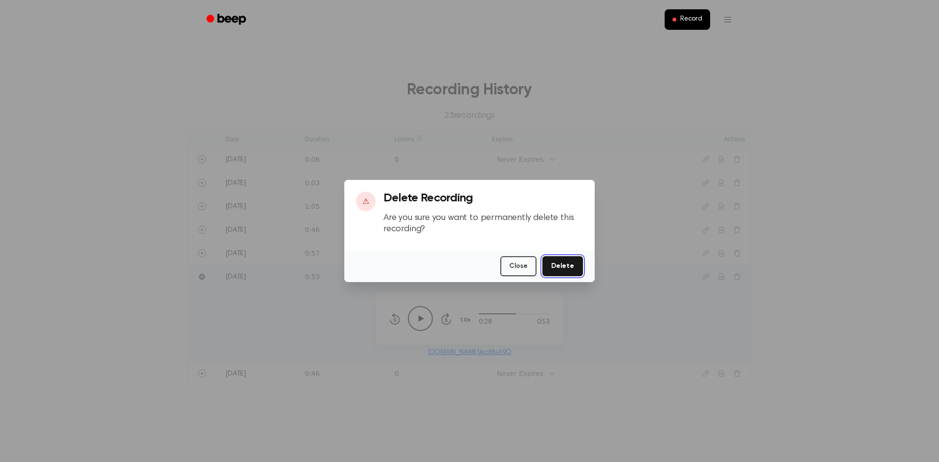
click at [576, 270] on button "Delete" at bounding box center [563, 266] width 41 height 20
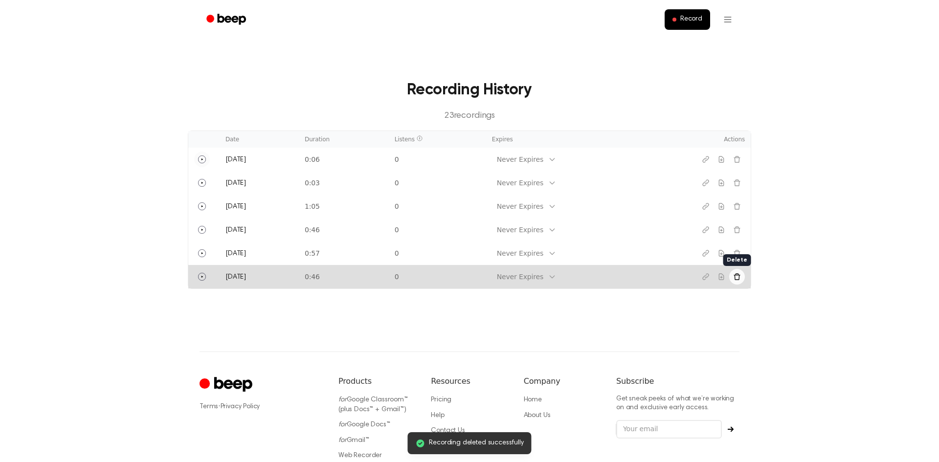
click at [739, 280] on icon "Delete recording" at bounding box center [737, 277] width 8 height 8
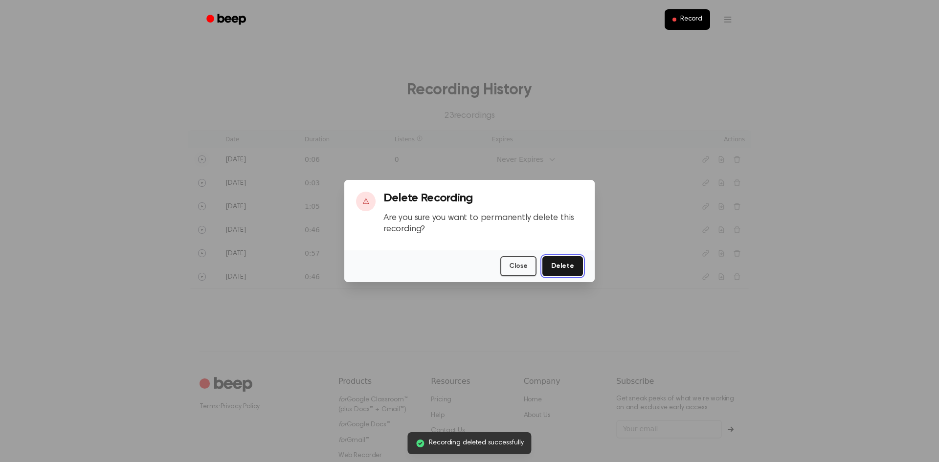
click at [575, 272] on button "Delete" at bounding box center [563, 266] width 41 height 20
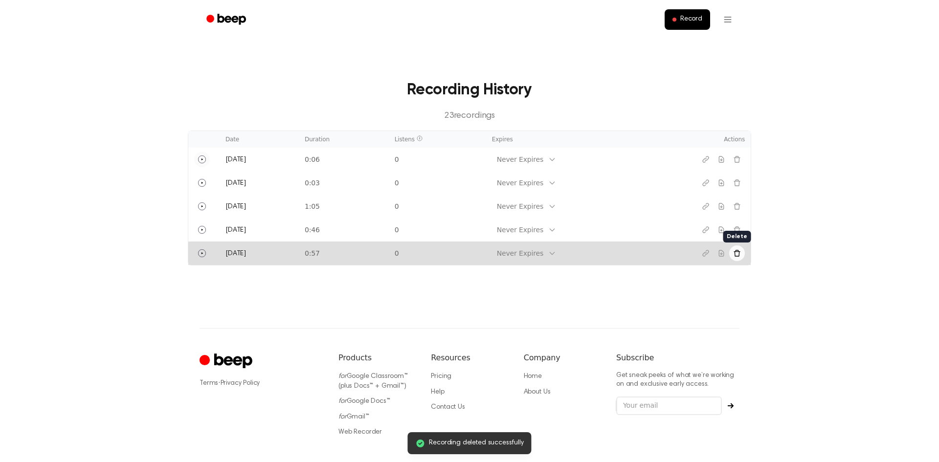
click at [744, 252] on button "Delete recording" at bounding box center [737, 254] width 16 height 16
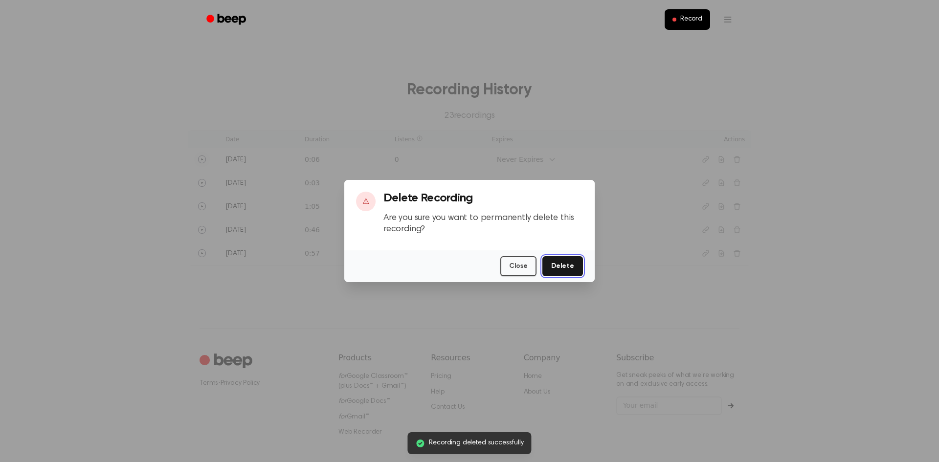
click at [573, 266] on button "Delete" at bounding box center [563, 266] width 41 height 20
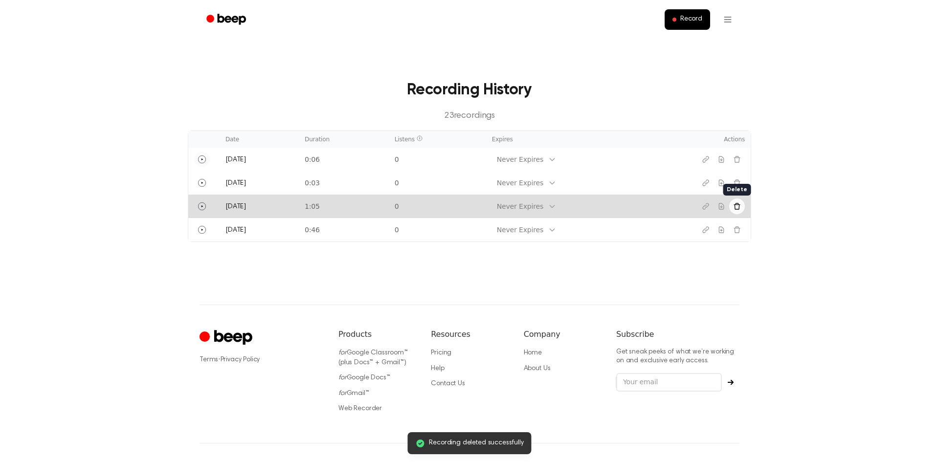
click at [740, 208] on icon "Delete recording" at bounding box center [737, 207] width 8 height 8
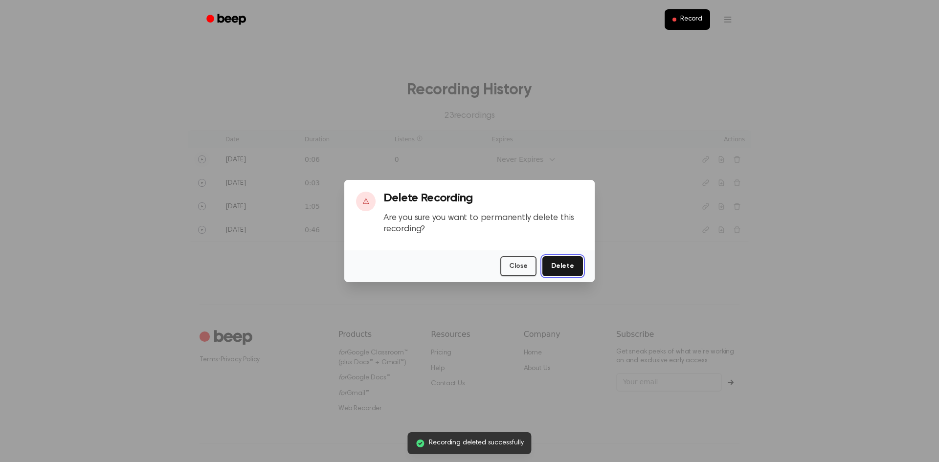
click at [574, 262] on button "Delete" at bounding box center [563, 266] width 41 height 20
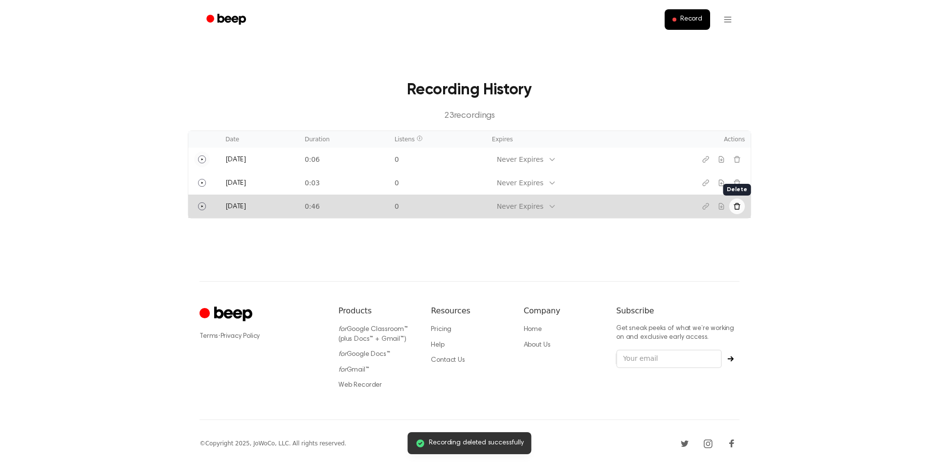
click at [741, 207] on button "Delete recording" at bounding box center [737, 207] width 16 height 16
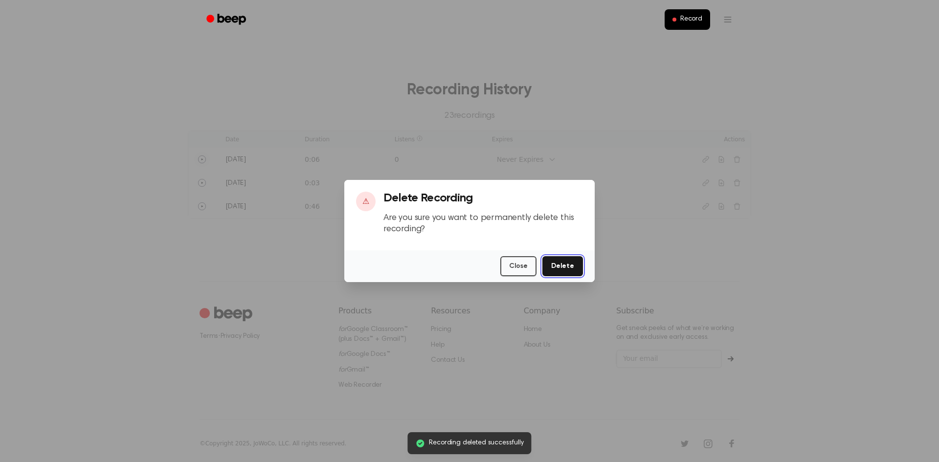
click at [562, 267] on button "Delete" at bounding box center [563, 266] width 41 height 20
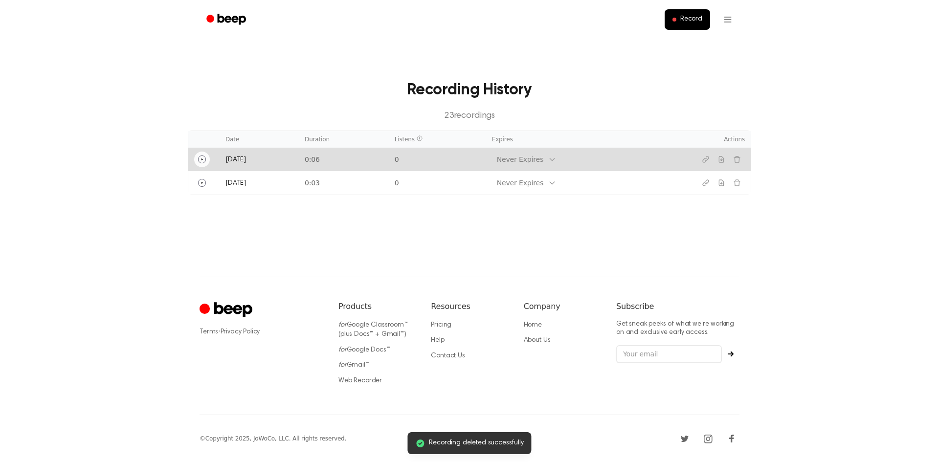
click at [198, 158] on icon "Play" at bounding box center [202, 160] width 8 height 8
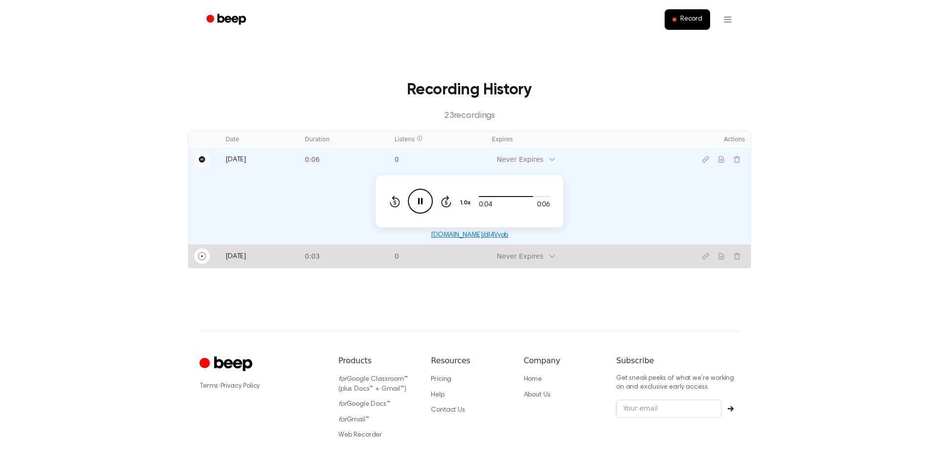
click at [198, 256] on icon "Play" at bounding box center [202, 256] width 8 height 8
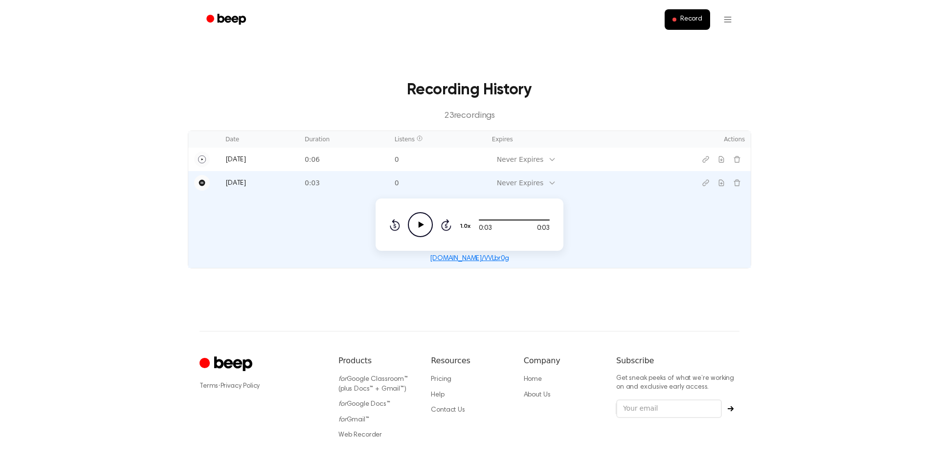
click at [419, 222] on icon "Play Audio" at bounding box center [420, 224] width 25 height 25
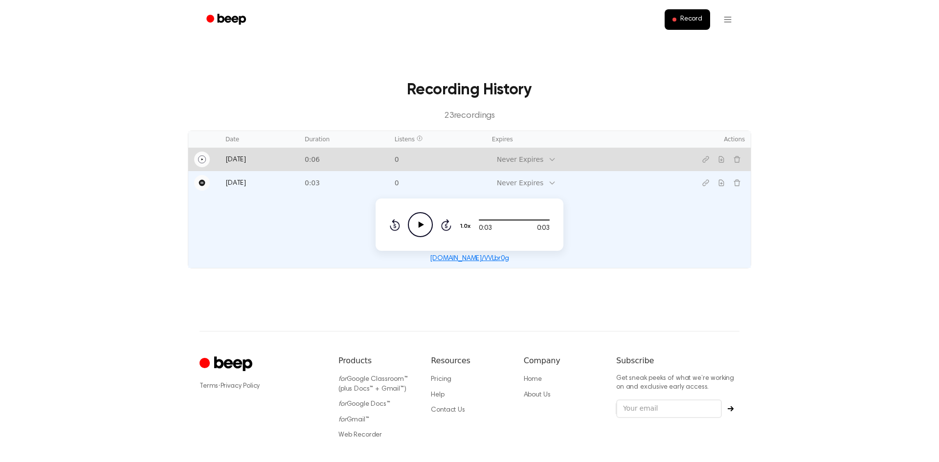
click at [204, 156] on icon "Play" at bounding box center [202, 160] width 8 height 8
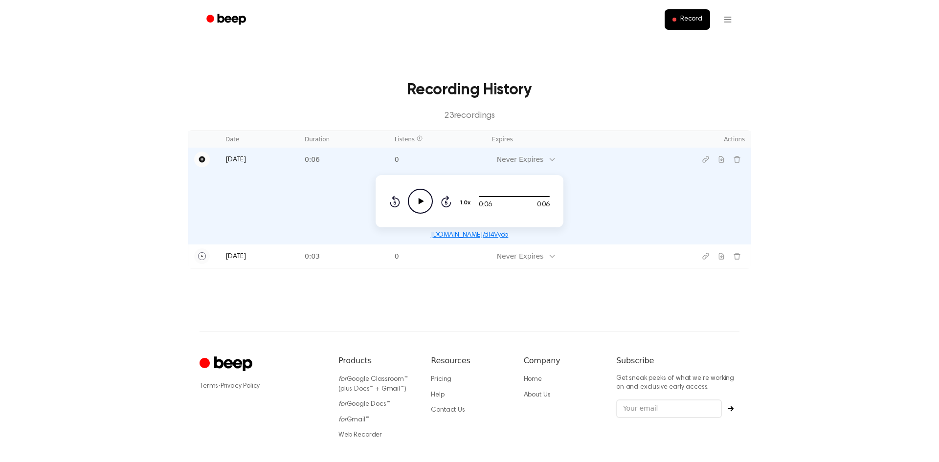
click at [423, 198] on icon "Play Audio" at bounding box center [420, 201] width 25 height 25
click at [803, 155] on main "Recording History 23 recording s Date Duration Listens Expires Actions [DATE] 0…" at bounding box center [469, 165] width 939 height 331
click at [430, 201] on icon "Play Audio" at bounding box center [420, 201] width 25 height 25
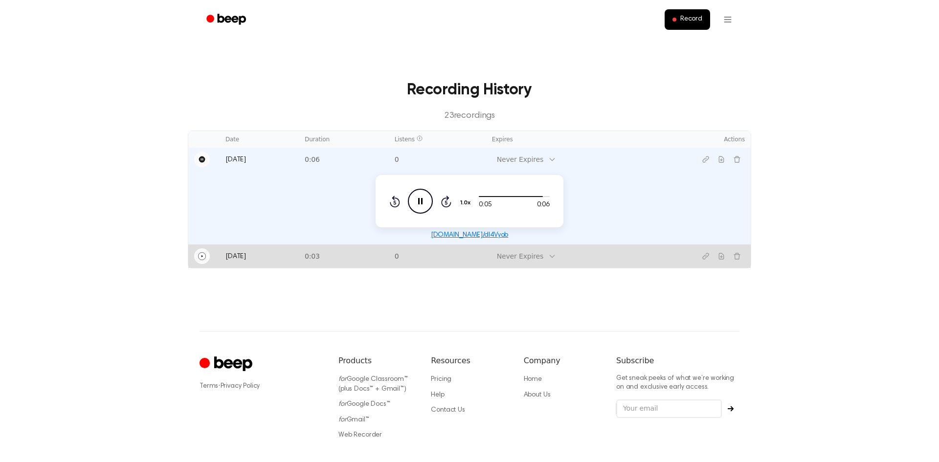
click at [203, 254] on icon "Play" at bounding box center [202, 256] width 8 height 8
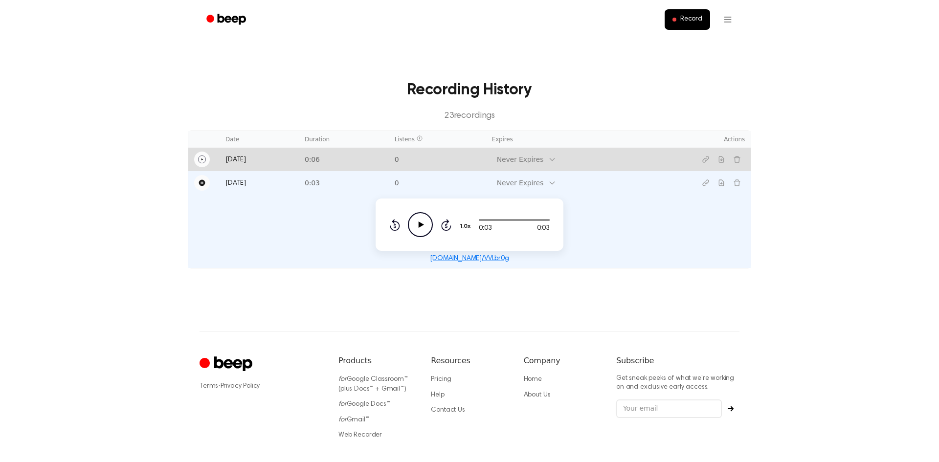
click at [198, 159] on icon "Play" at bounding box center [202, 160] width 8 height 8
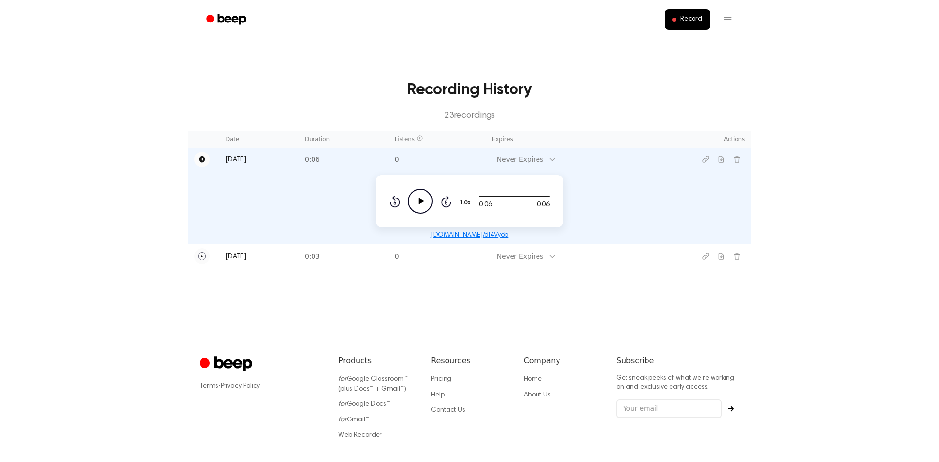
click at [422, 200] on icon at bounding box center [421, 201] width 5 height 6
click at [803, 226] on main "Recording History 23 recording s Date Duration Listens Expires Actions [DATE] 0…" at bounding box center [469, 165] width 939 height 331
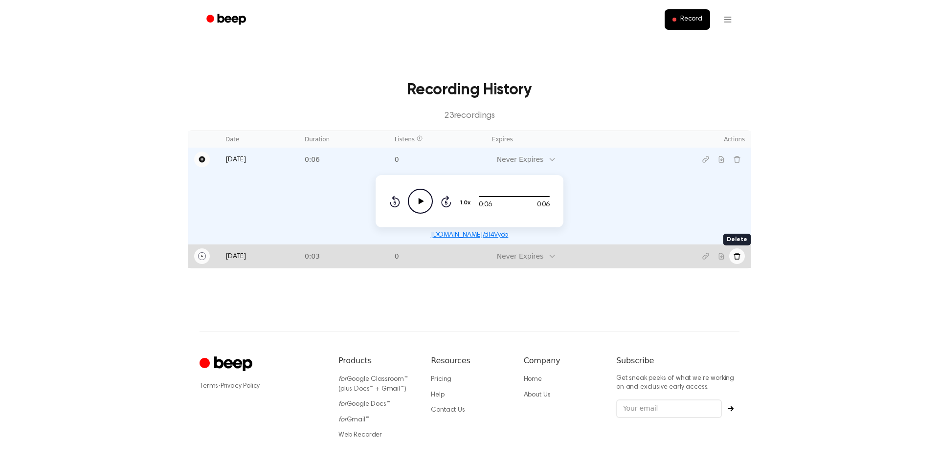
click at [740, 261] on button "Delete recording" at bounding box center [737, 257] width 16 height 16
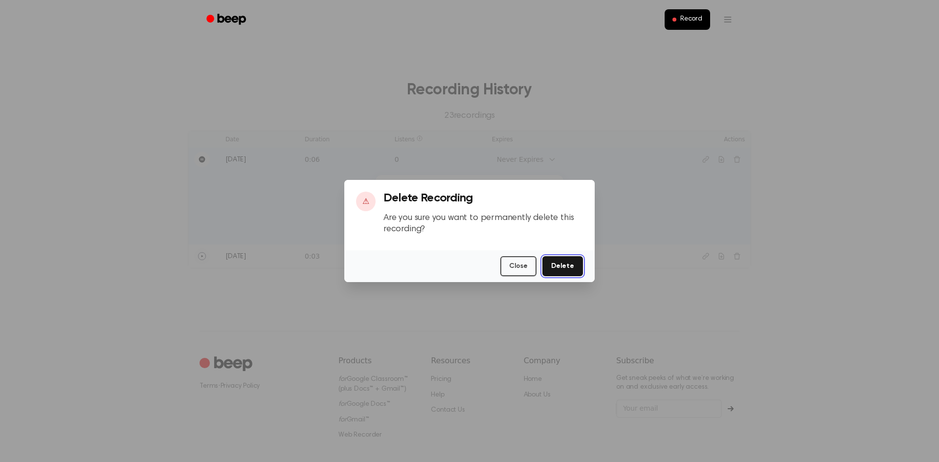
click at [569, 268] on button "Delete" at bounding box center [563, 266] width 41 height 20
